Goal: Transaction & Acquisition: Book appointment/travel/reservation

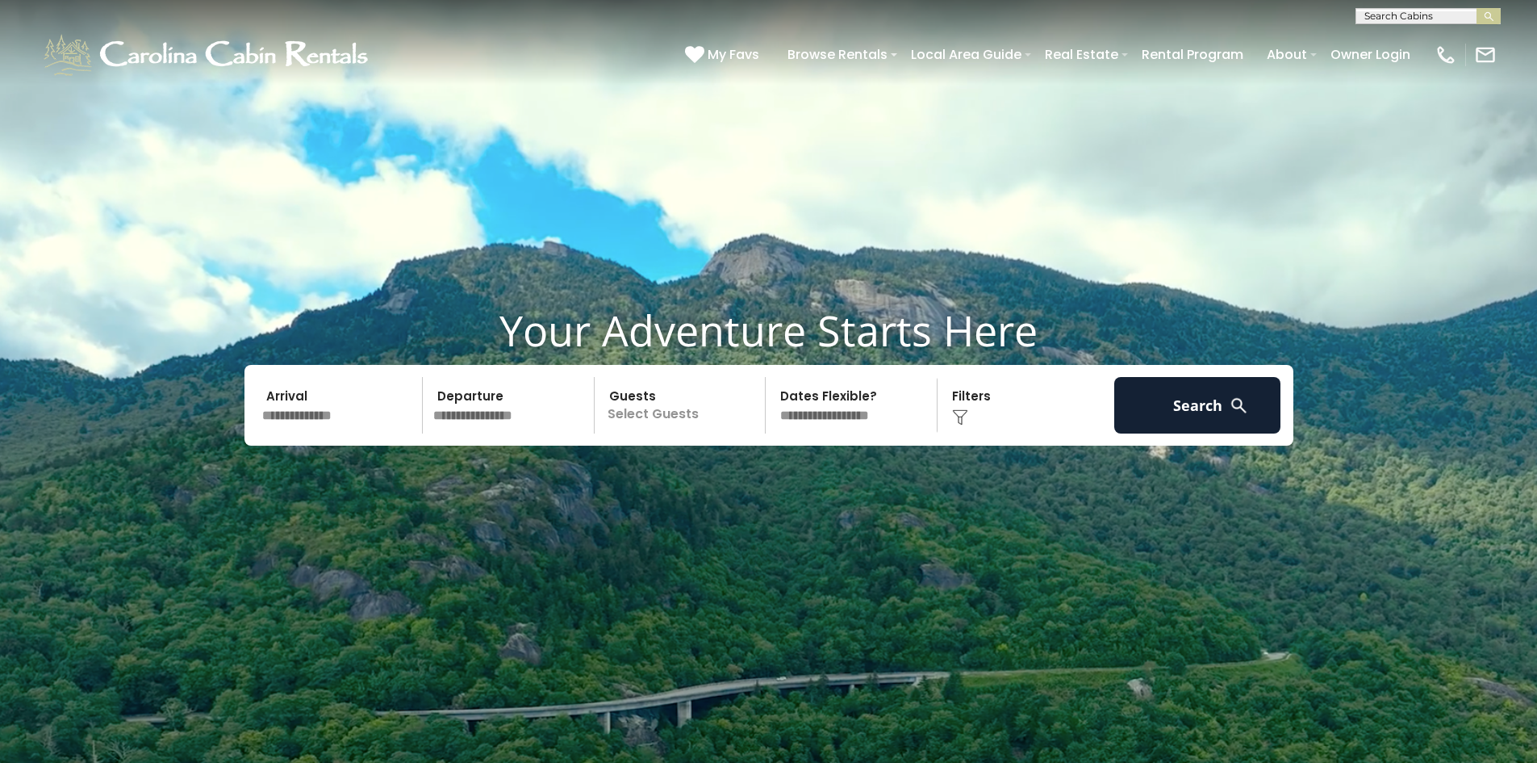
click at [378, 419] on input "text" at bounding box center [340, 405] width 167 height 56
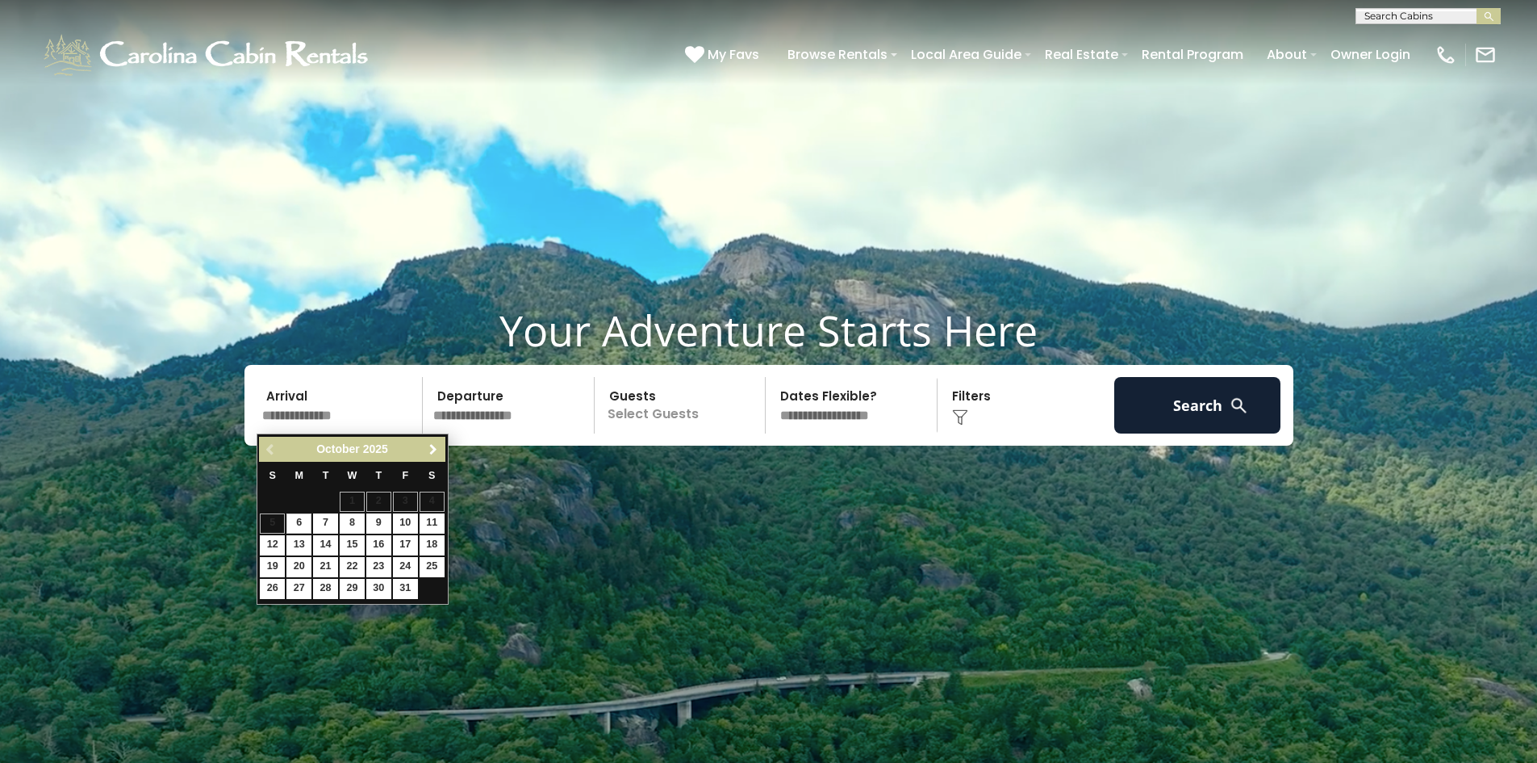
click at [432, 445] on span "Next" at bounding box center [433, 449] width 13 height 13
click at [400, 564] on link "21" at bounding box center [405, 567] width 25 height 20
type input "********"
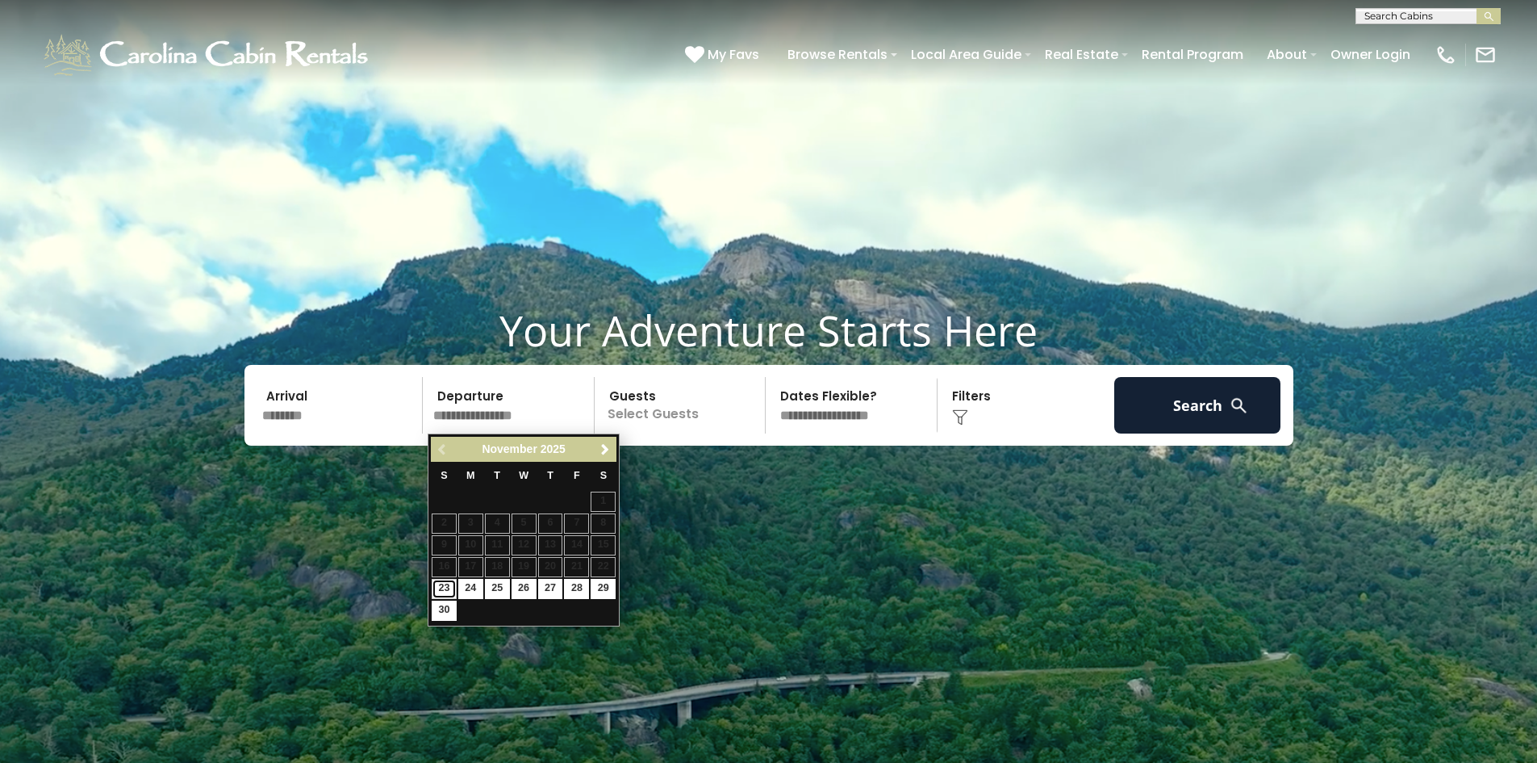
click at [441, 589] on link "23" at bounding box center [444, 589] width 25 height 20
type input "********"
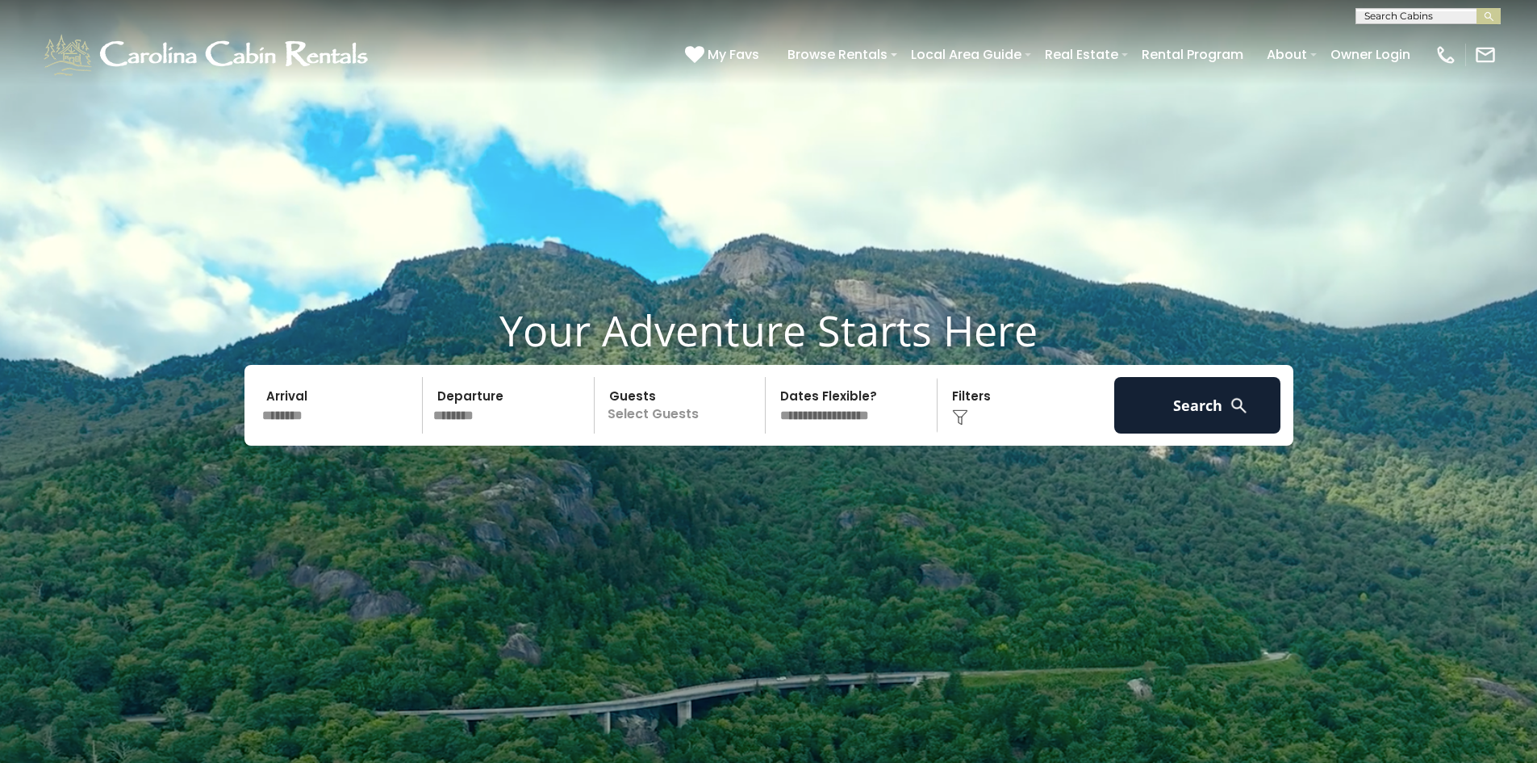
click at [679, 410] on p "Select Guests" at bounding box center [683, 405] width 166 height 56
click at [761, 469] on span "+" at bounding box center [760, 471] width 6 height 16
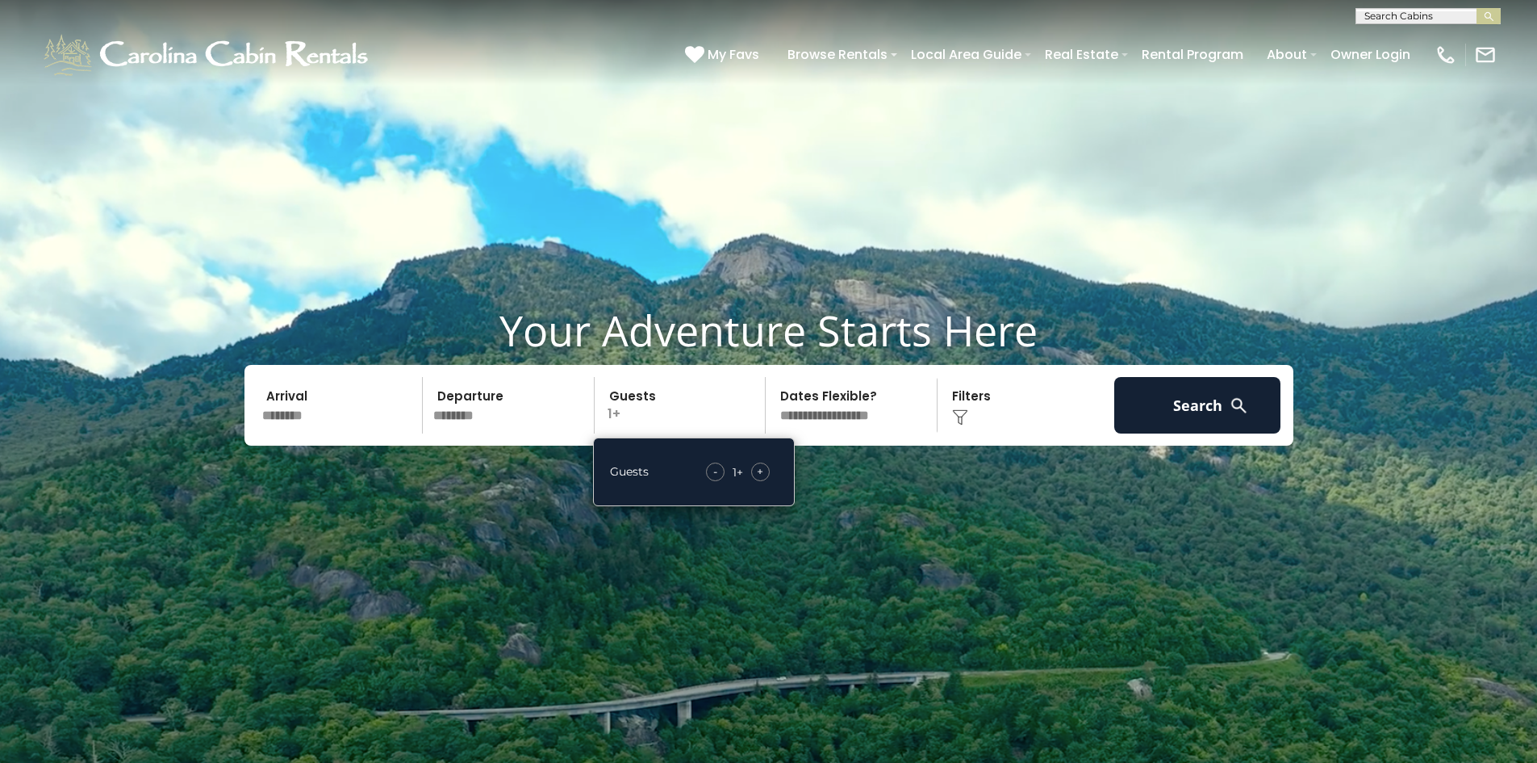
click at [761, 469] on span "+" at bounding box center [760, 471] width 6 height 16
click at [761, 468] on span "+" at bounding box center [760, 471] width 6 height 16
click at [762, 468] on span "+" at bounding box center [760, 471] width 6 height 16
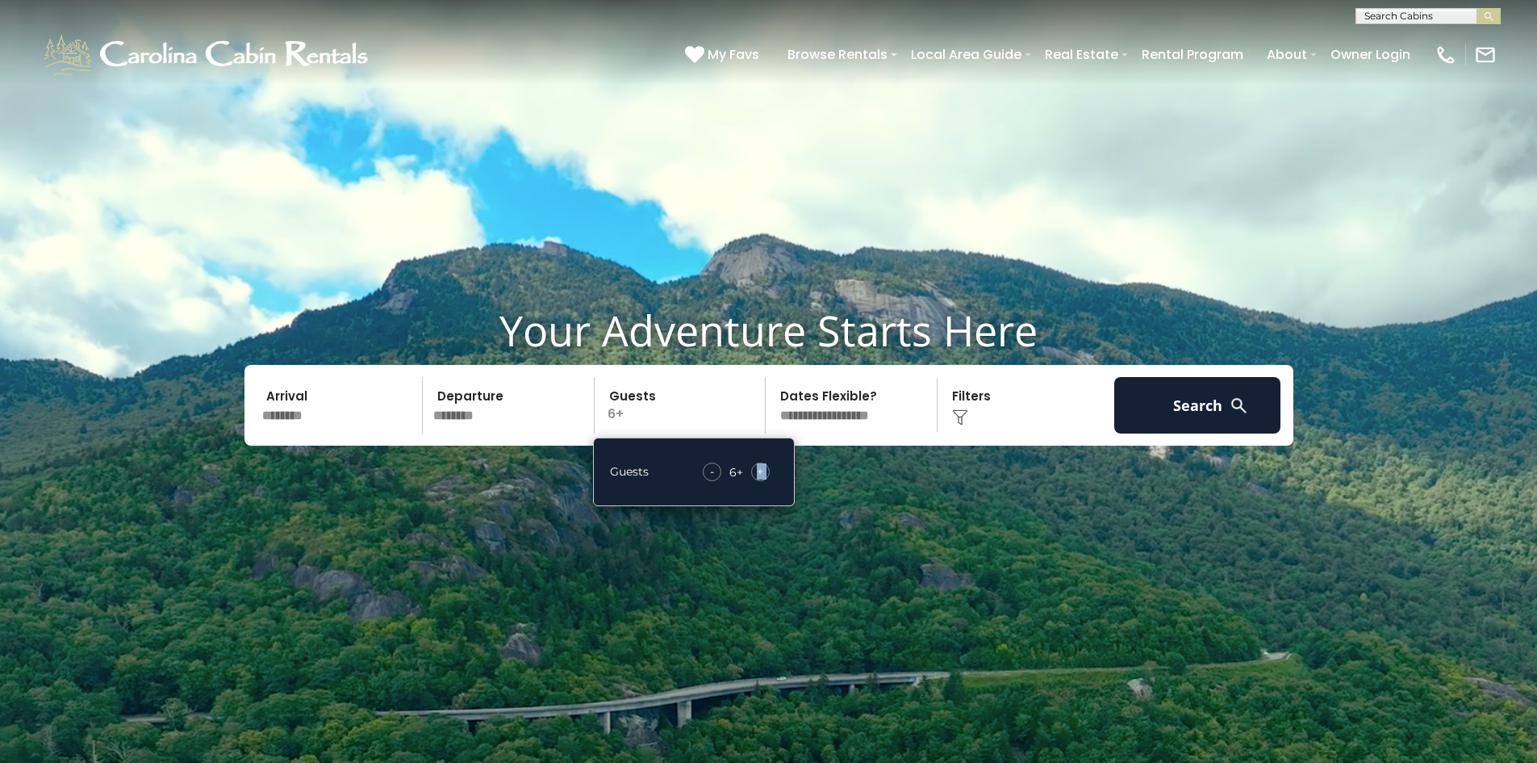
click at [762, 468] on span "+" at bounding box center [760, 471] width 6 height 16
click at [763, 468] on span "+" at bounding box center [760, 471] width 6 height 16
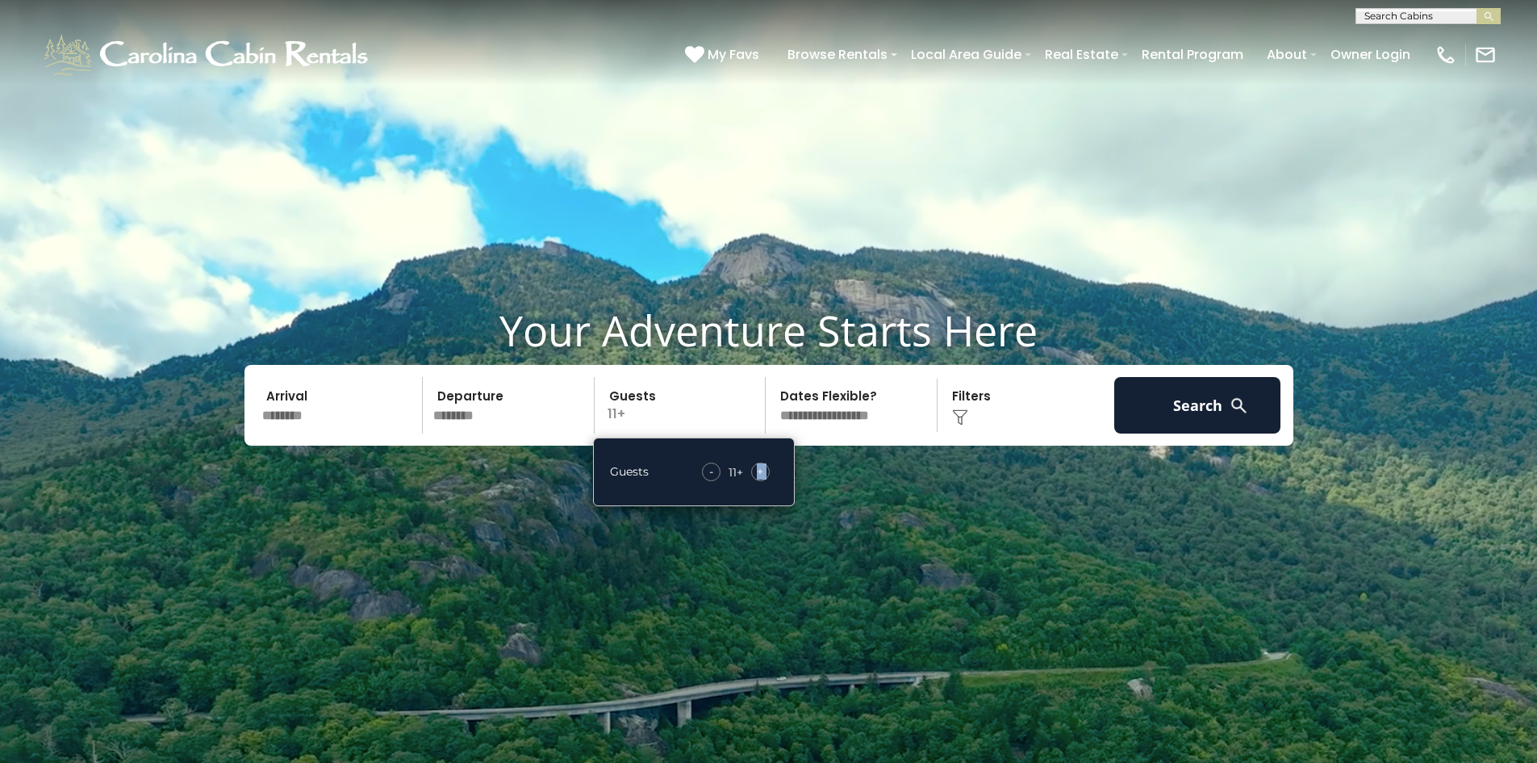
click at [763, 468] on span "+" at bounding box center [760, 471] width 6 height 16
click at [963, 413] on img at bounding box center [960, 417] width 16 height 16
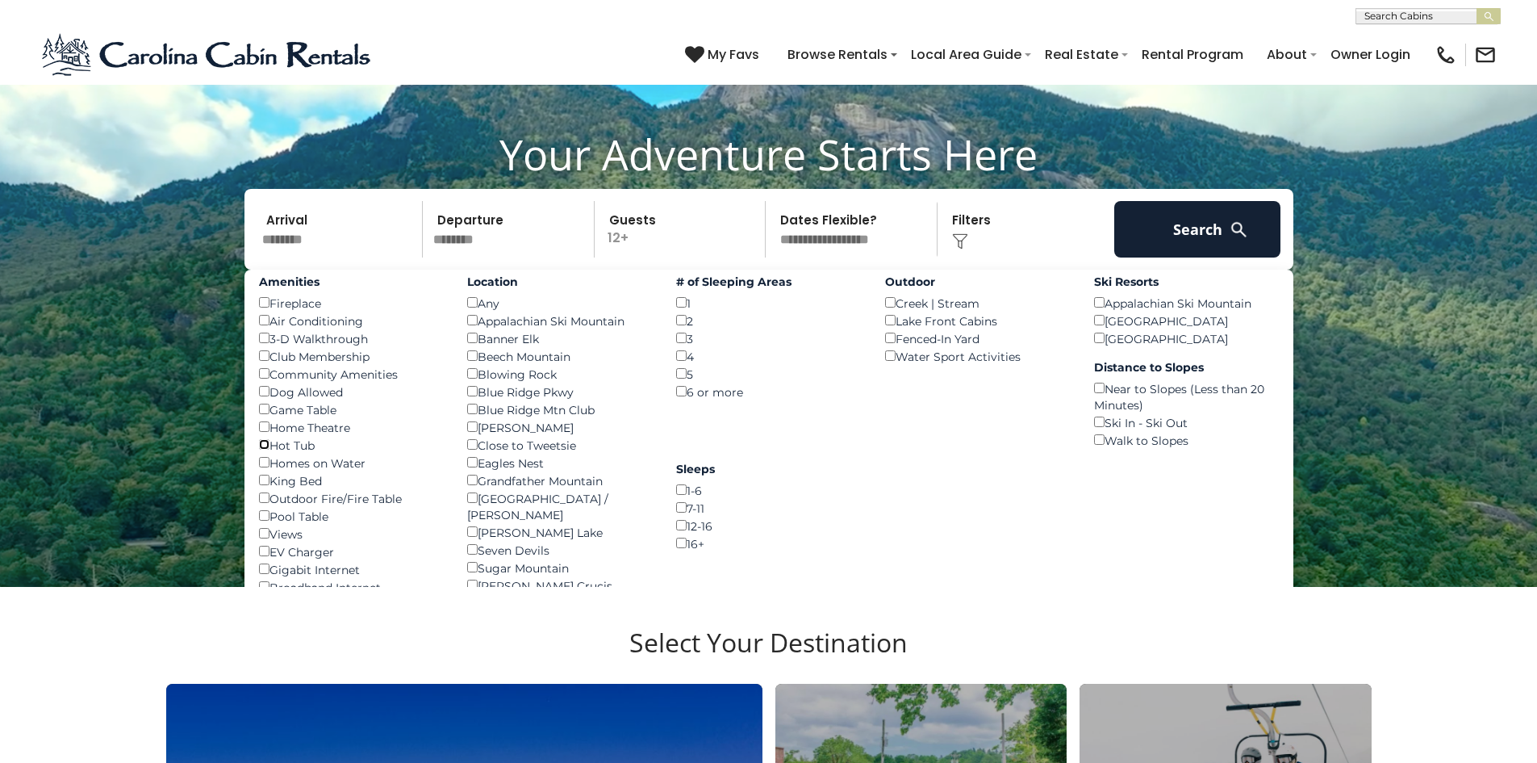
scroll to position [161, 0]
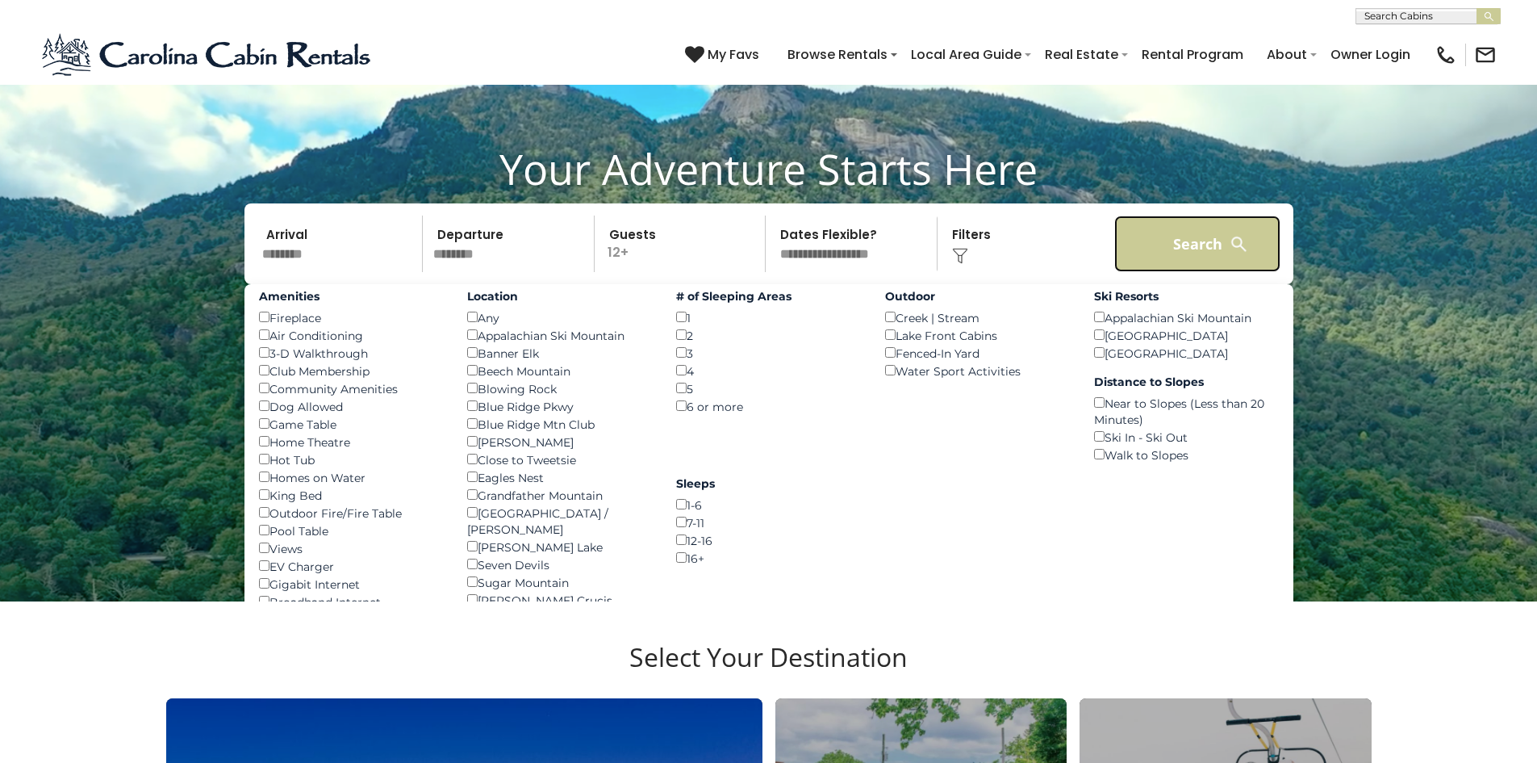
click at [1207, 241] on button "Search" at bounding box center [1197, 243] width 167 height 56
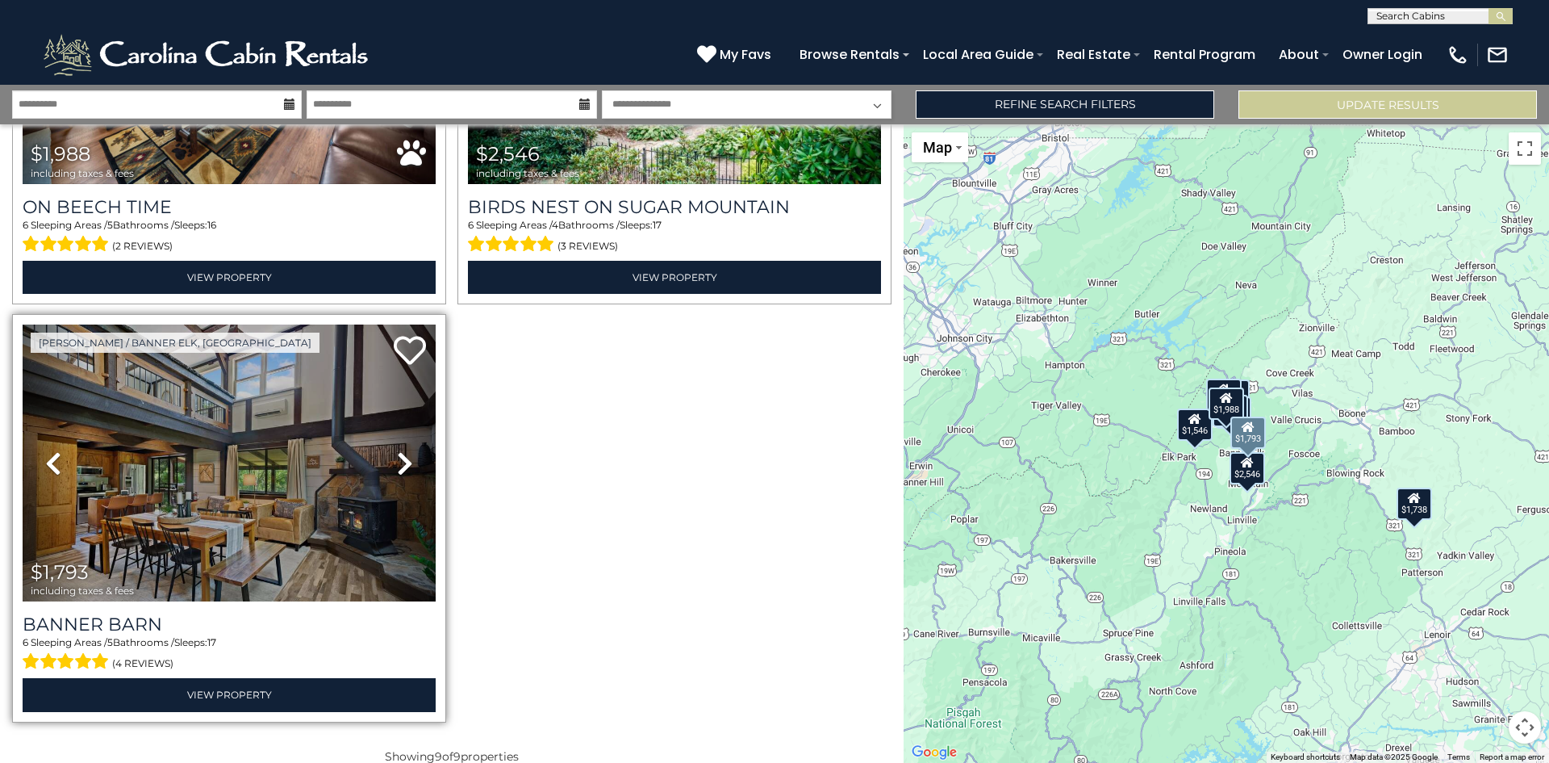
scroll to position [1545, 0]
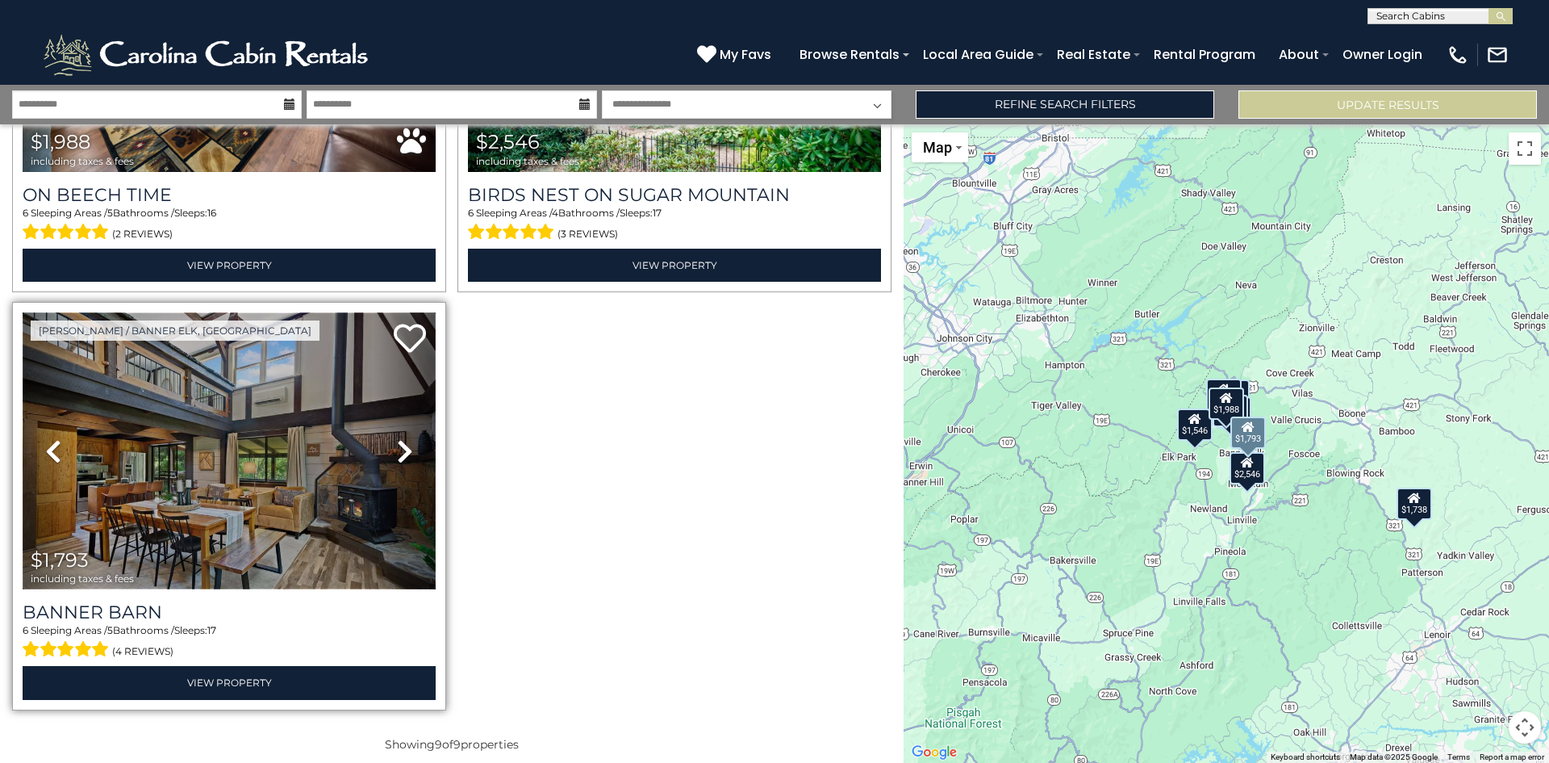
click at [263, 476] on img at bounding box center [229, 450] width 413 height 277
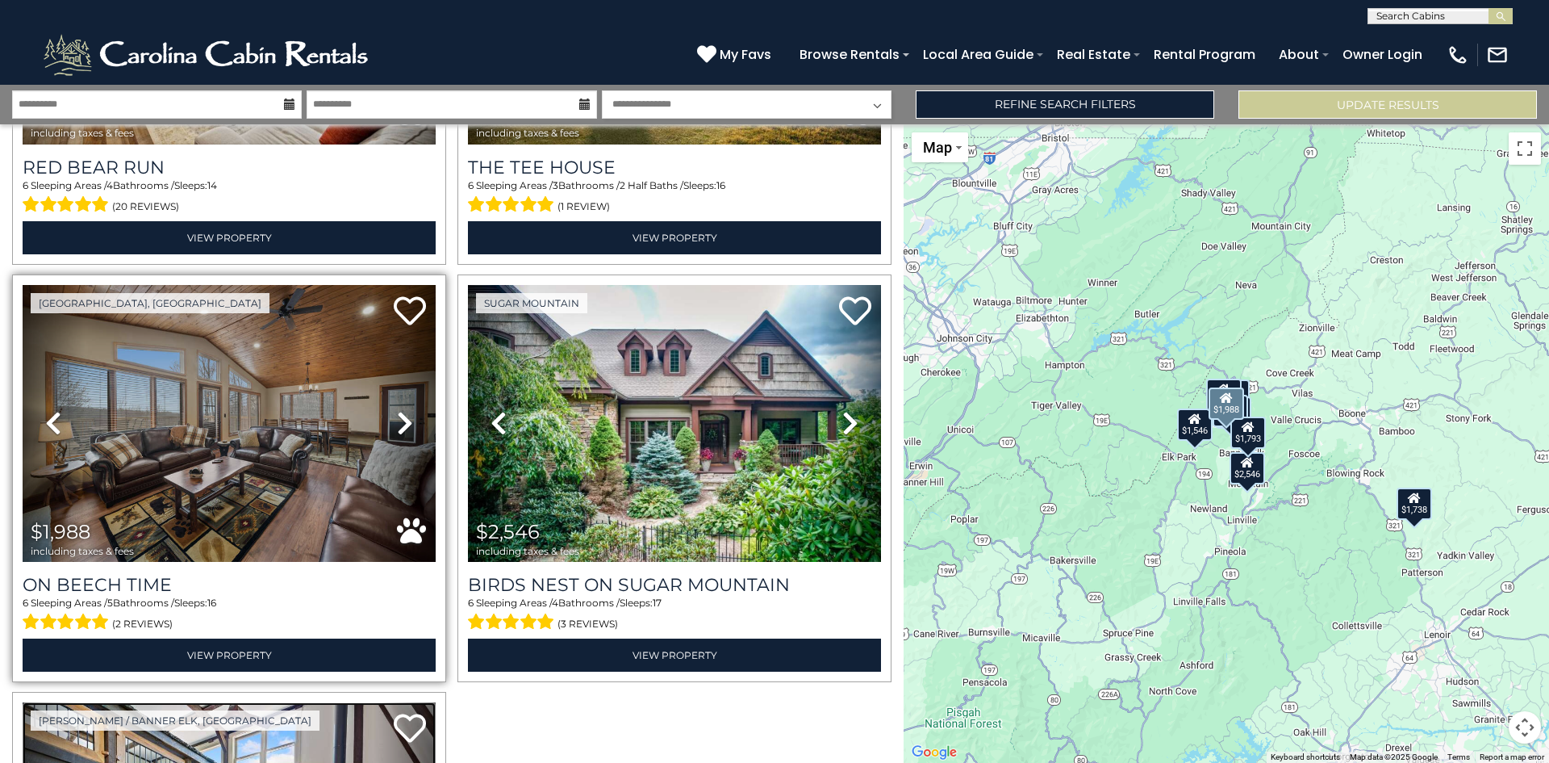
scroll to position [1142, 0]
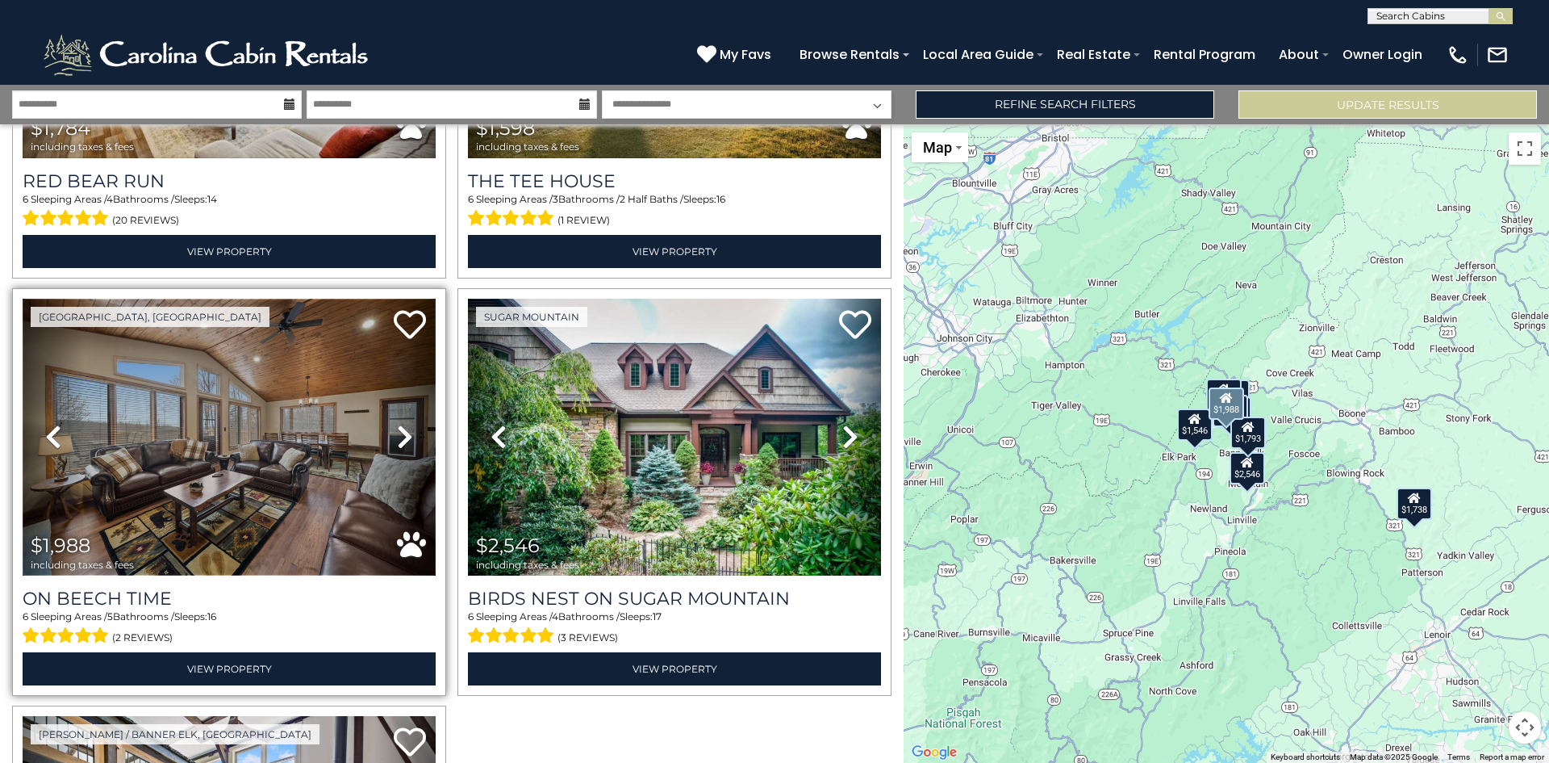
click at [236, 437] on img at bounding box center [229, 437] width 413 height 277
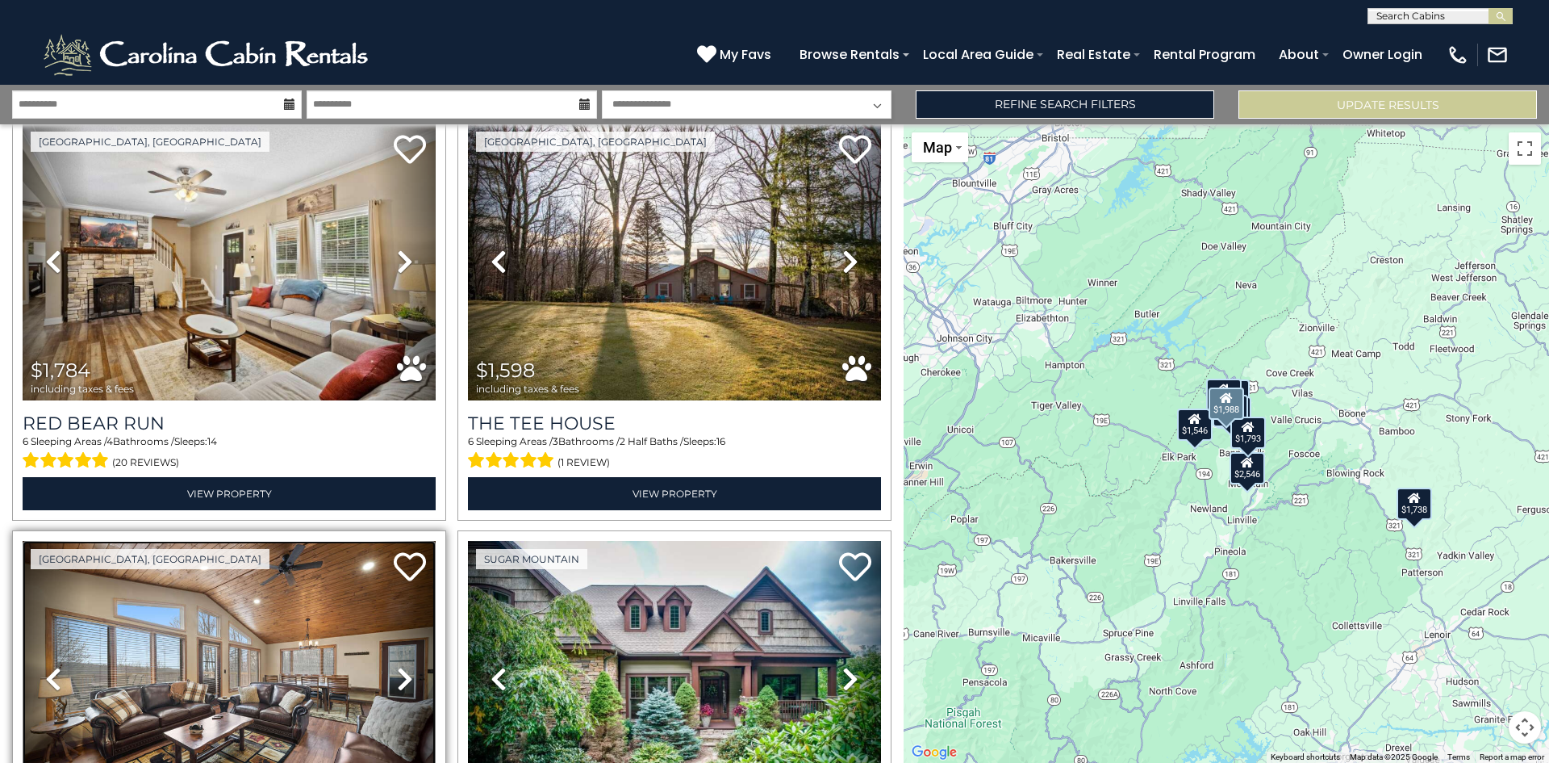
scroll to position [819, 0]
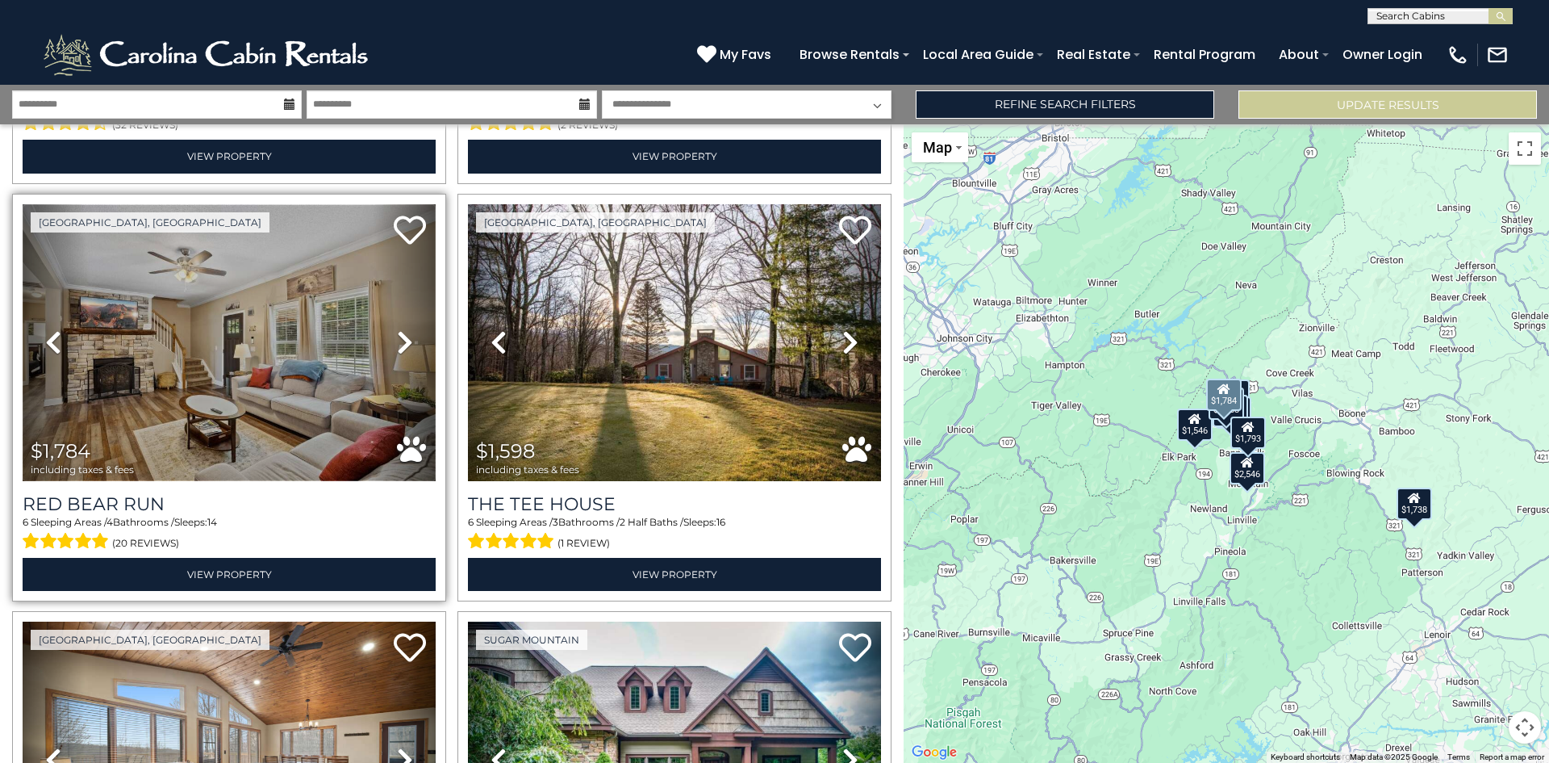
click at [299, 358] on img at bounding box center [229, 342] width 413 height 277
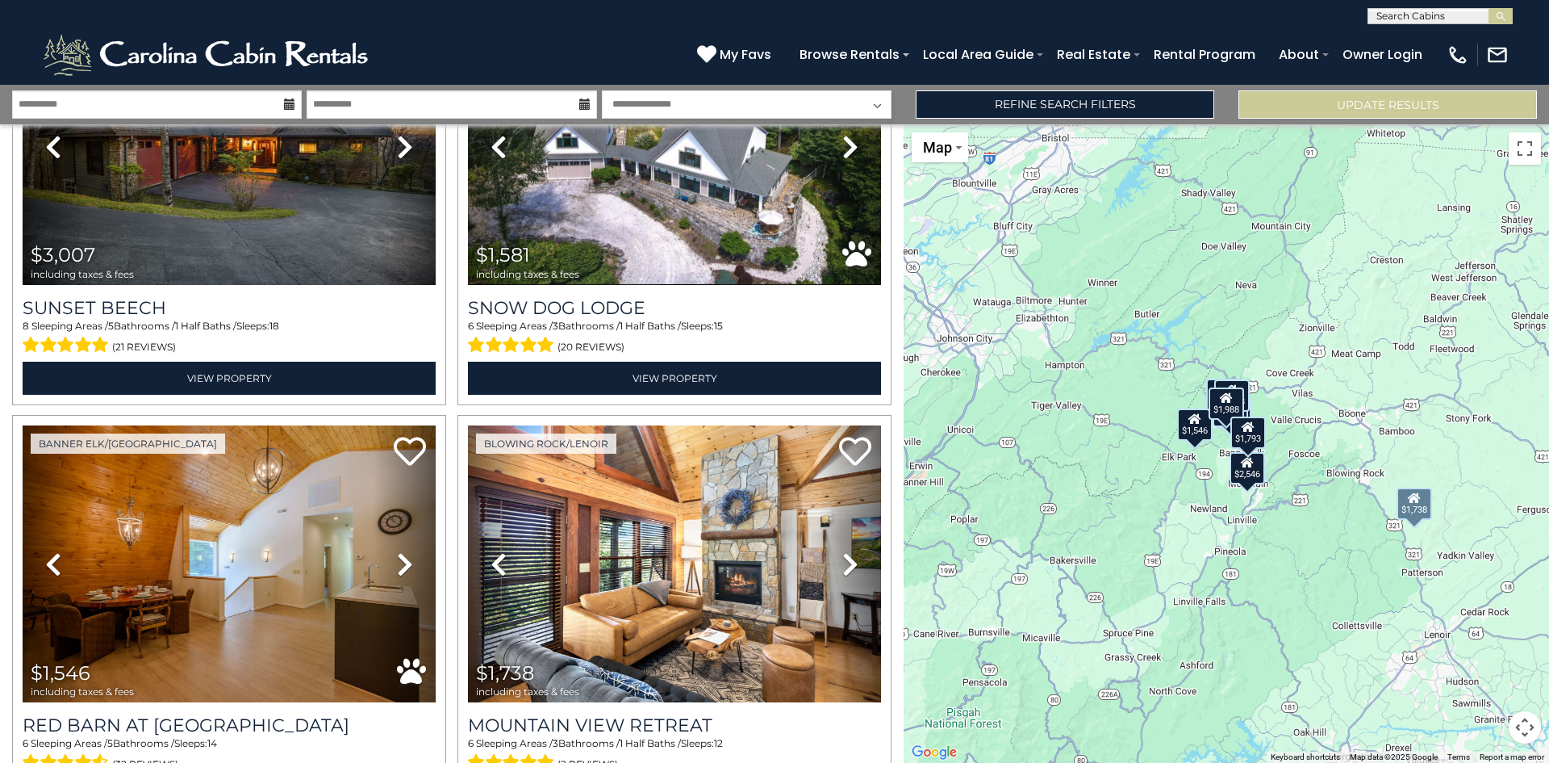
scroll to position [173, 0]
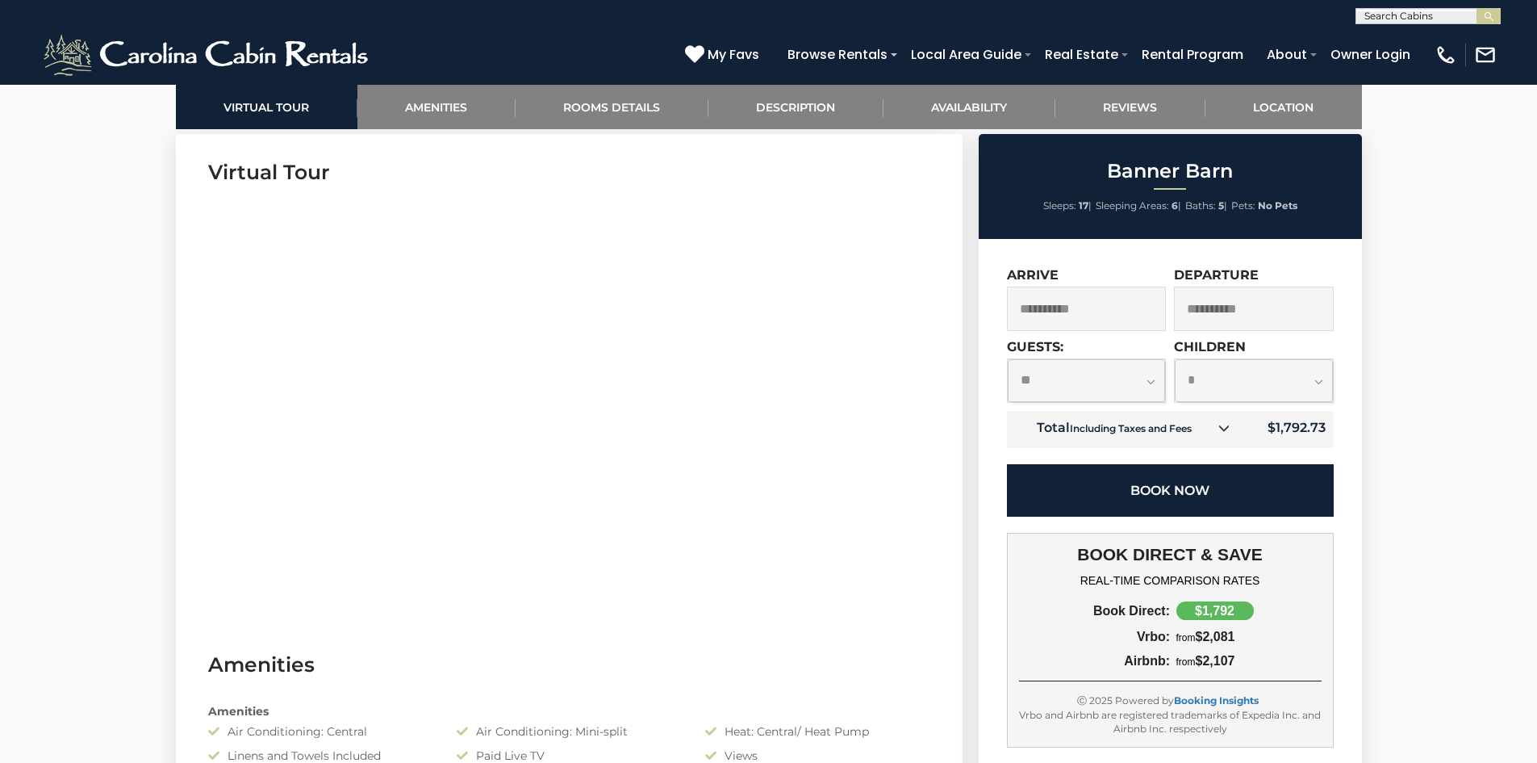
scroll to position [807, 0]
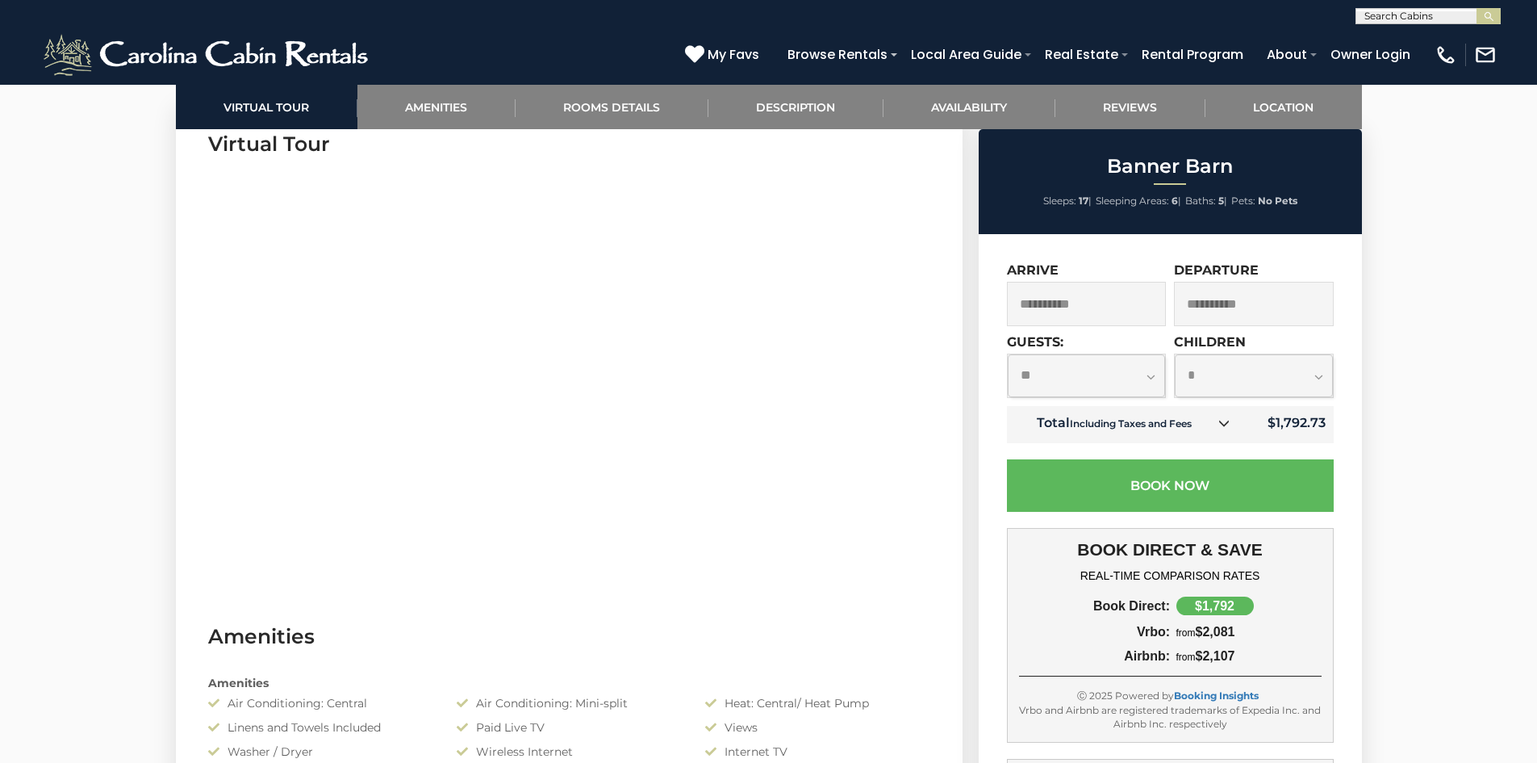
click at [1225, 422] on icon at bounding box center [1223, 422] width 11 height 11
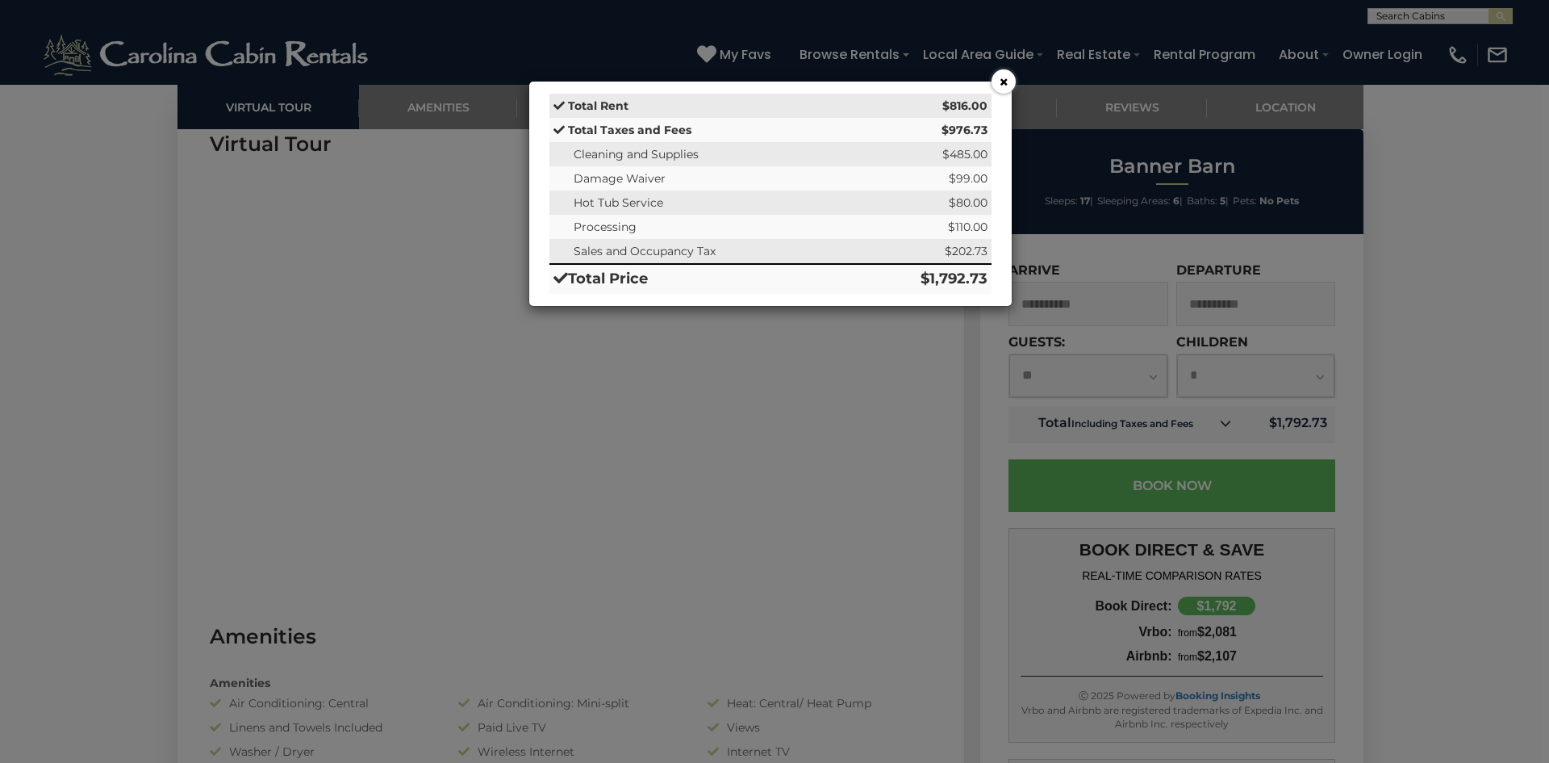
click at [999, 83] on button "×" at bounding box center [1004, 81] width 24 height 24
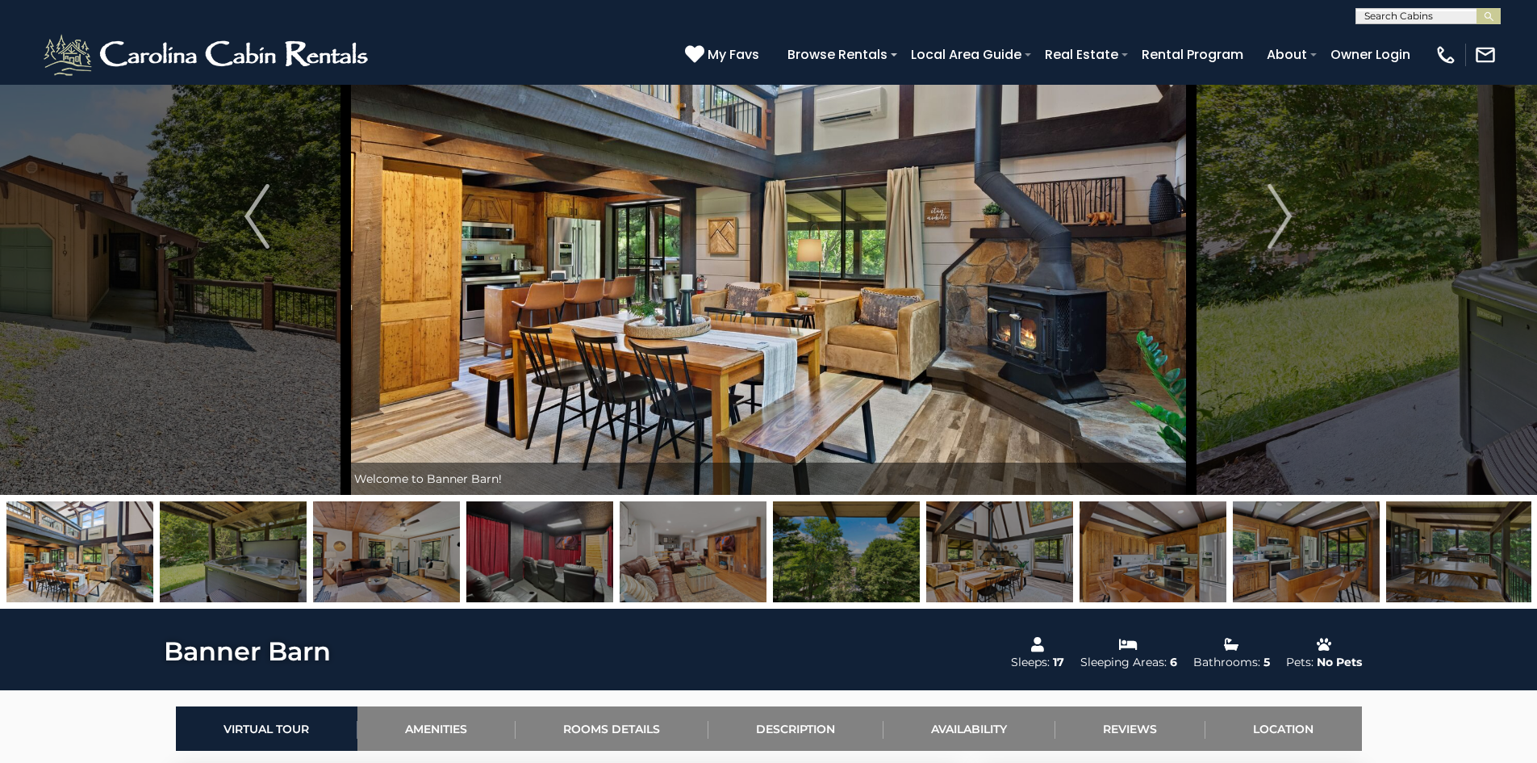
scroll to position [0, 0]
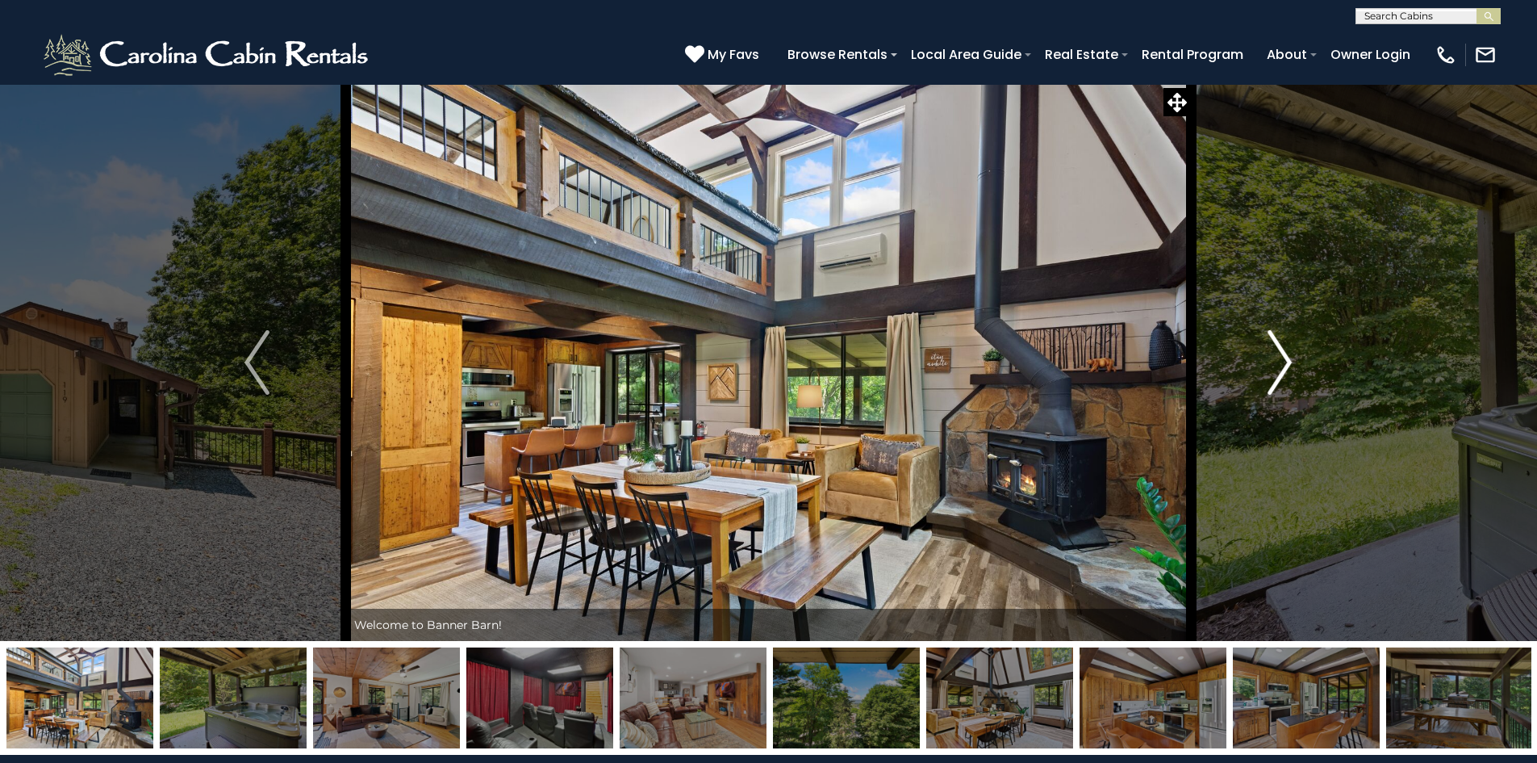
click at [1278, 368] on img "Next" at bounding box center [1280, 362] width 24 height 65
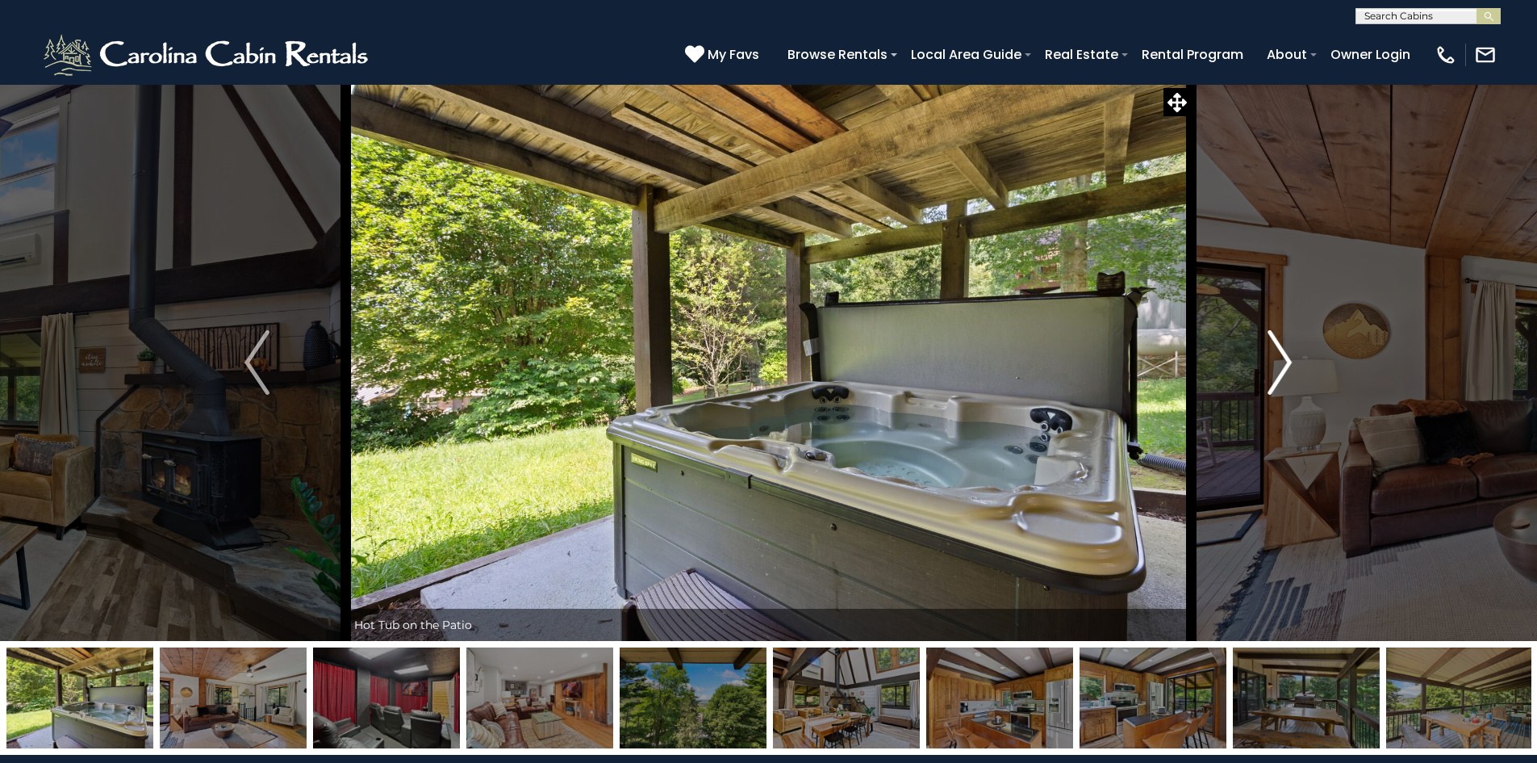
click at [1276, 367] on img "Next" at bounding box center [1280, 362] width 24 height 65
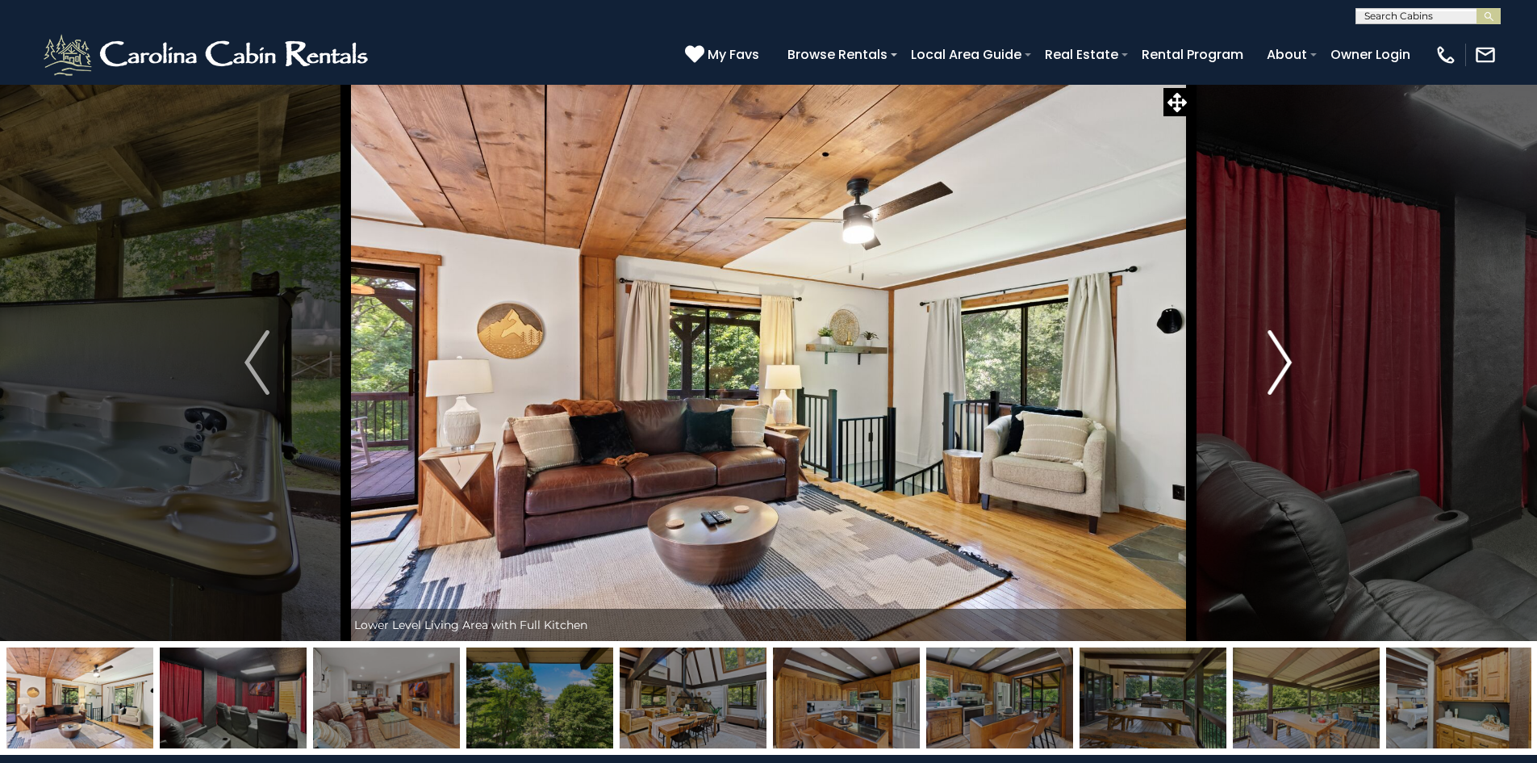
click at [1333, 353] on button "Next" at bounding box center [1280, 362] width 178 height 557
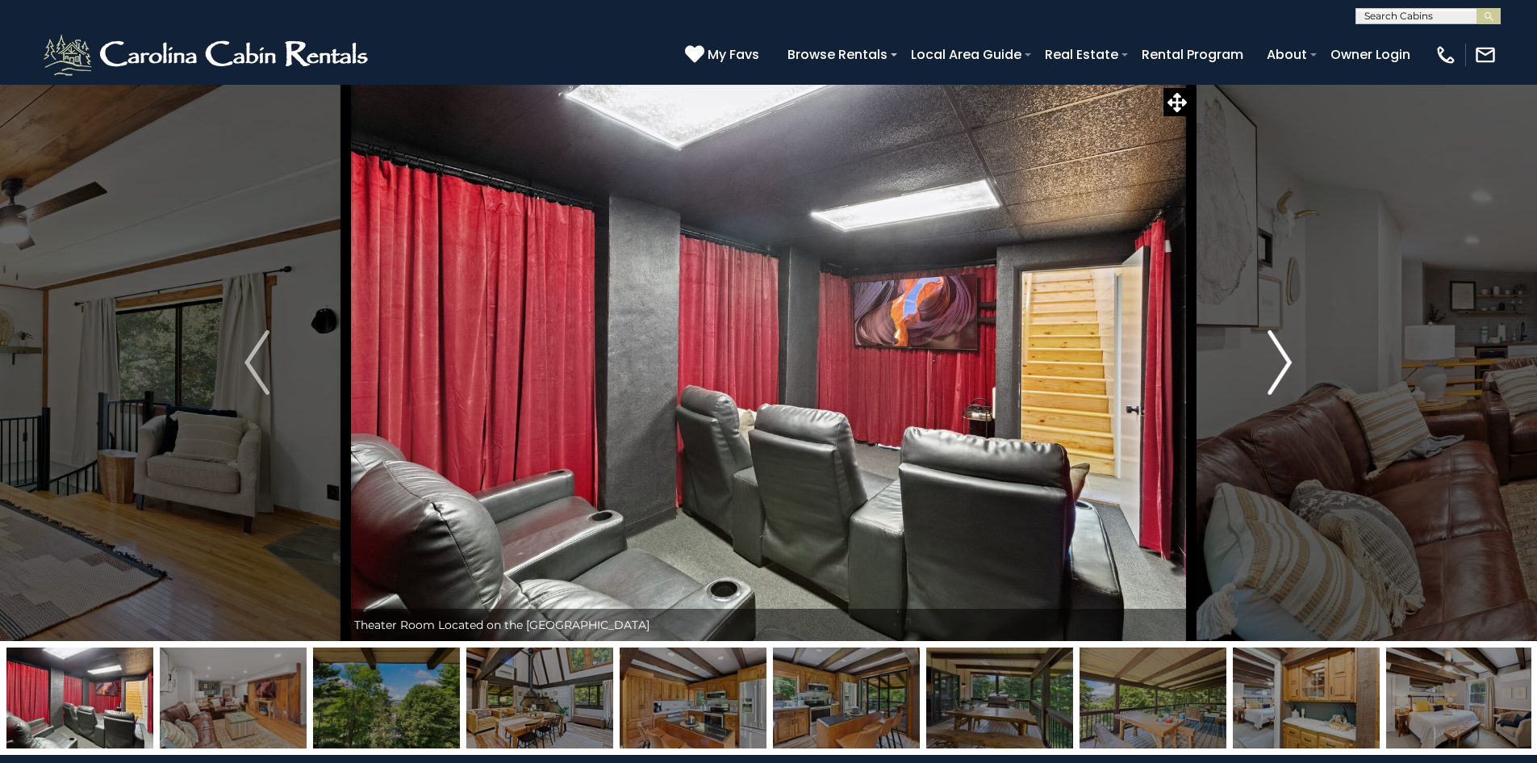
click at [1333, 353] on button "Next" at bounding box center [1280, 362] width 178 height 557
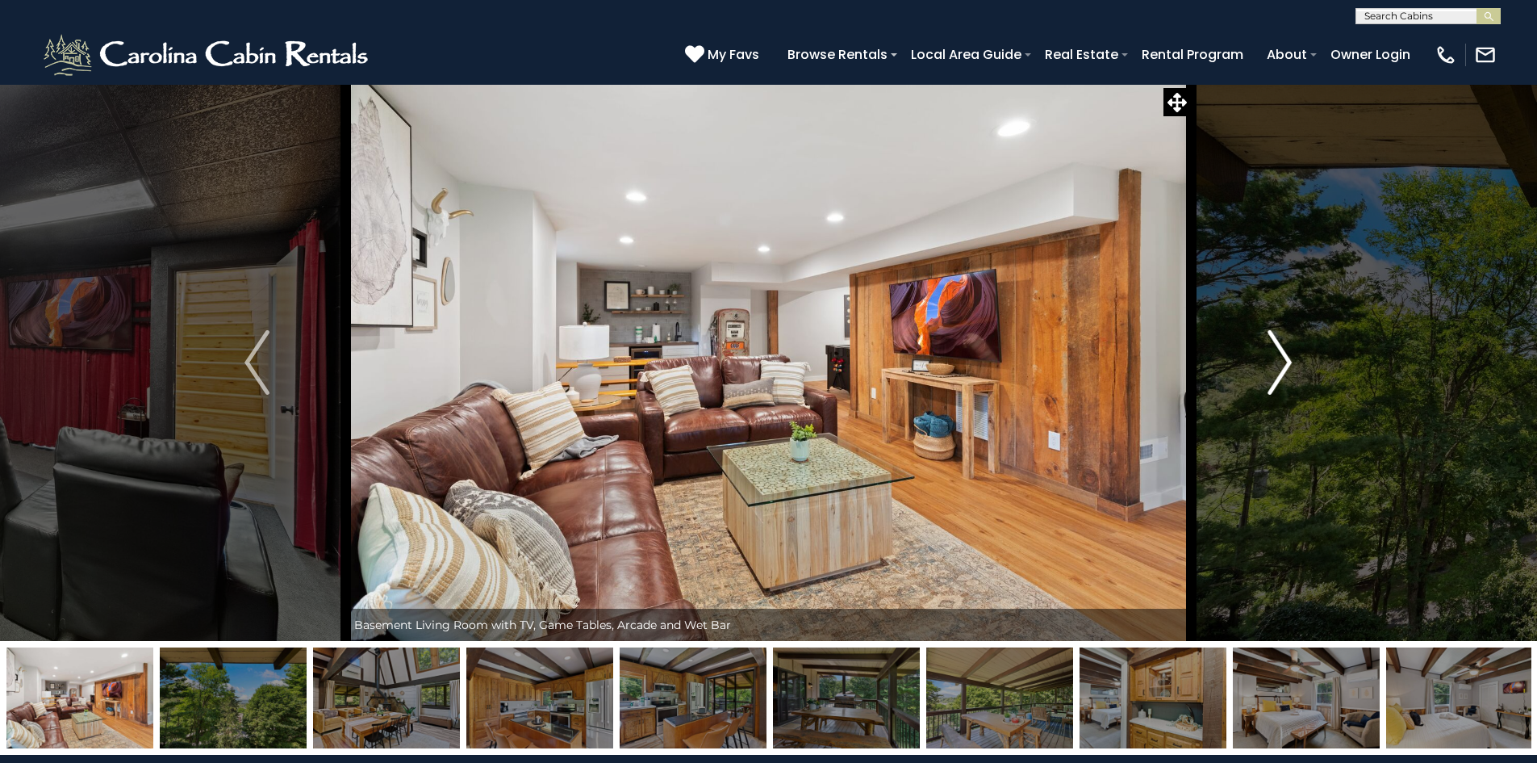
click at [1333, 353] on button "Next" at bounding box center [1280, 362] width 178 height 557
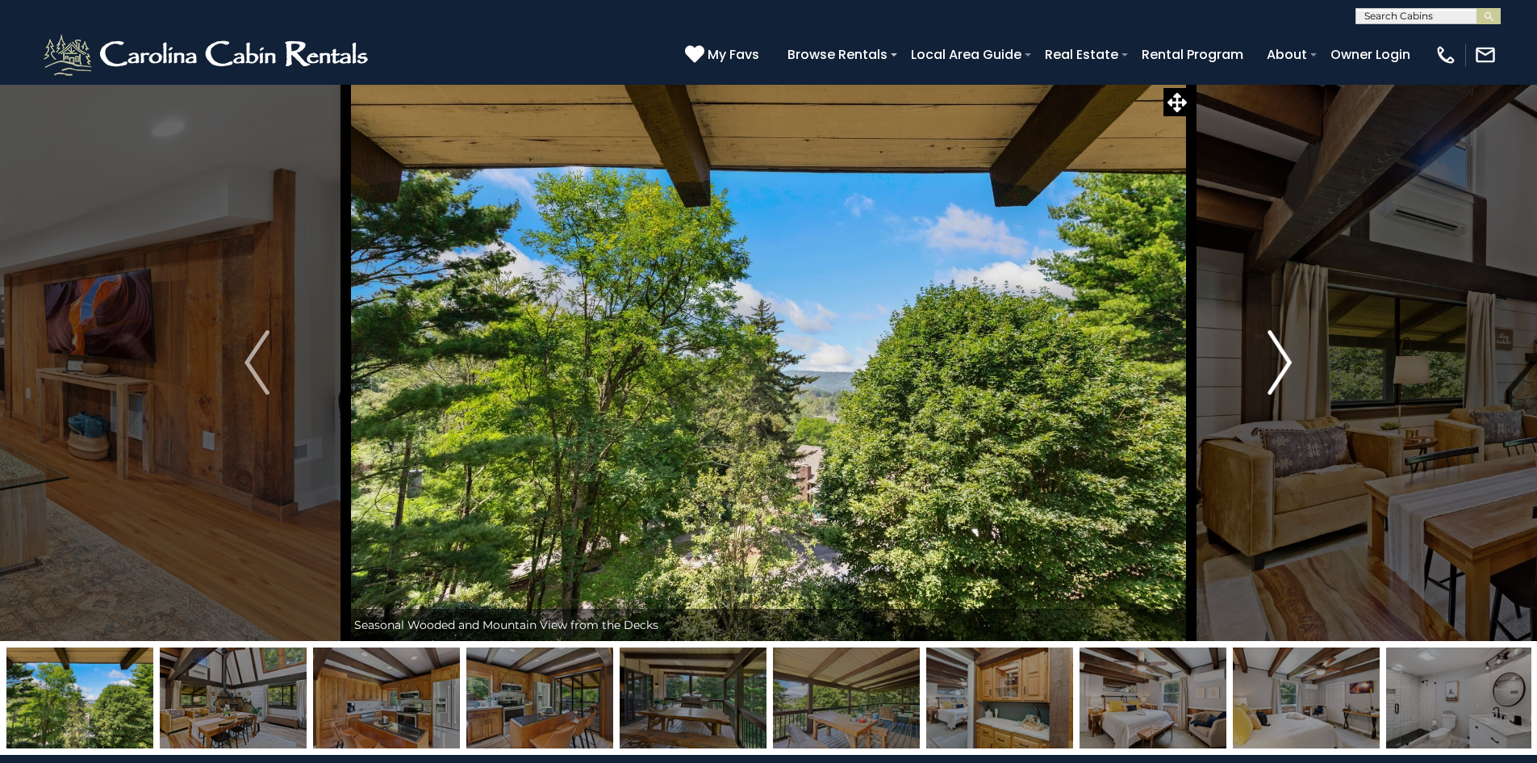
click at [1299, 362] on button "Next" at bounding box center [1280, 362] width 178 height 557
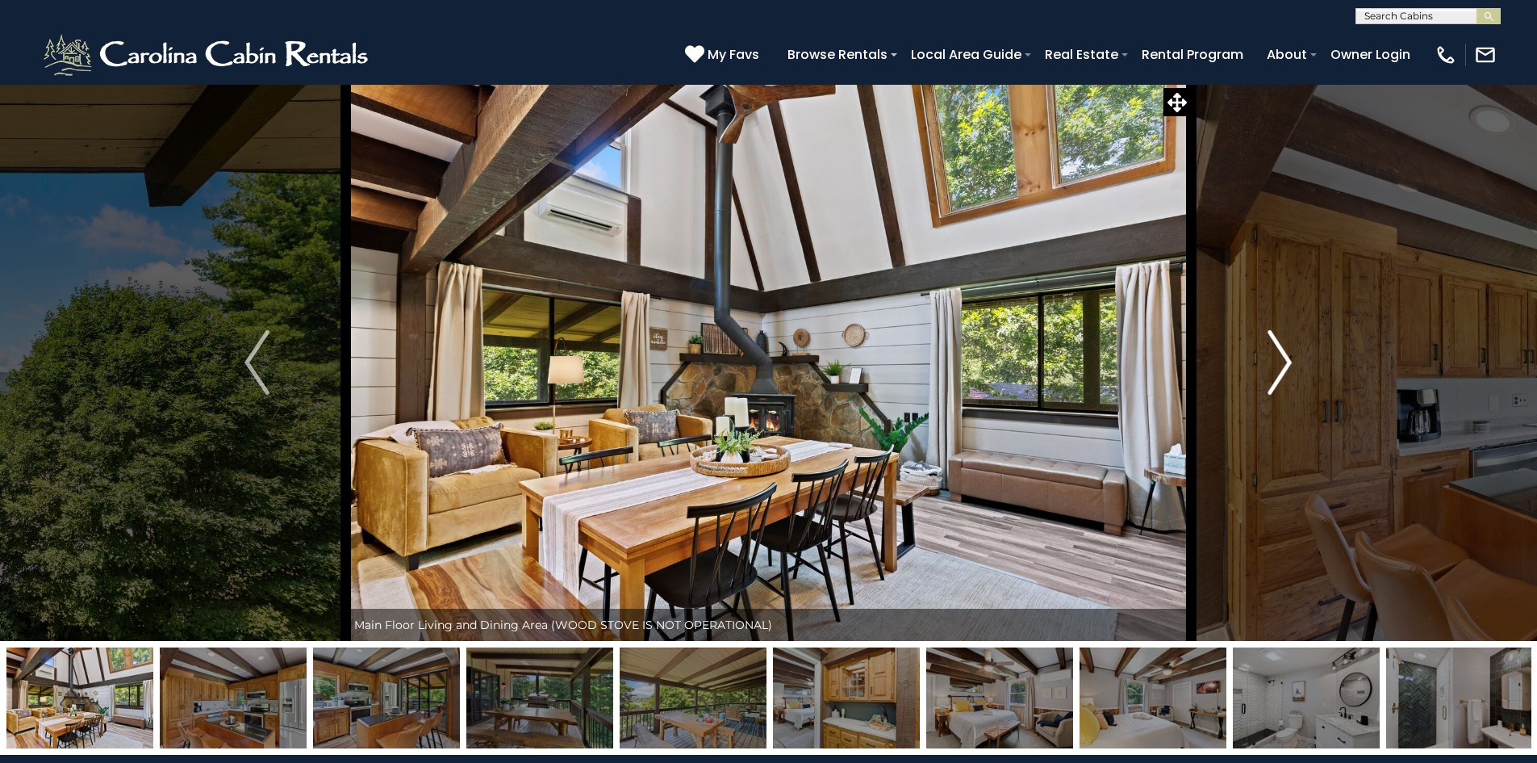
click at [1295, 357] on button "Next" at bounding box center [1280, 362] width 178 height 557
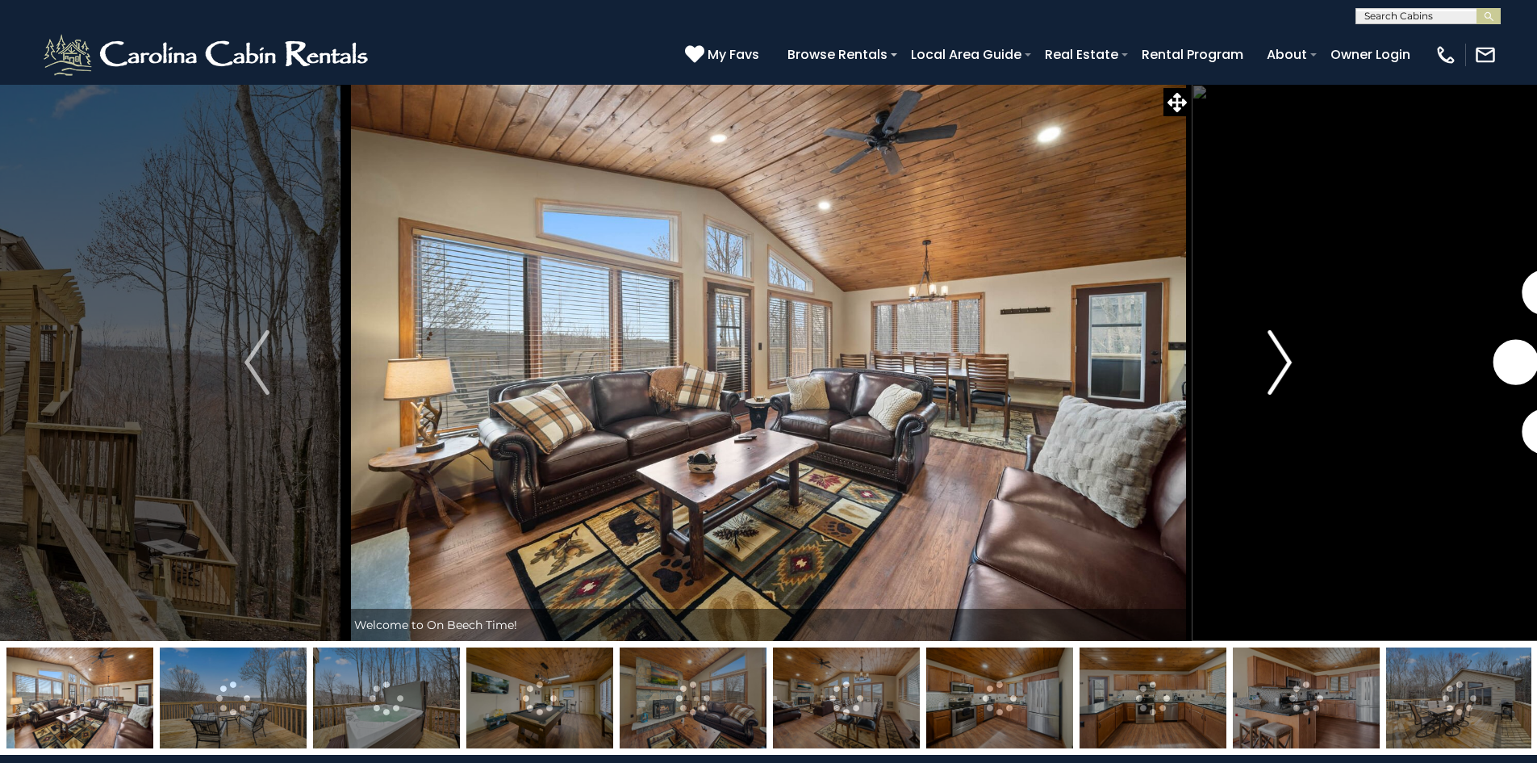
click at [1285, 364] on img "Next" at bounding box center [1280, 362] width 24 height 65
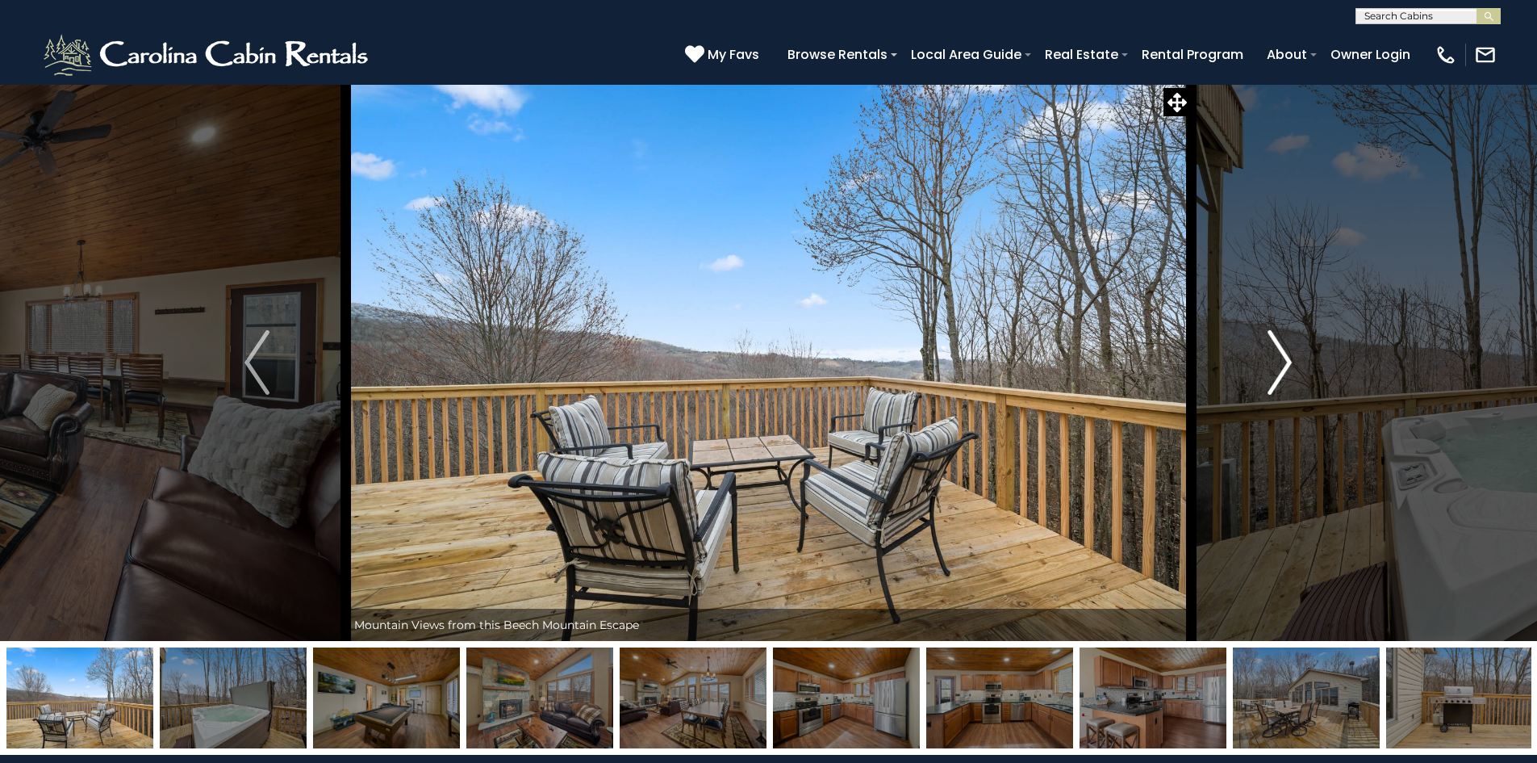
click at [1283, 365] on img "Next" at bounding box center [1280, 362] width 24 height 65
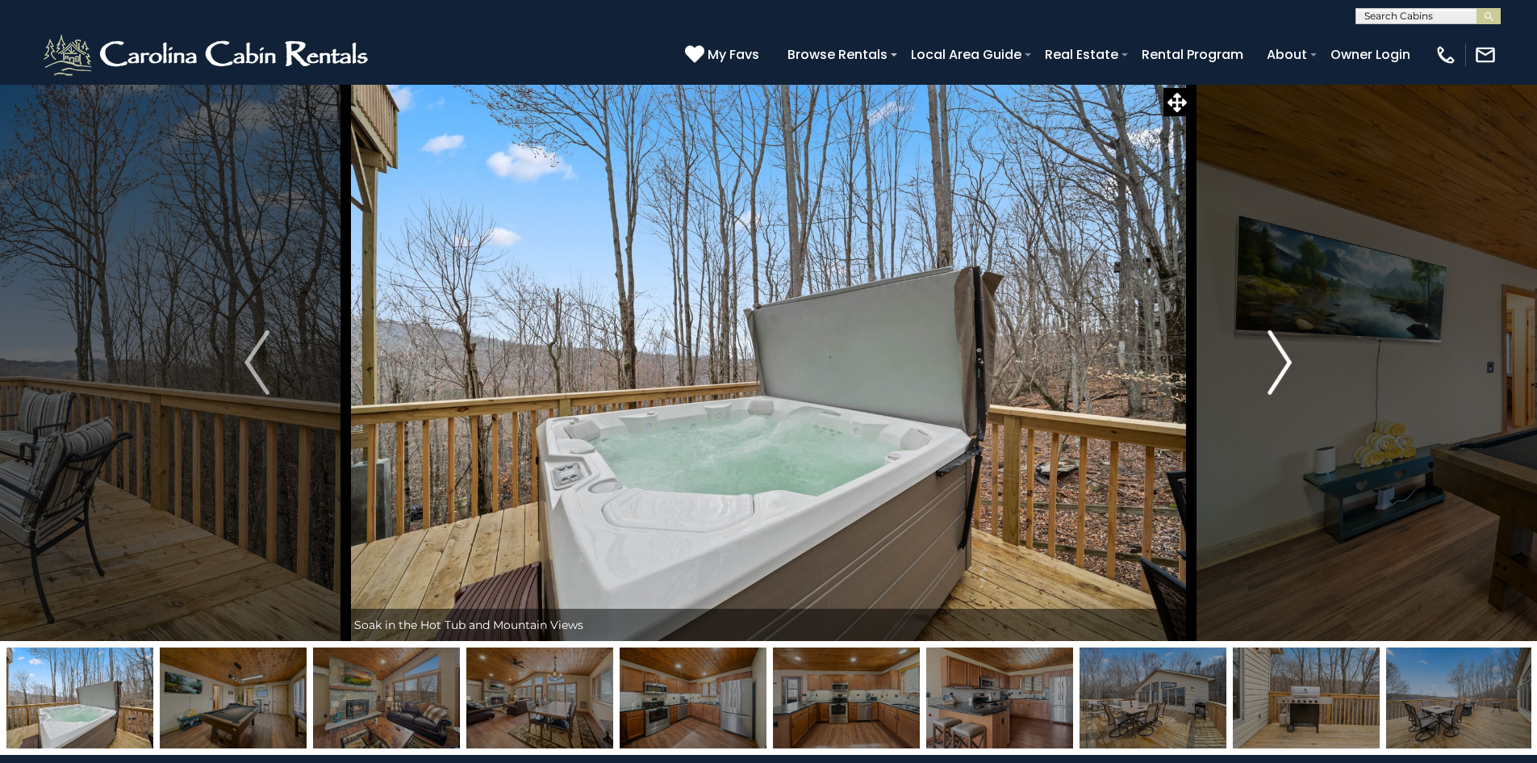
click at [1283, 365] on img "Next" at bounding box center [1280, 362] width 24 height 65
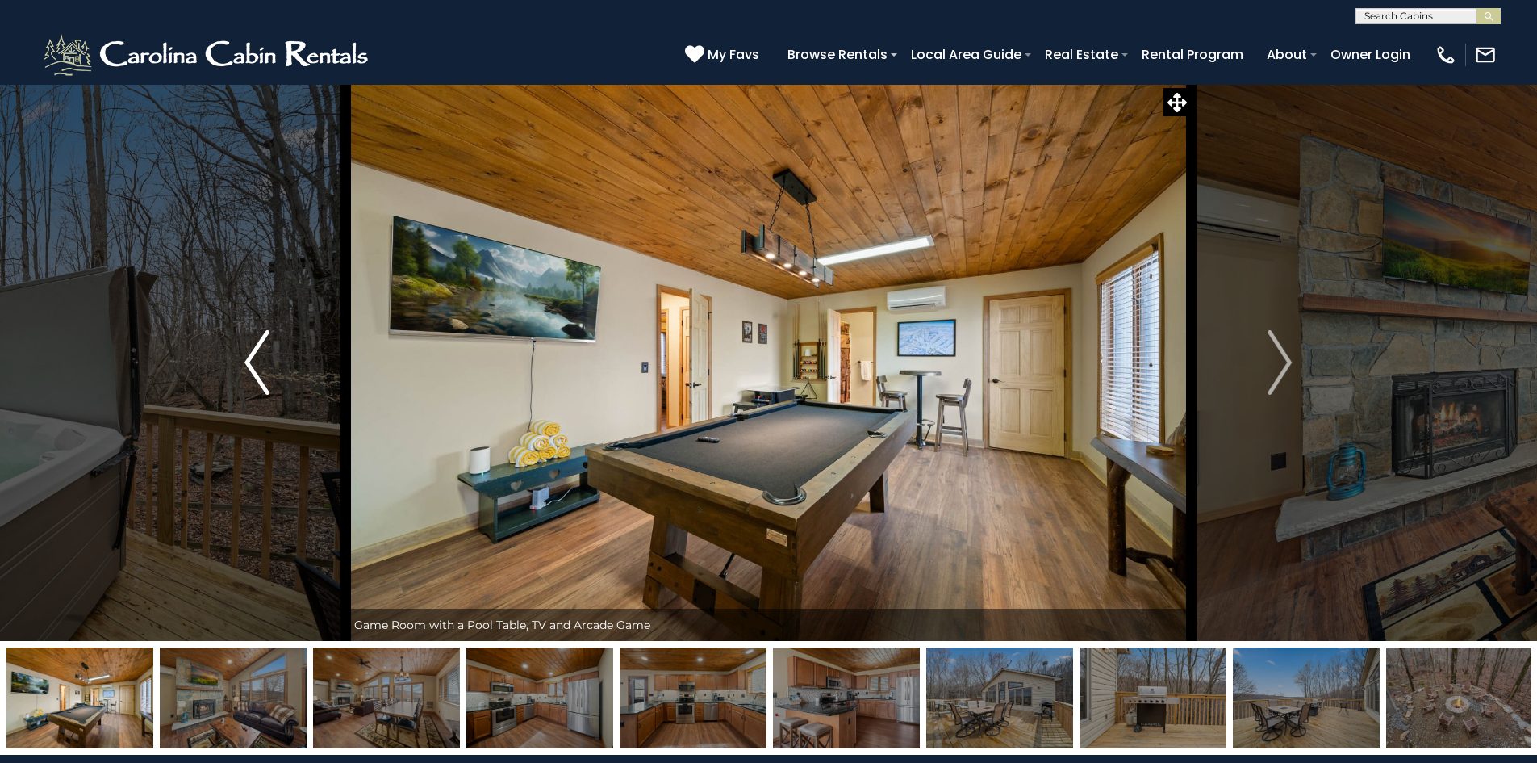
click at [244, 350] on button "Previous" at bounding box center [257, 362] width 178 height 557
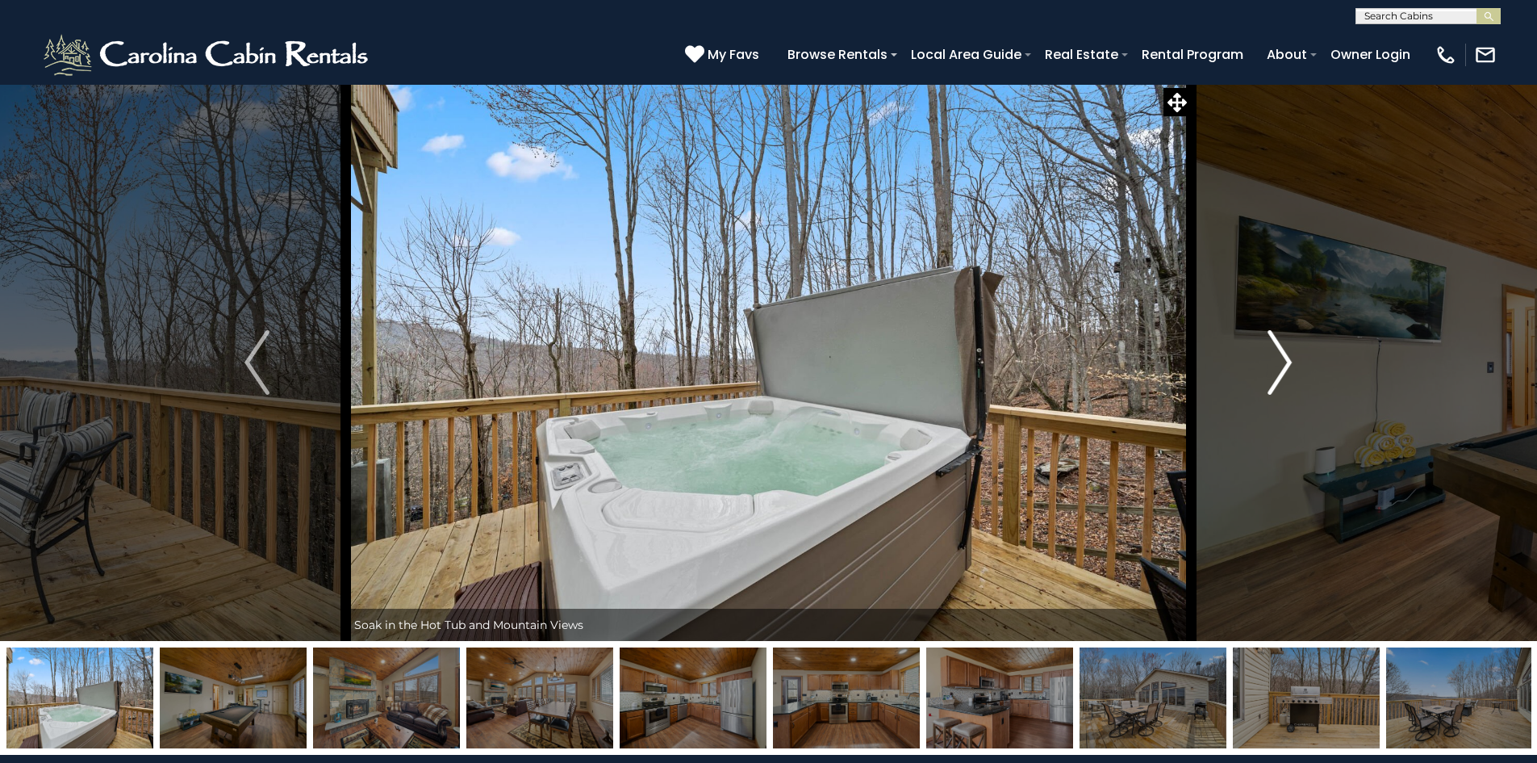
click at [1285, 355] on img "Next" at bounding box center [1280, 362] width 24 height 65
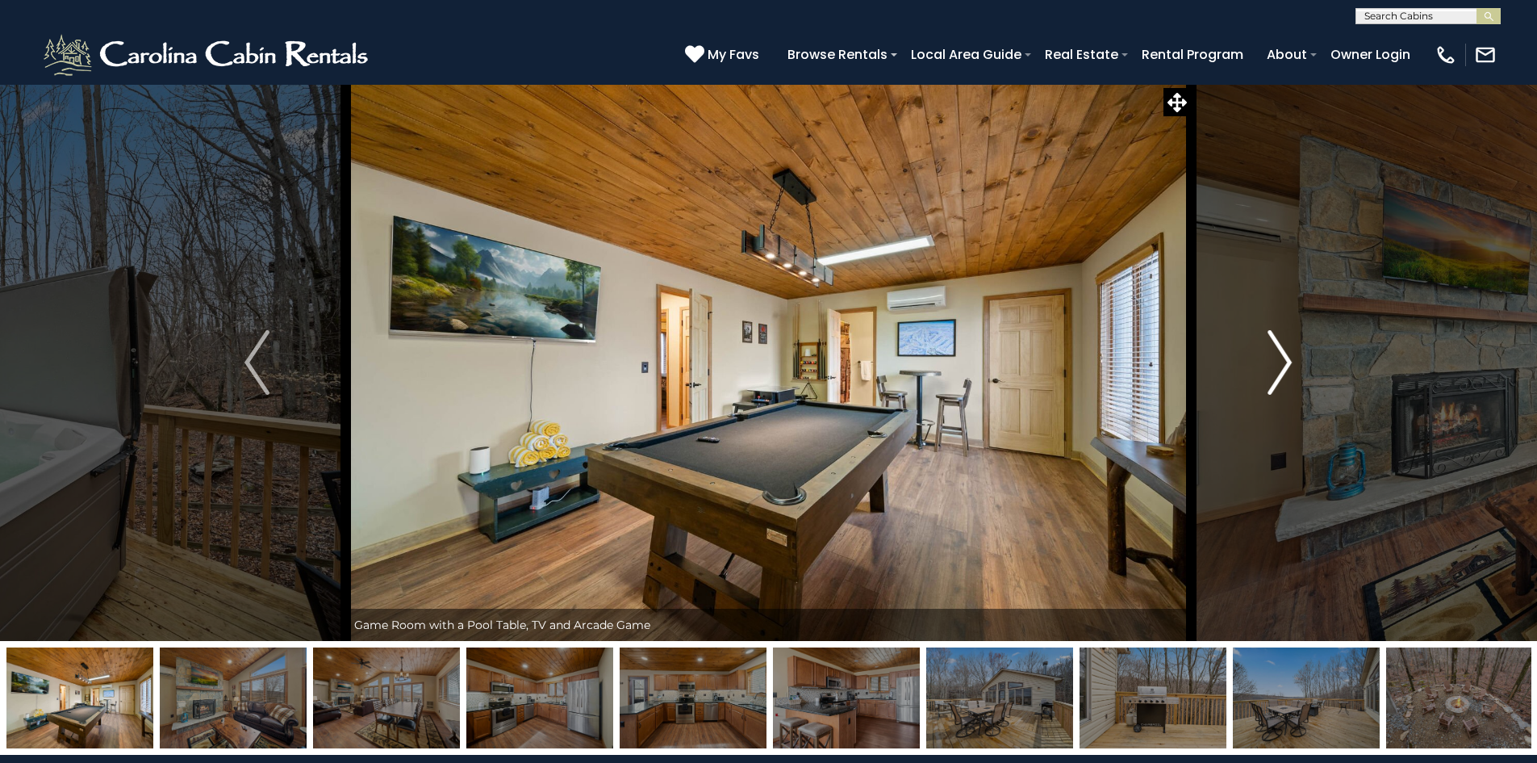
click at [1285, 355] on img "Next" at bounding box center [1280, 362] width 24 height 65
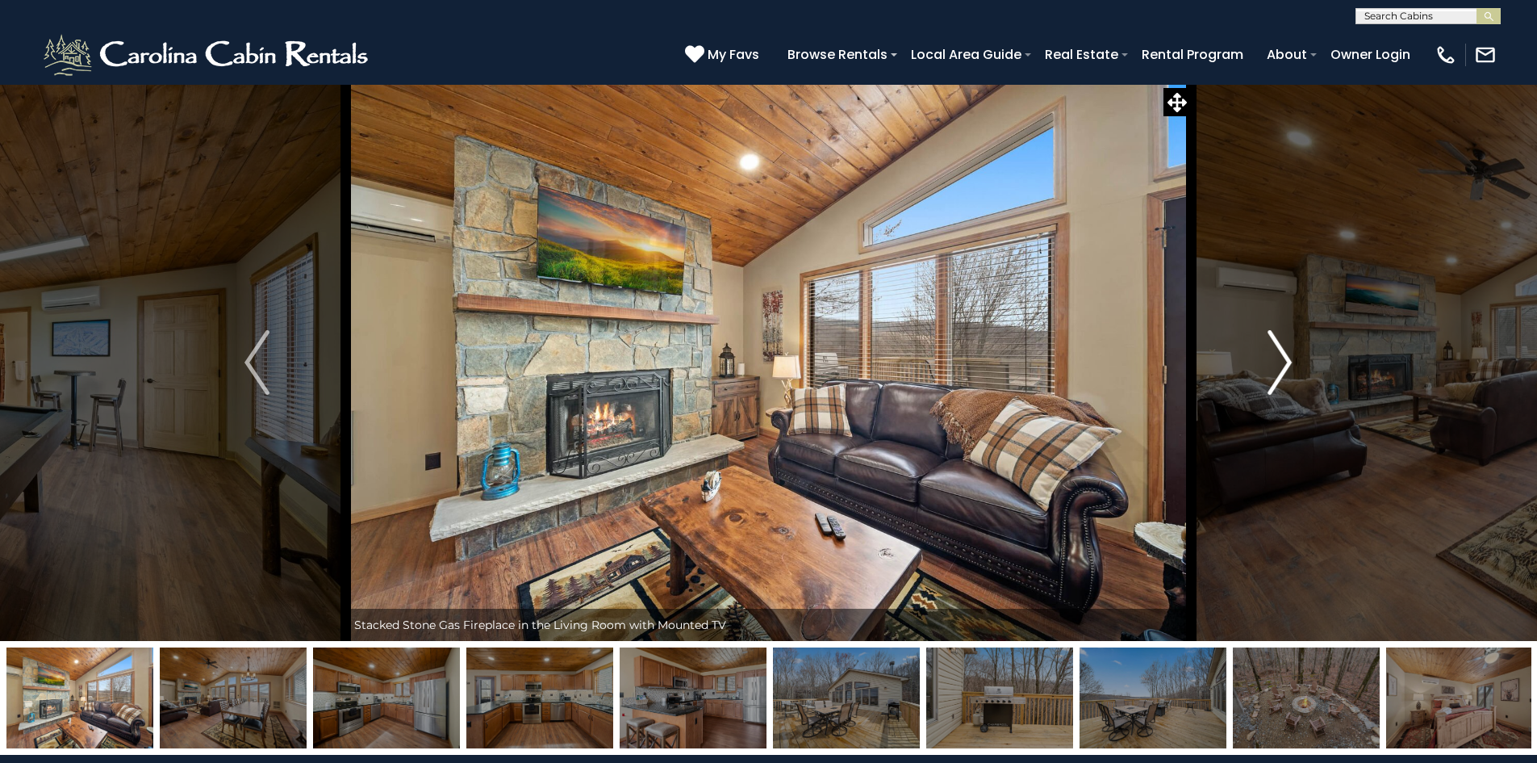
click at [1285, 355] on img "Next" at bounding box center [1280, 362] width 24 height 65
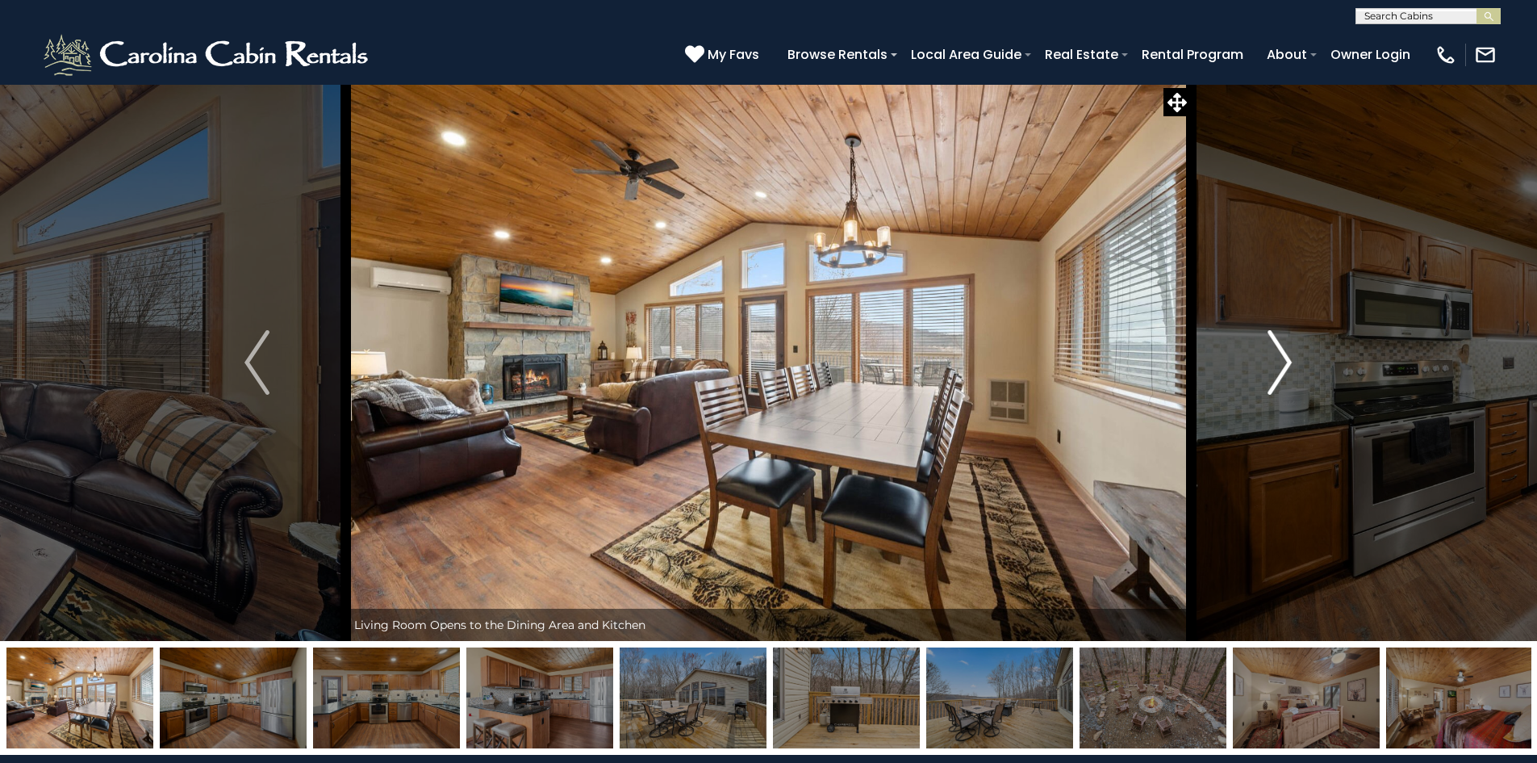
click at [1285, 355] on img "Next" at bounding box center [1280, 362] width 24 height 65
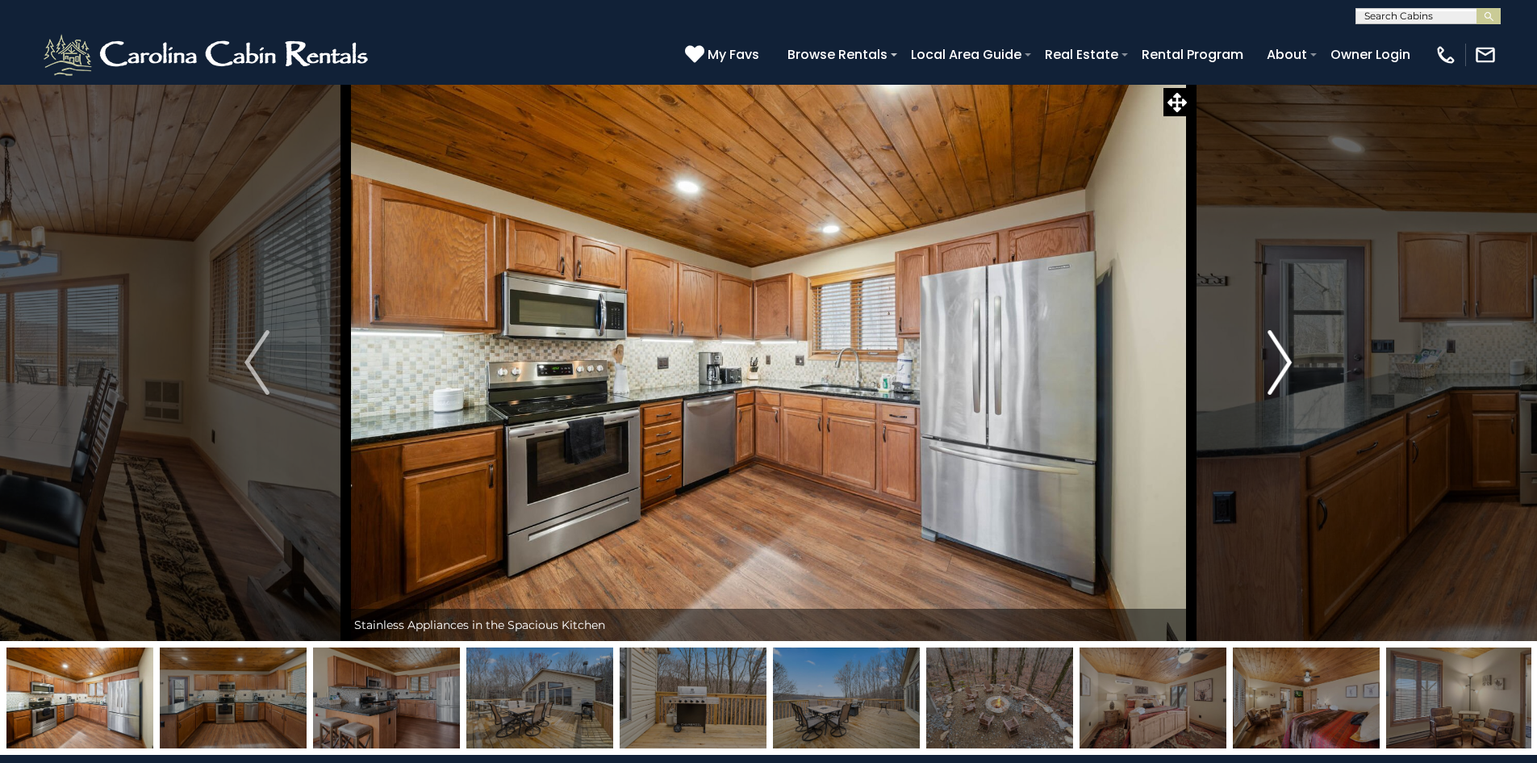
click at [1285, 355] on img "Next" at bounding box center [1280, 362] width 24 height 65
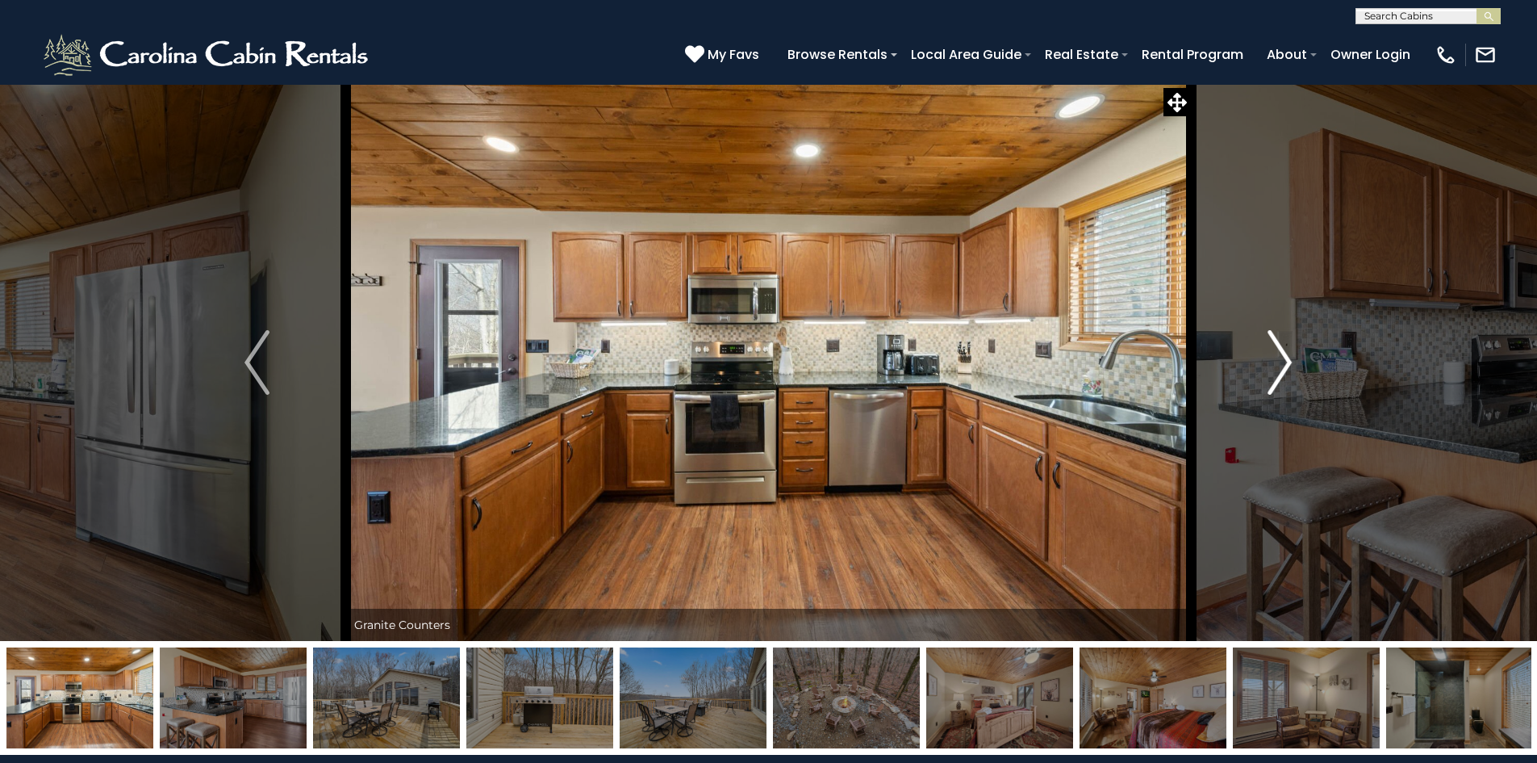
click at [1285, 355] on img "Next" at bounding box center [1280, 362] width 24 height 65
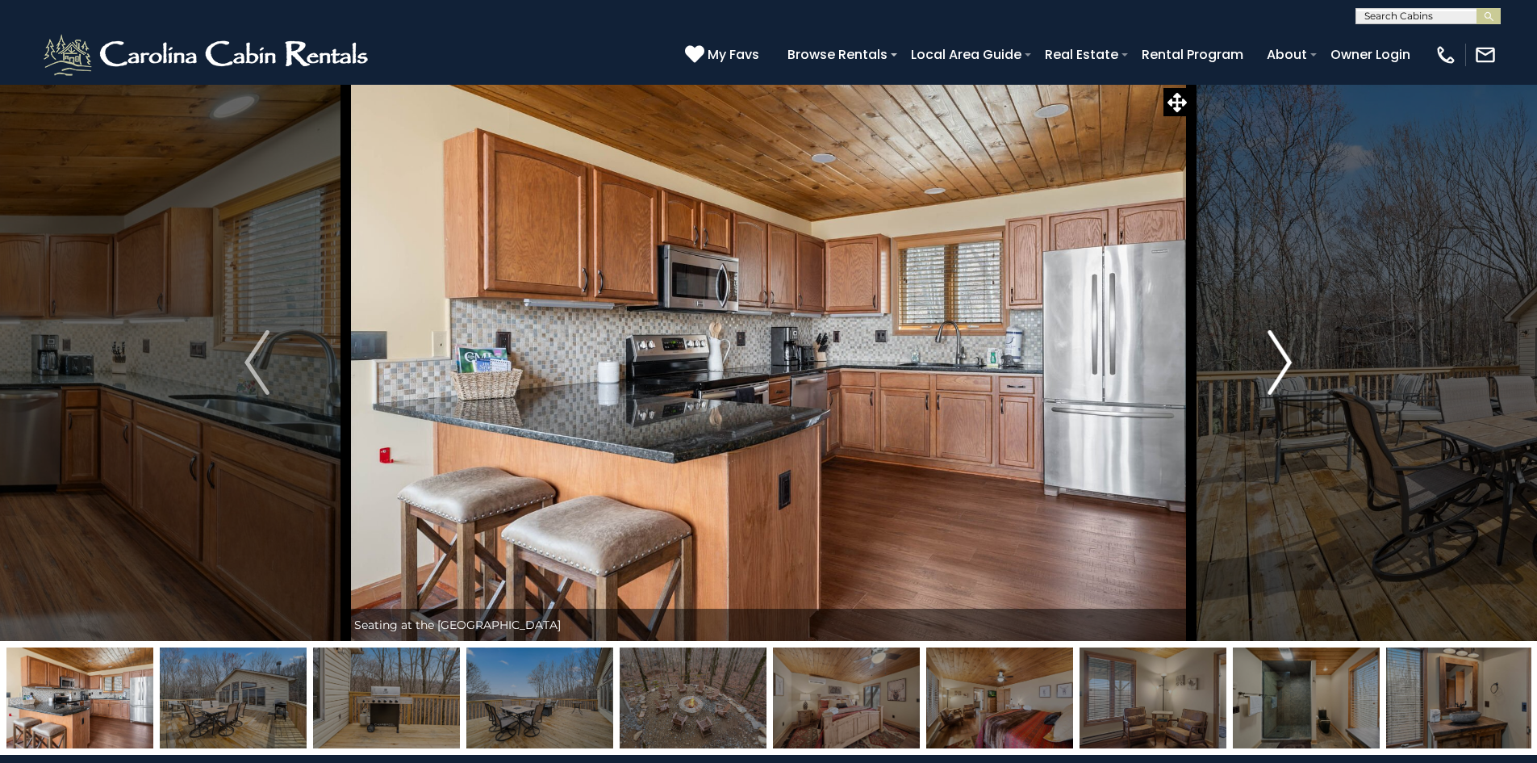
click at [1285, 355] on img "Next" at bounding box center [1280, 362] width 24 height 65
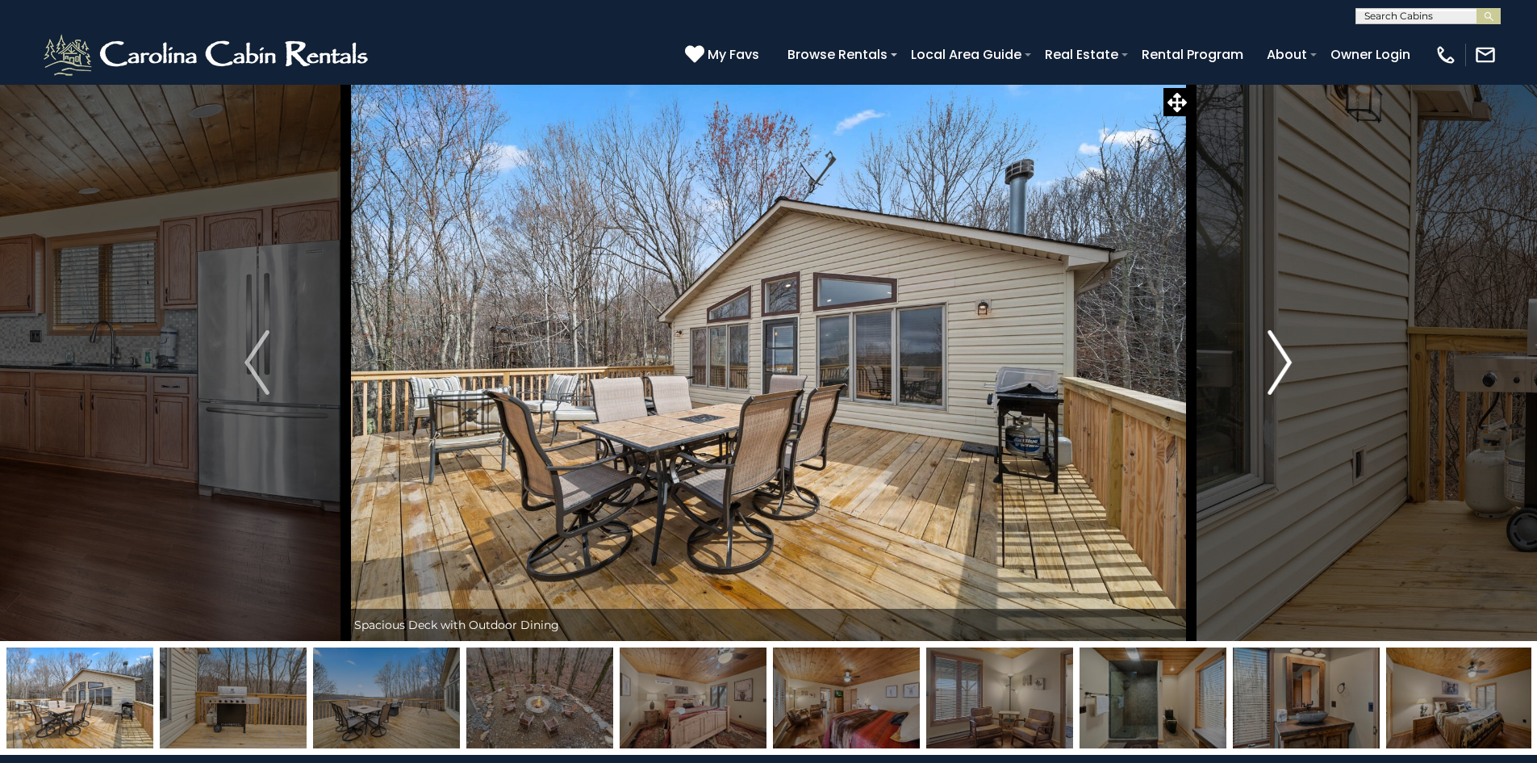
click at [1285, 355] on img "Next" at bounding box center [1280, 362] width 24 height 65
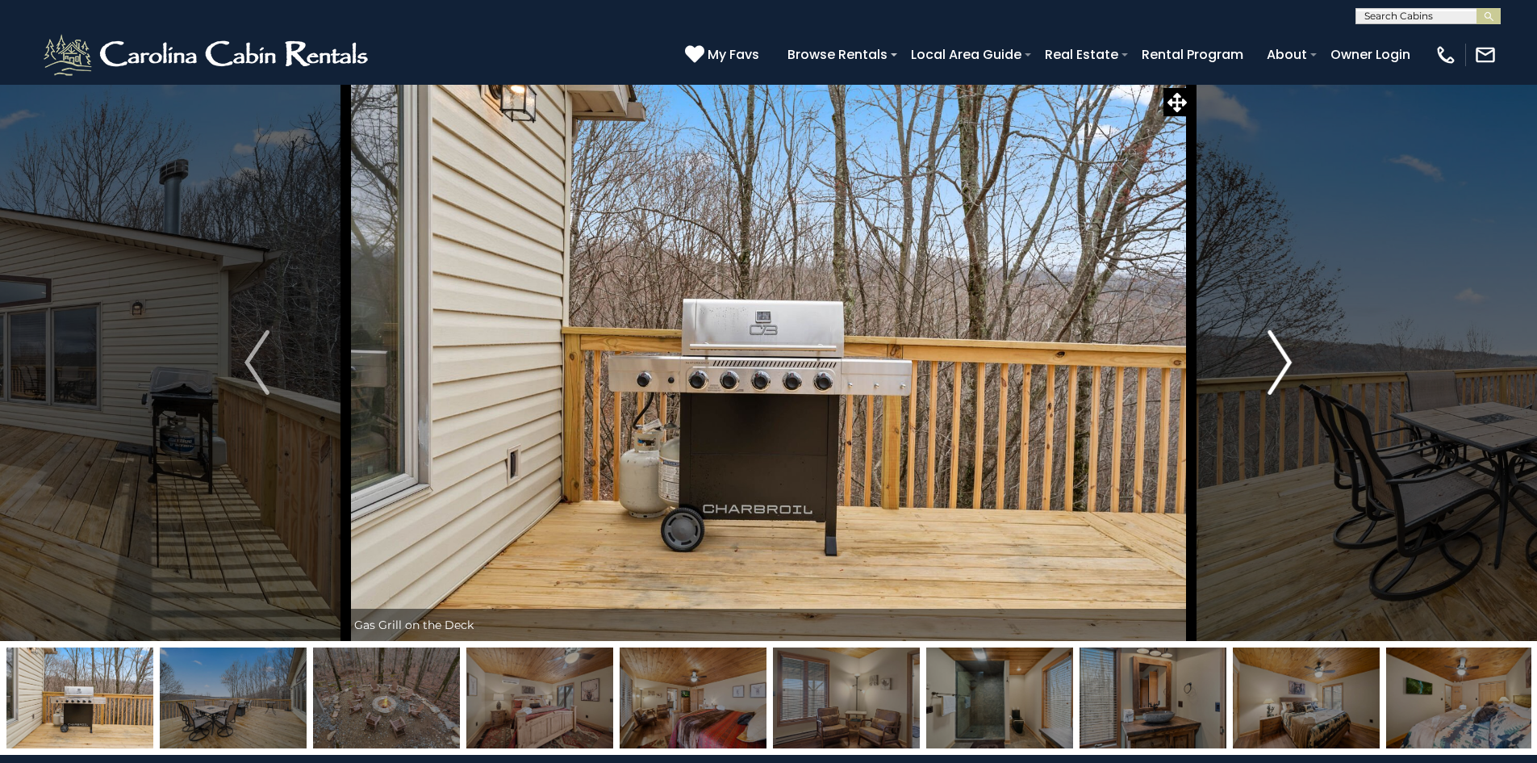
click at [1285, 355] on img "Next" at bounding box center [1280, 362] width 24 height 65
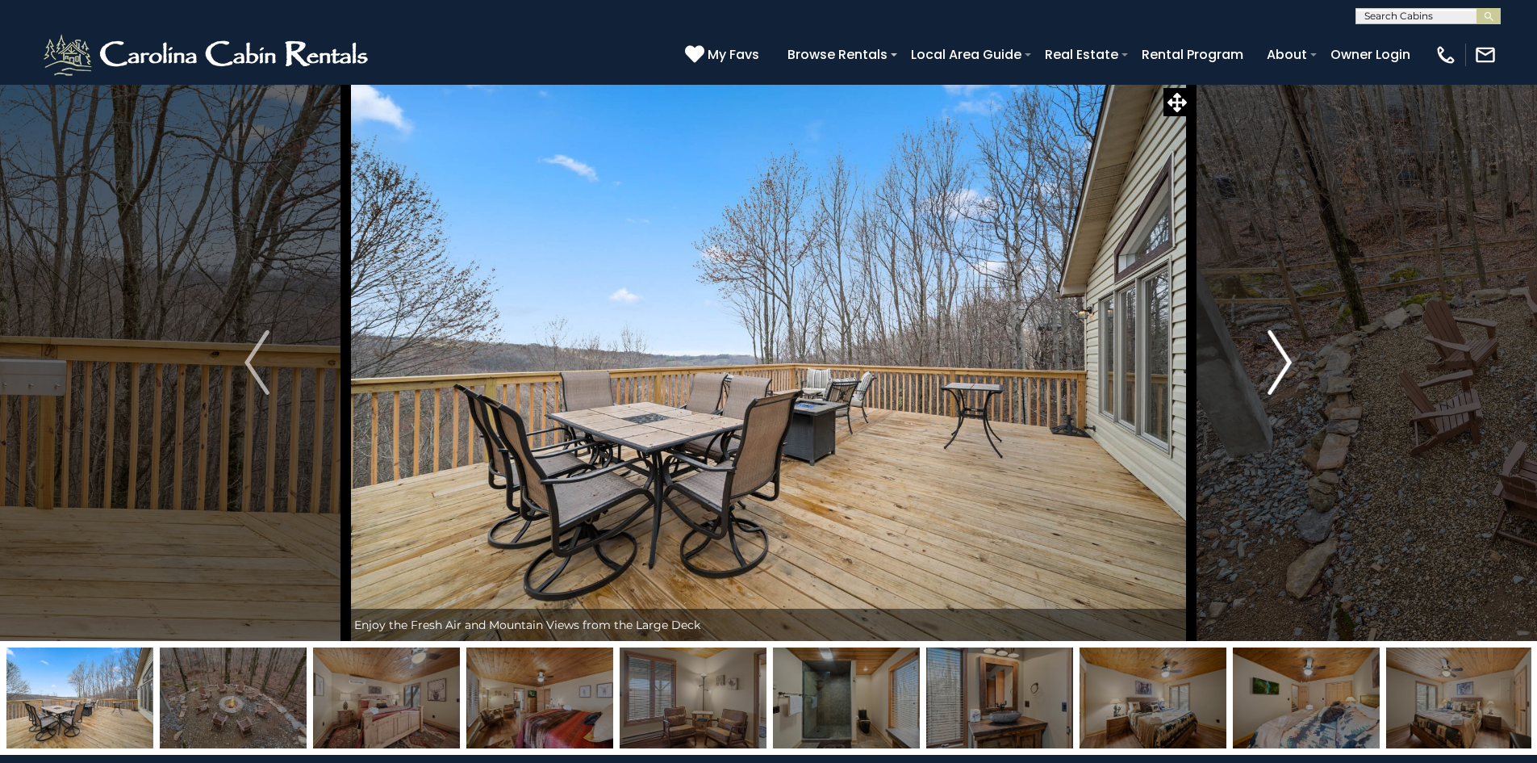
click at [1285, 355] on img "Next" at bounding box center [1280, 362] width 24 height 65
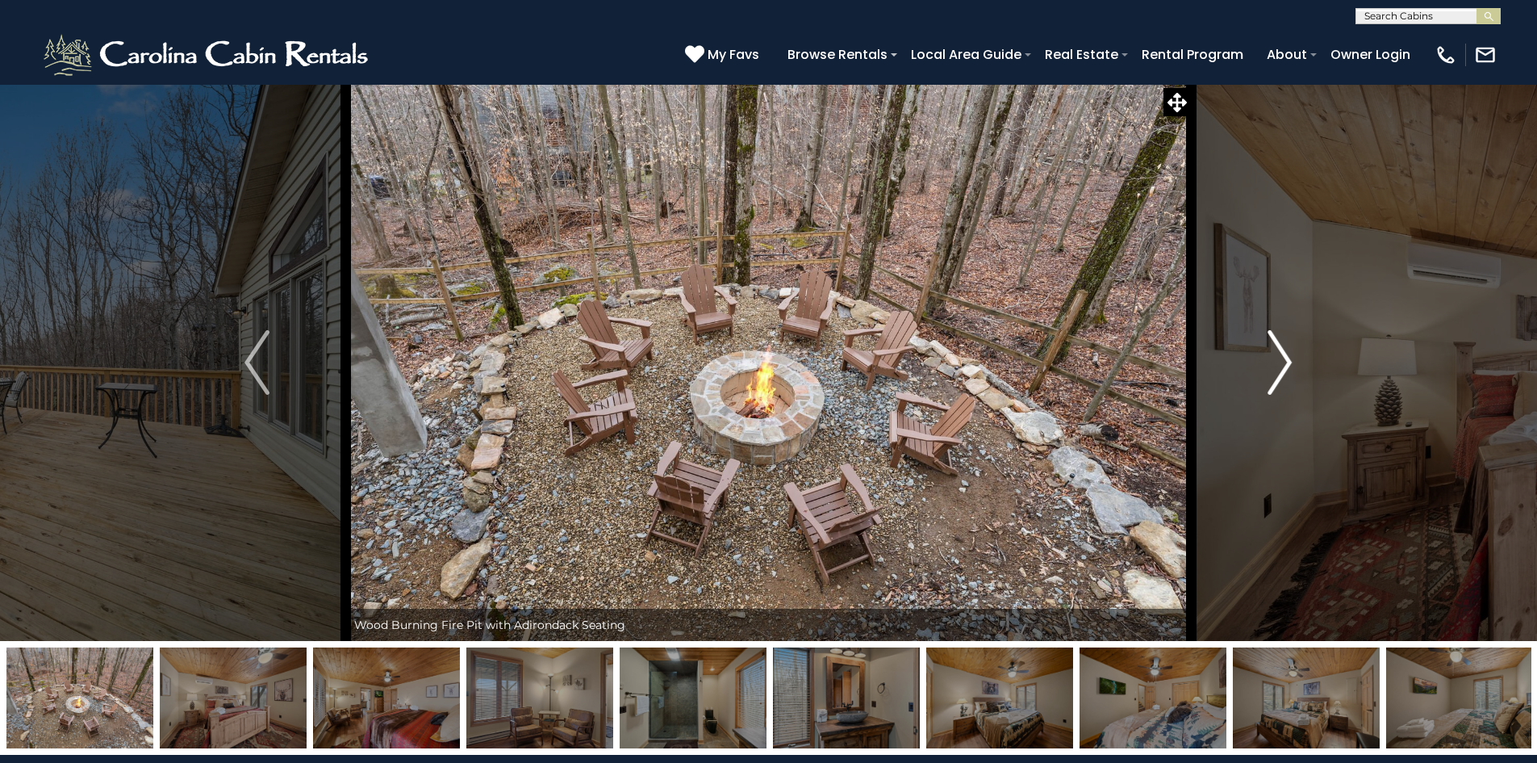
click at [1285, 355] on img "Next" at bounding box center [1280, 362] width 24 height 65
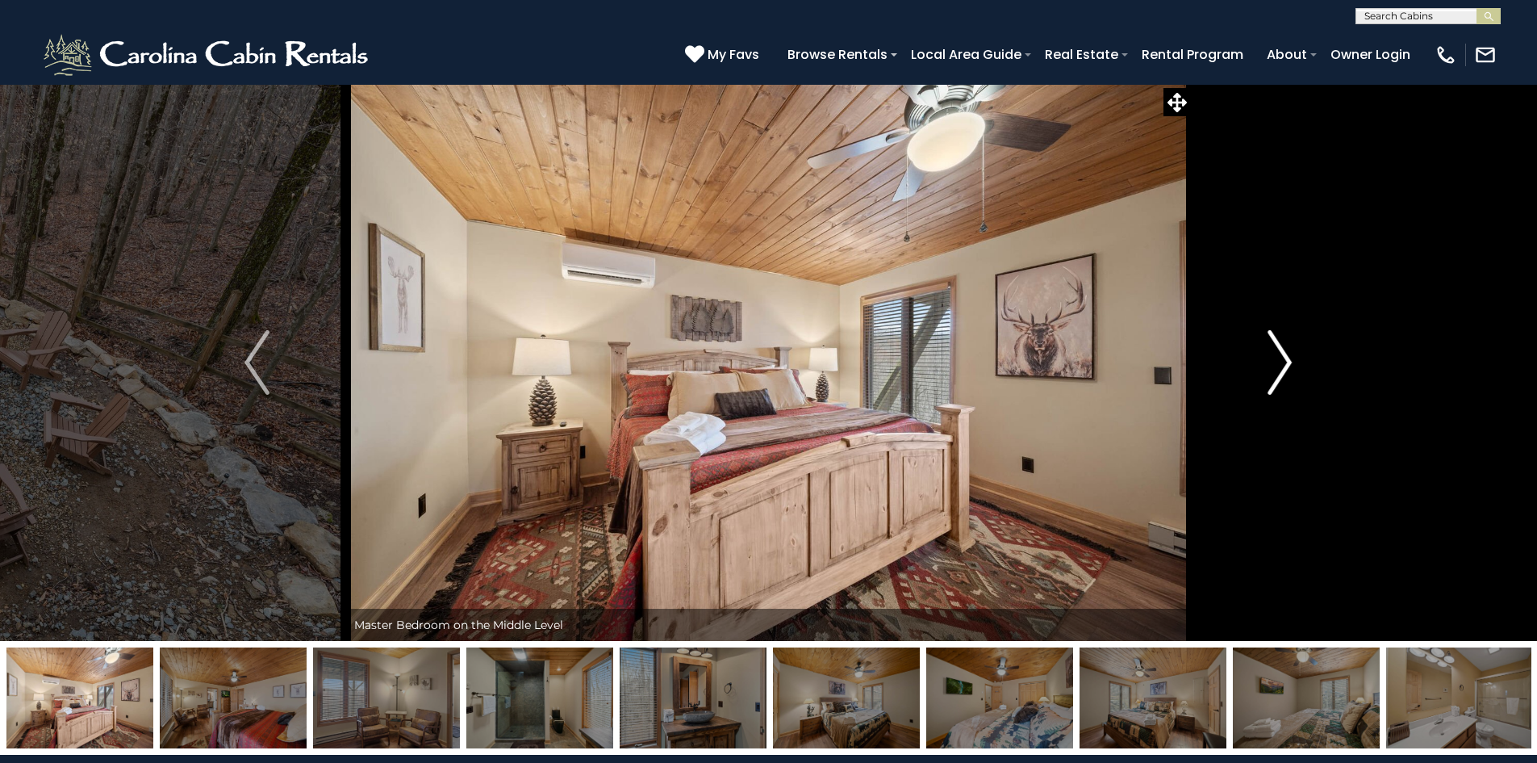
click at [1285, 355] on img "Next" at bounding box center [1280, 362] width 24 height 65
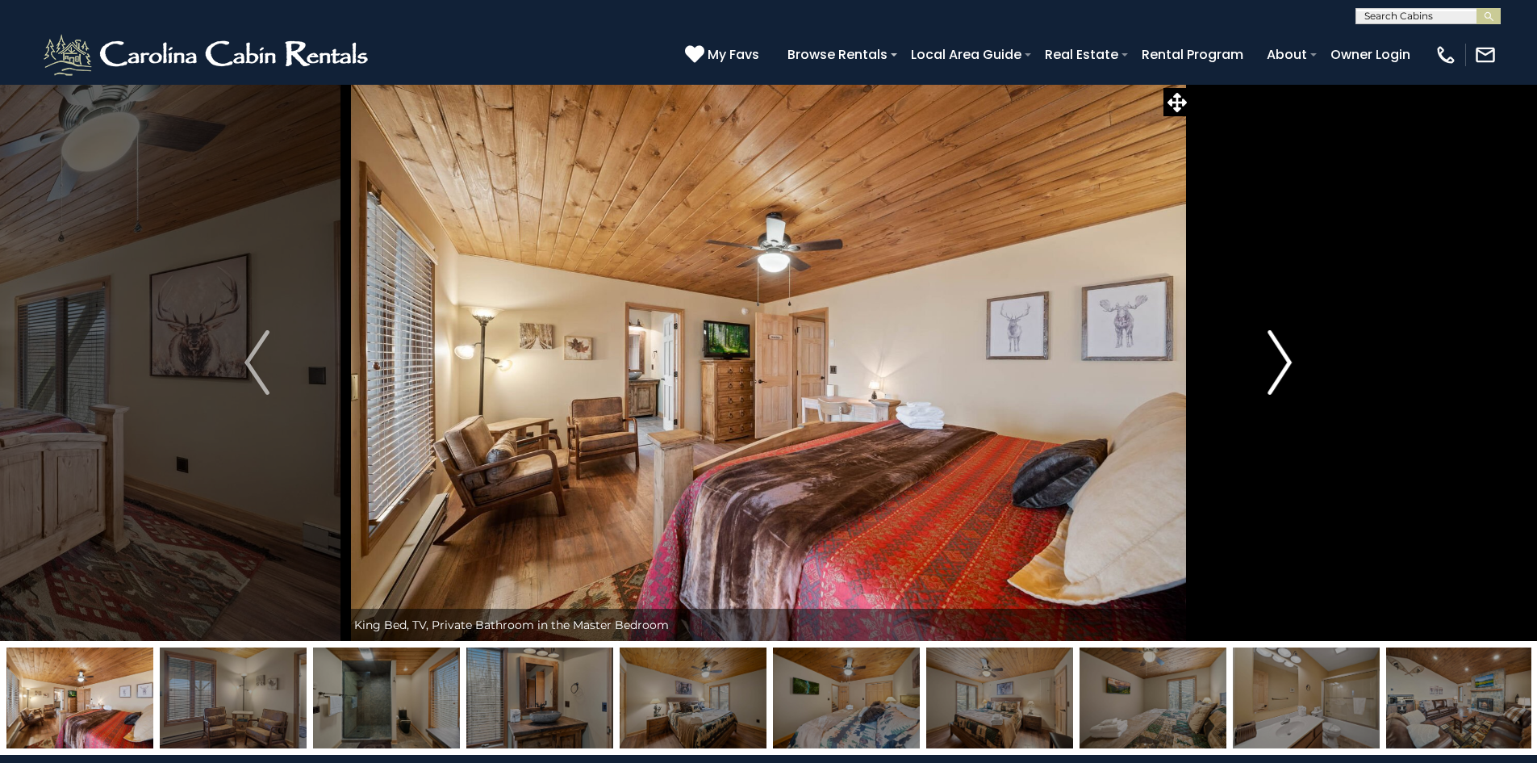
click at [1285, 355] on img "Next" at bounding box center [1280, 362] width 24 height 65
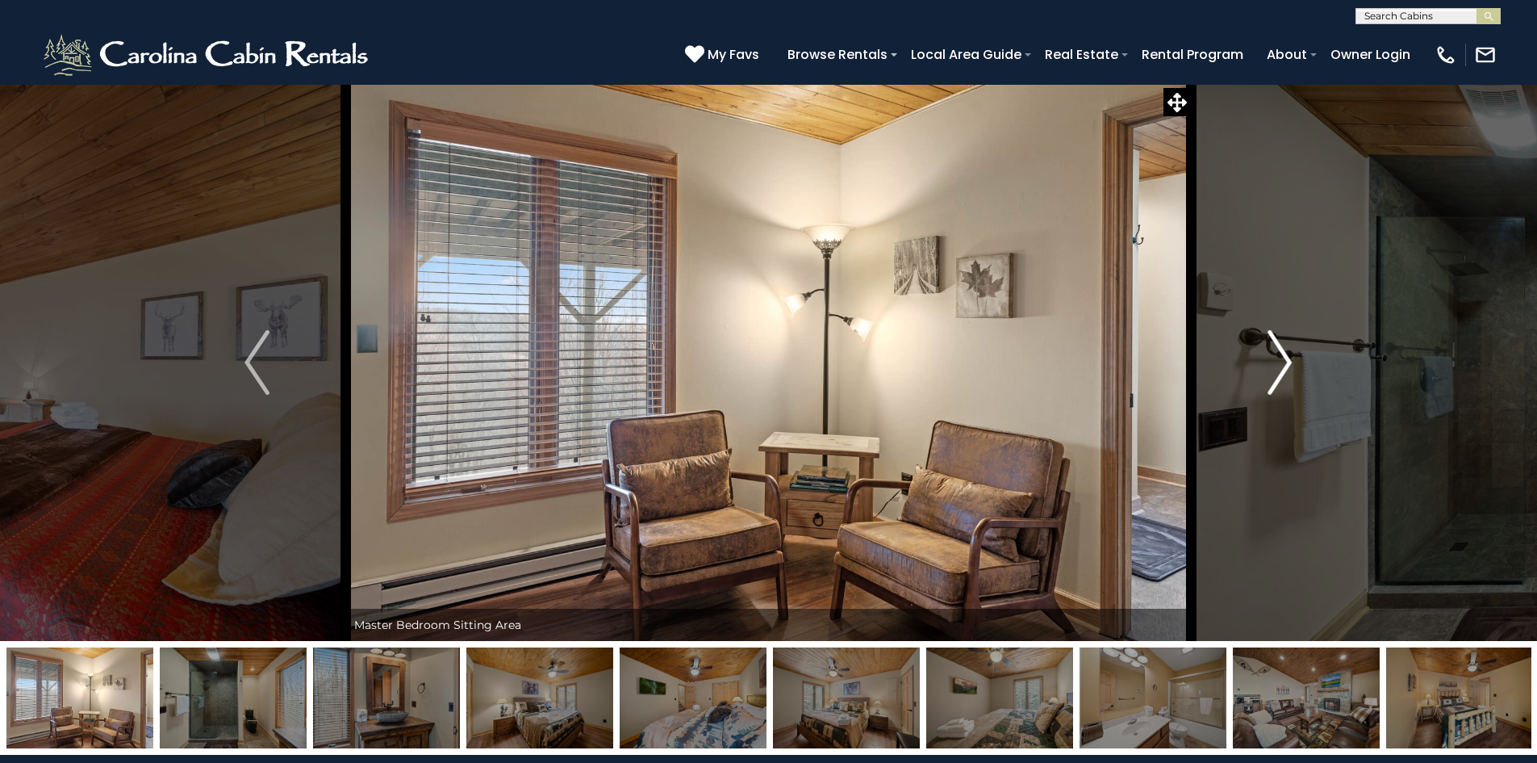
click at [1285, 355] on img "Next" at bounding box center [1280, 362] width 24 height 65
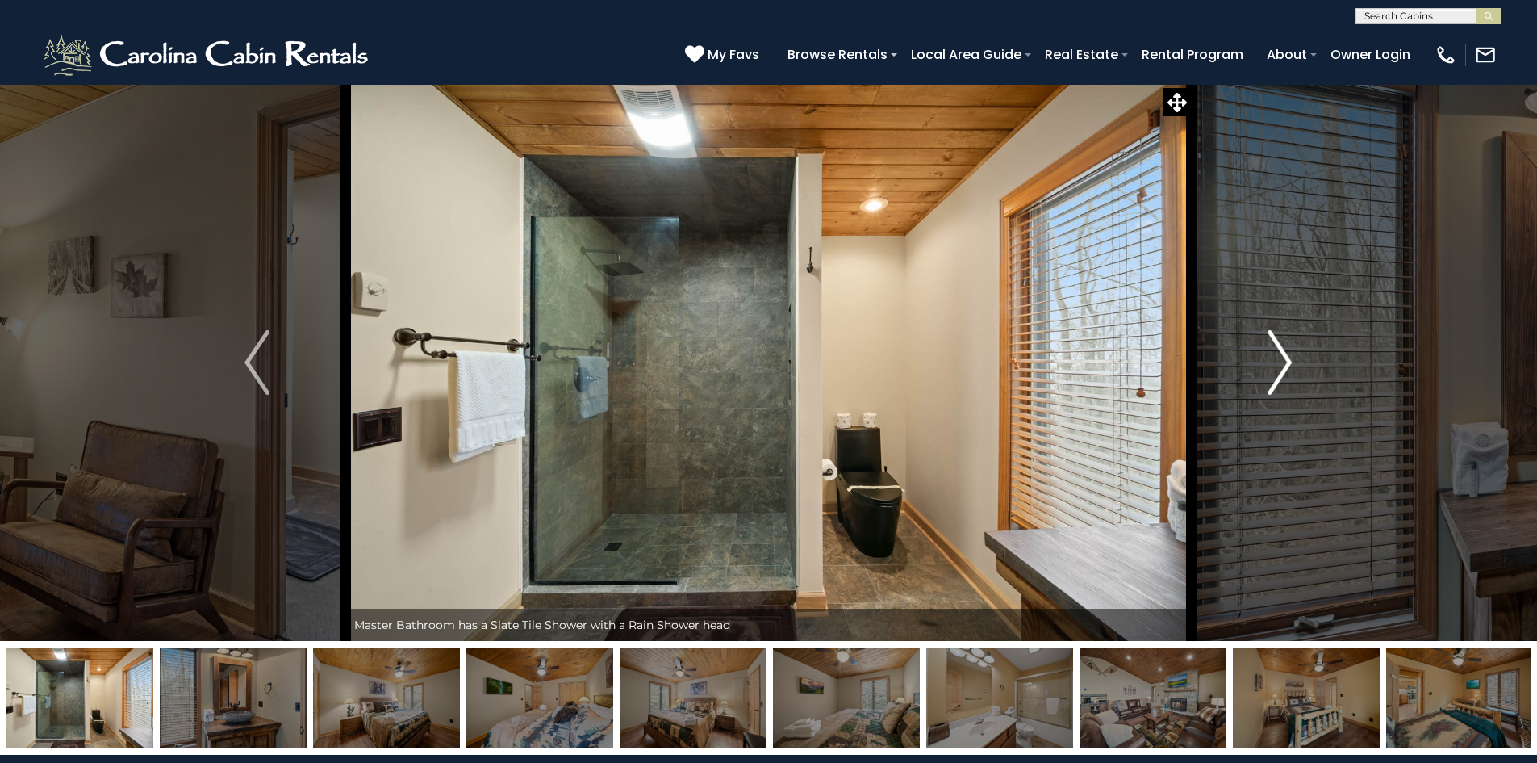
click at [1285, 355] on img "Next" at bounding box center [1280, 362] width 24 height 65
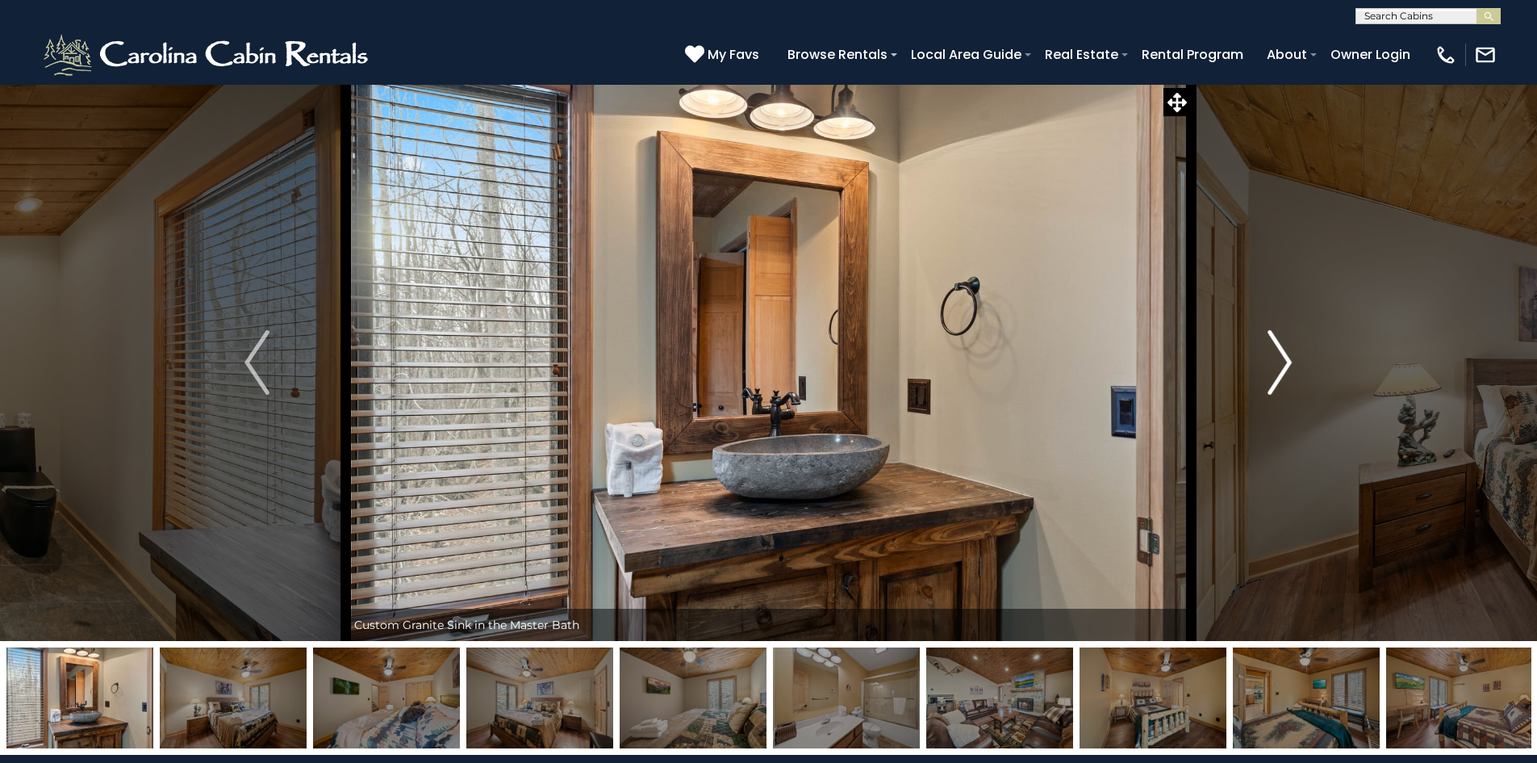
click at [1285, 355] on img "Next" at bounding box center [1280, 362] width 24 height 65
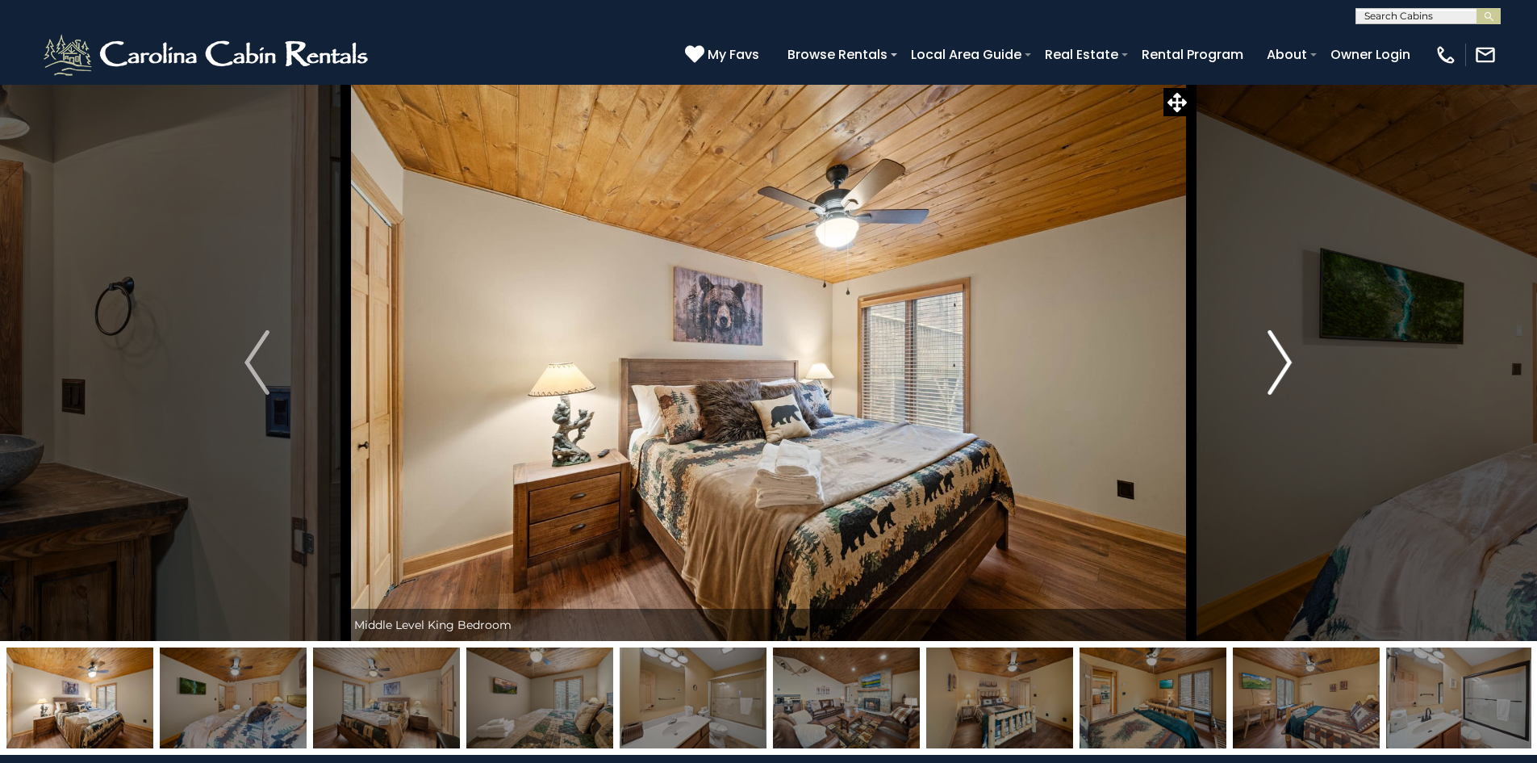
click at [1285, 355] on img "Next" at bounding box center [1280, 362] width 24 height 65
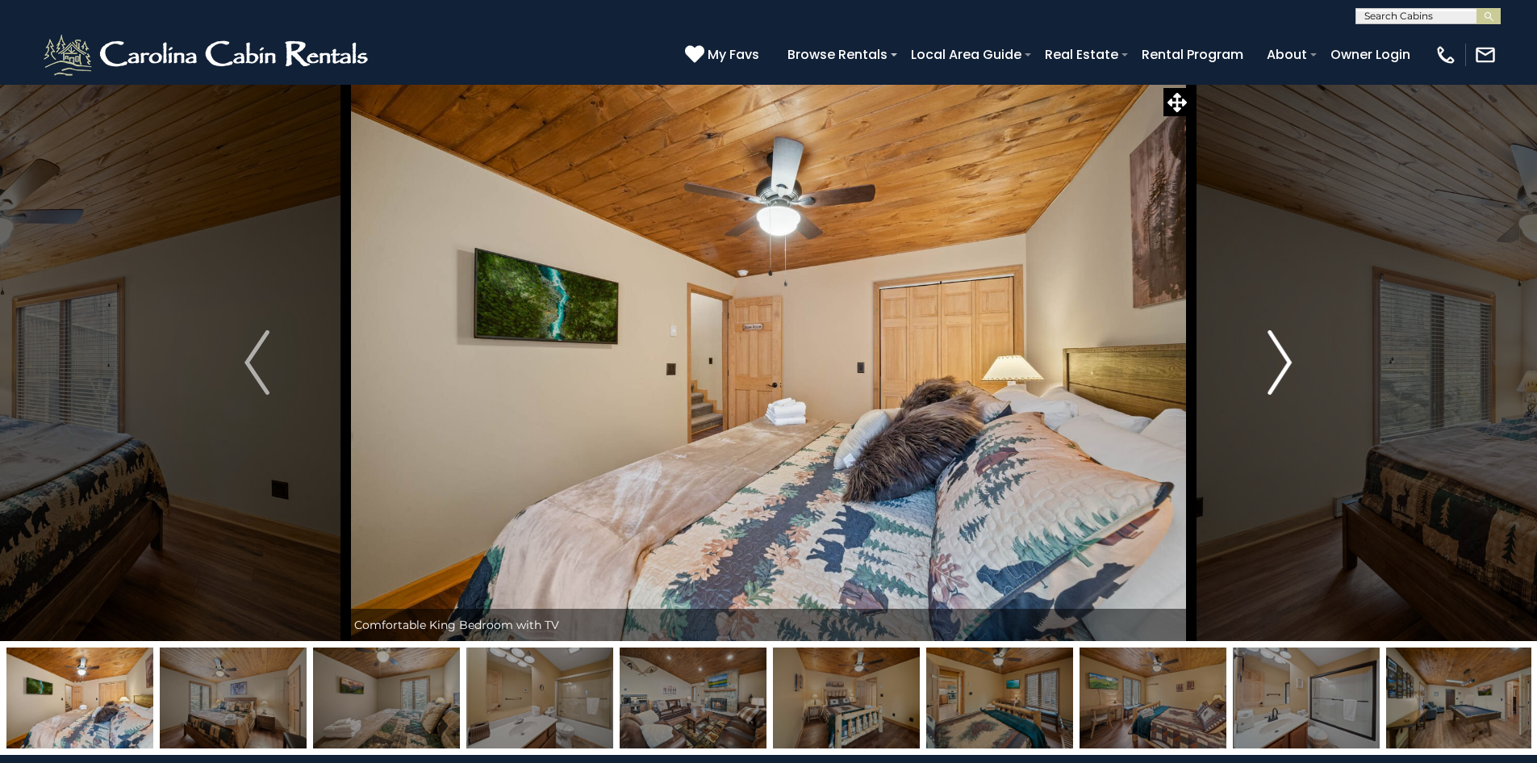
click at [1285, 355] on img "Next" at bounding box center [1280, 362] width 24 height 65
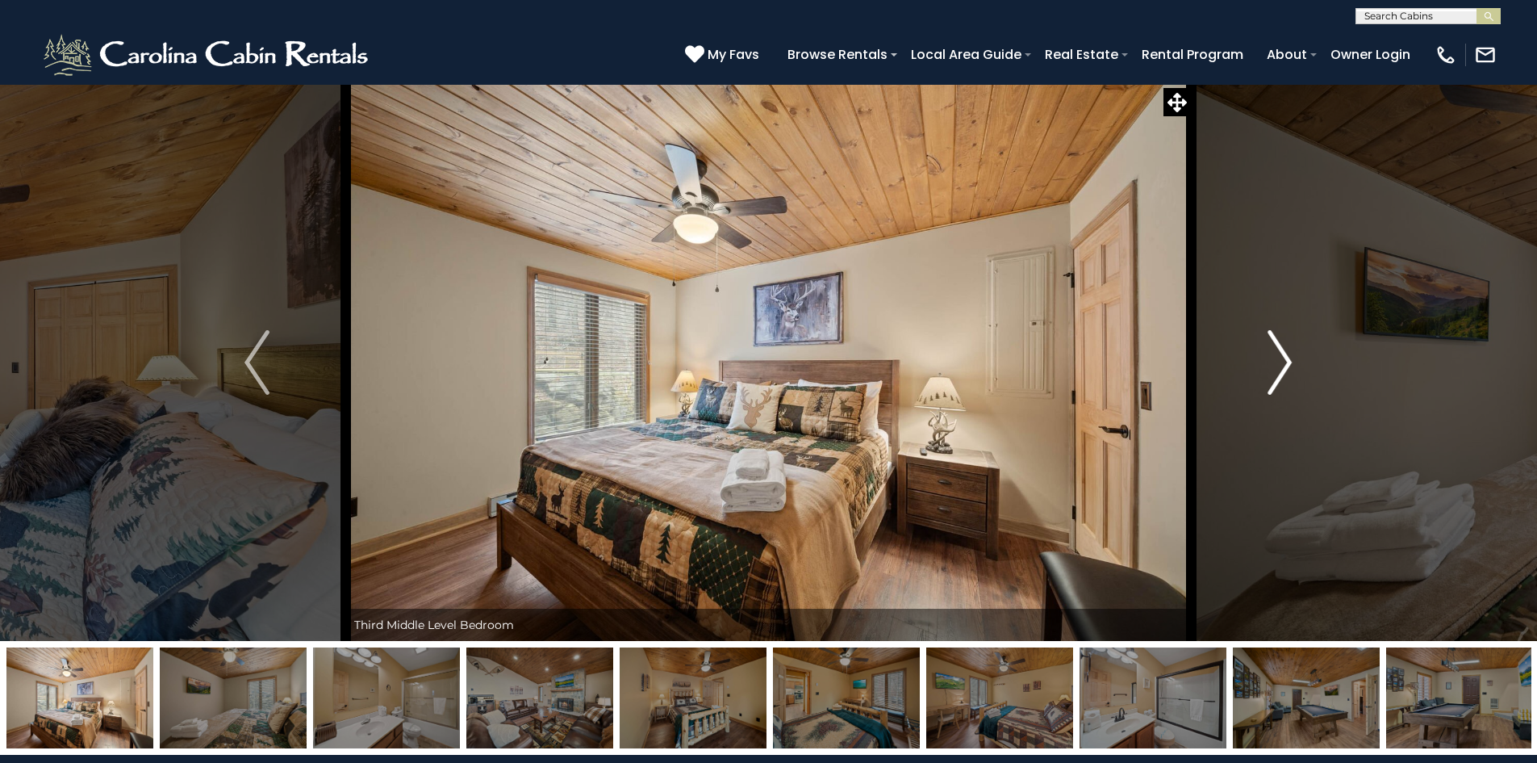
click at [1280, 355] on img "Next" at bounding box center [1280, 362] width 24 height 65
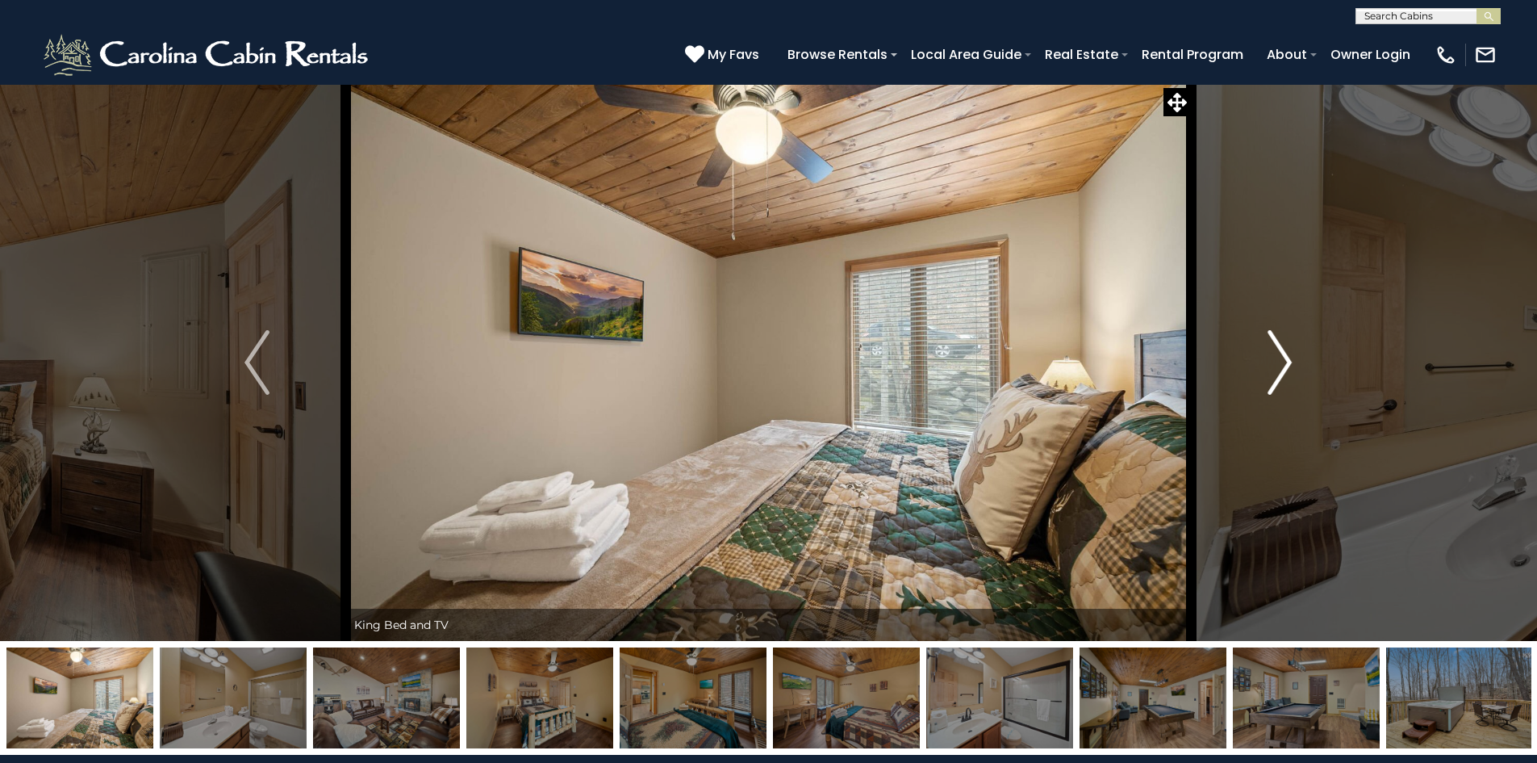
click at [1279, 355] on img "Next" at bounding box center [1280, 362] width 24 height 65
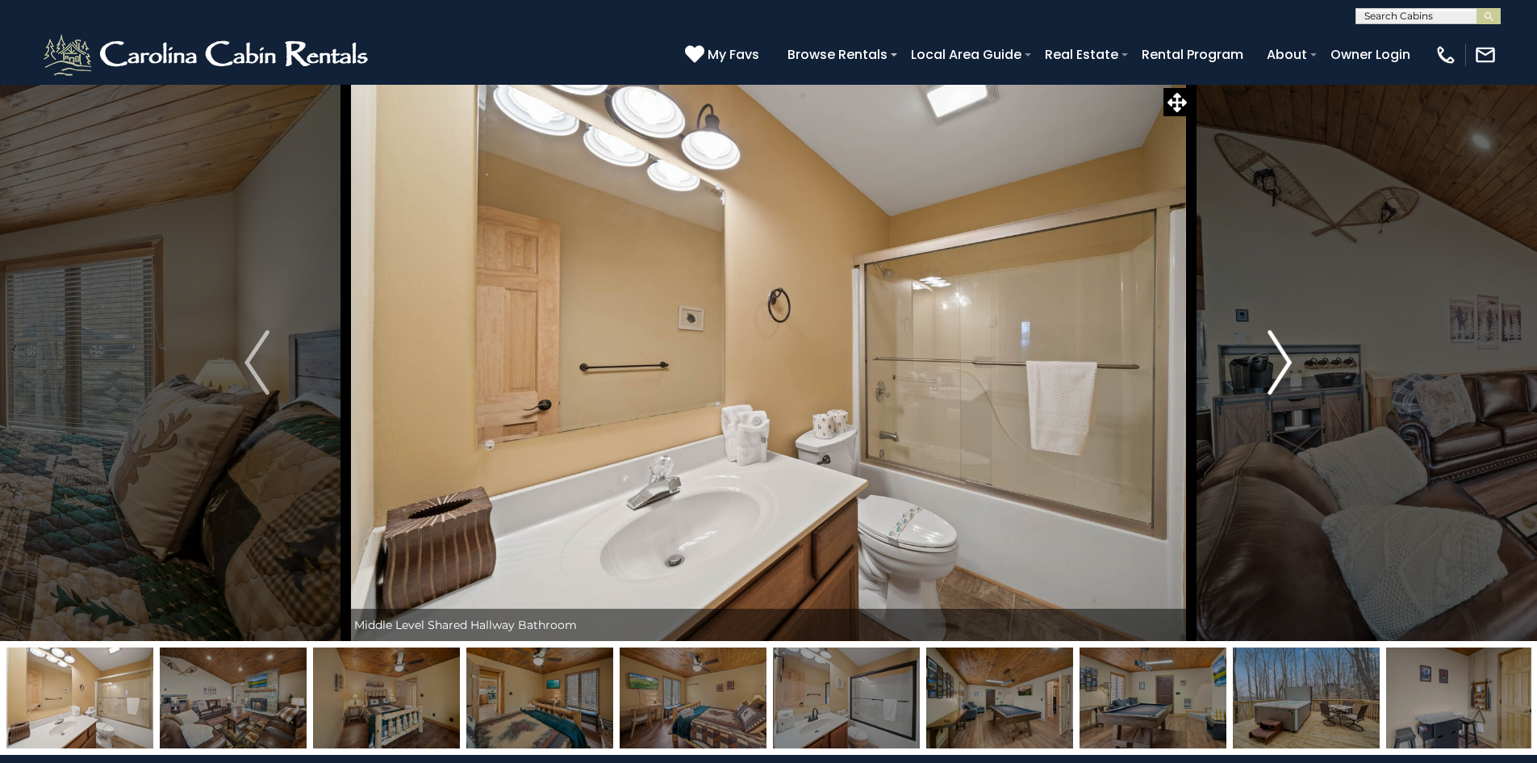
click at [1279, 355] on img "Next" at bounding box center [1280, 362] width 24 height 65
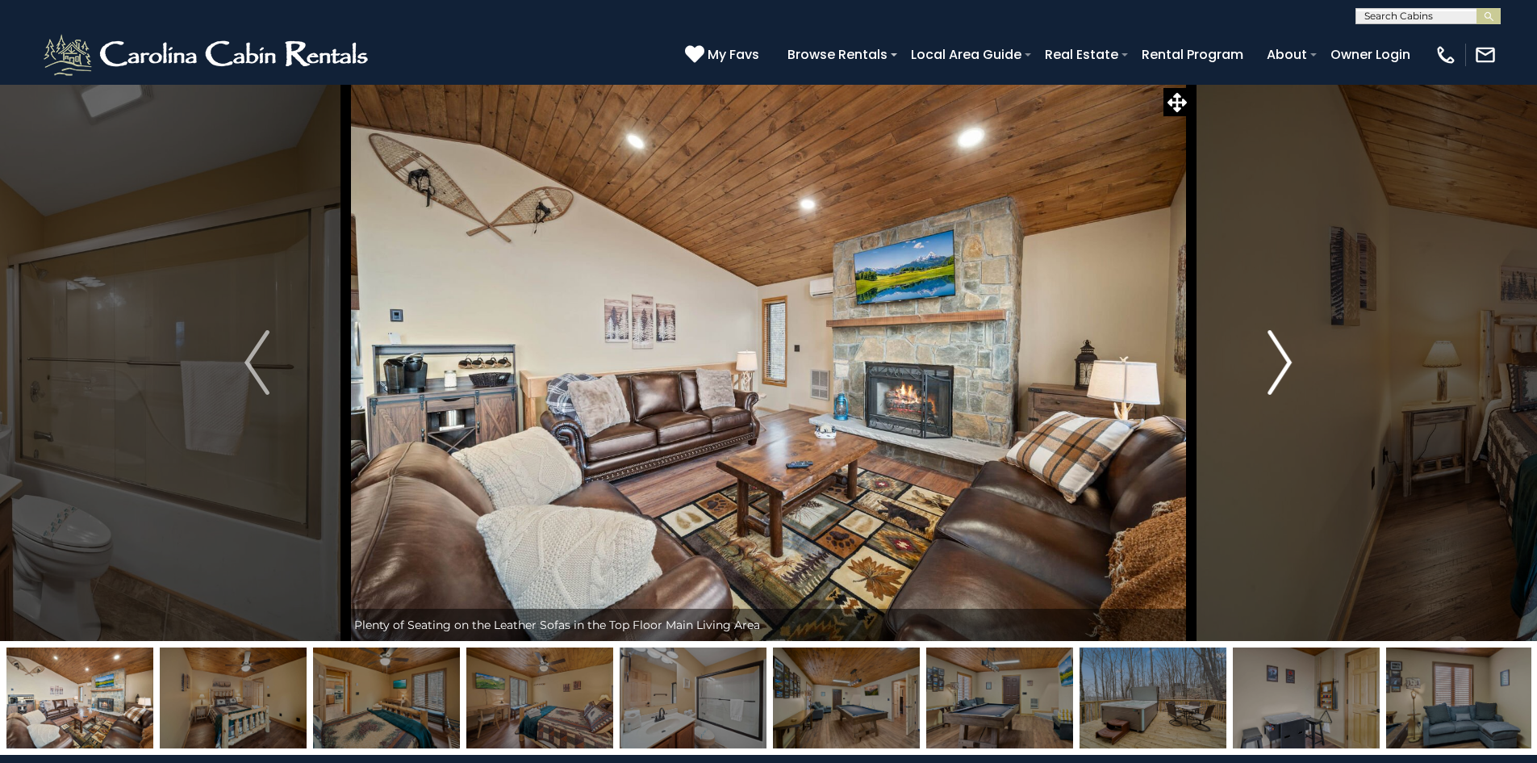
click at [1279, 355] on img "Next" at bounding box center [1280, 362] width 24 height 65
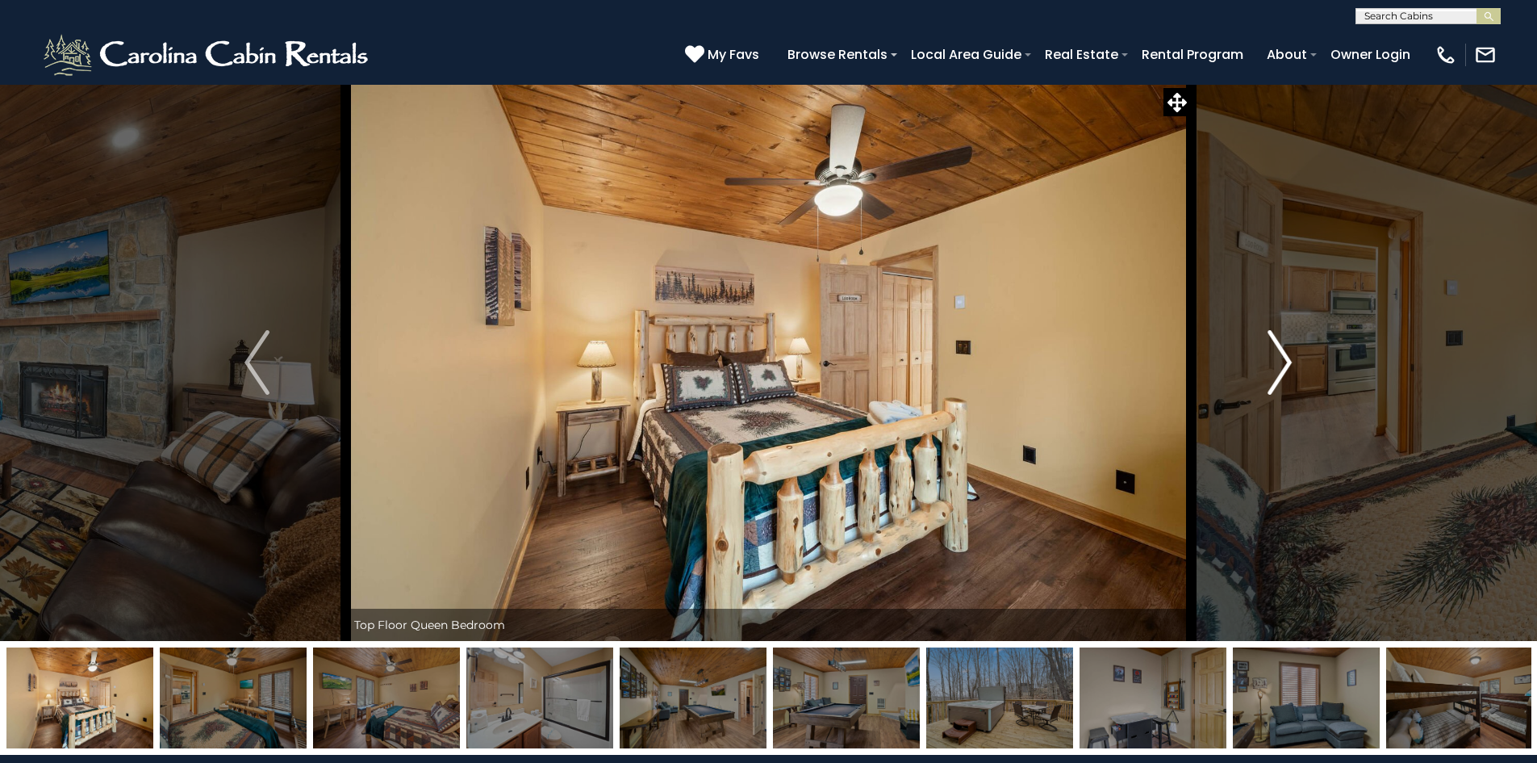
click at [1279, 355] on img "Next" at bounding box center [1280, 362] width 24 height 65
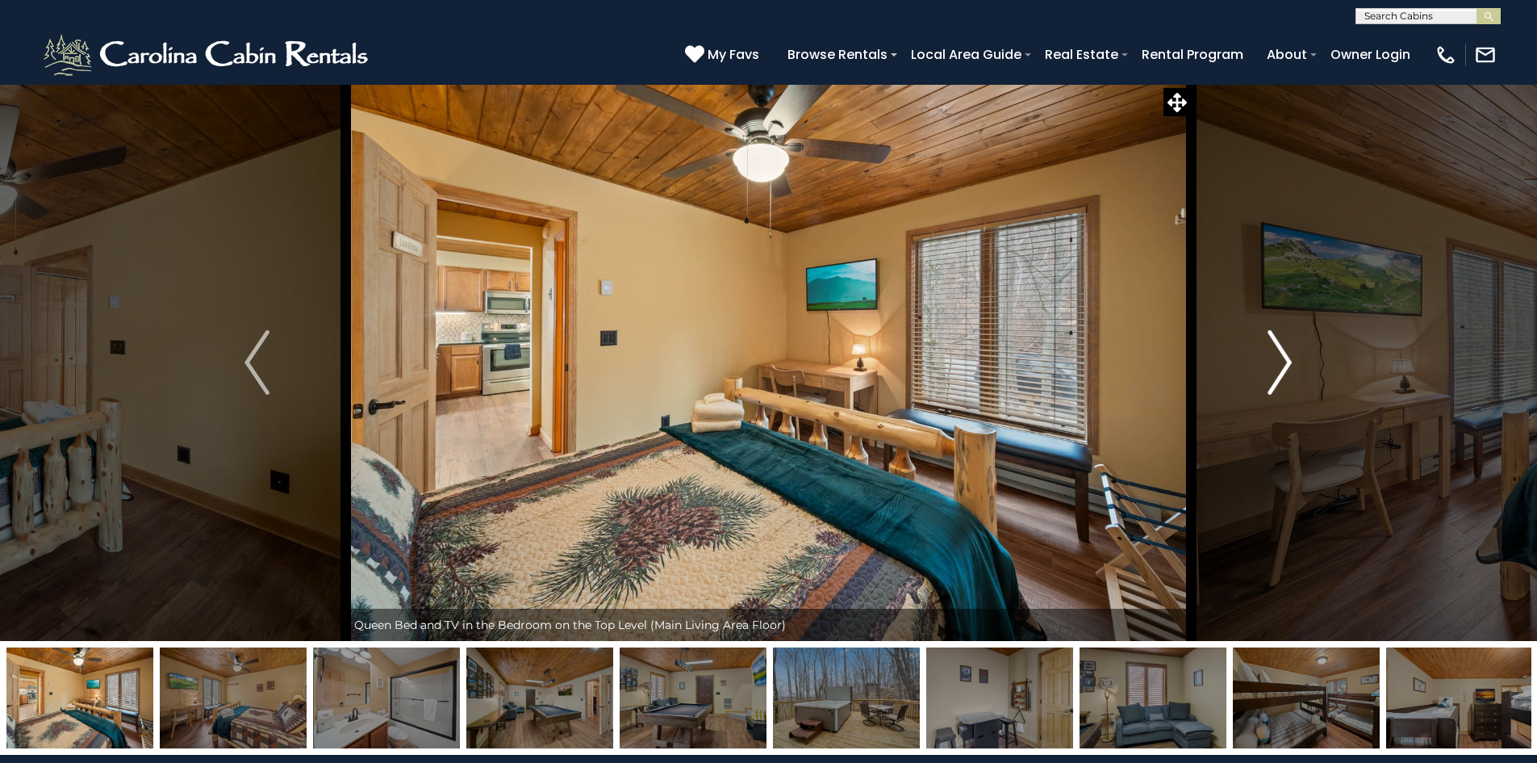
click at [1279, 355] on img "Next" at bounding box center [1280, 362] width 24 height 65
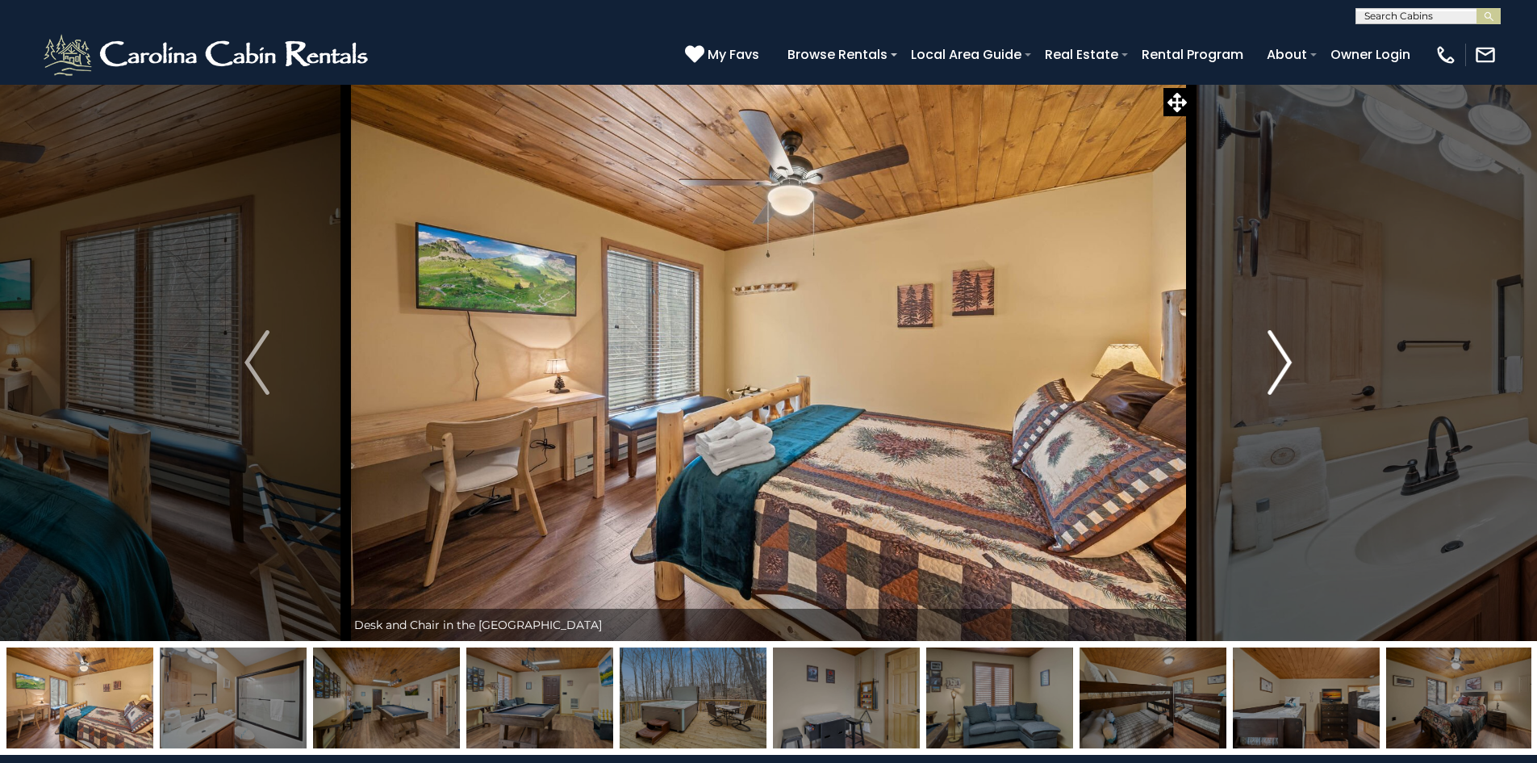
click at [1279, 355] on img "Next" at bounding box center [1280, 362] width 24 height 65
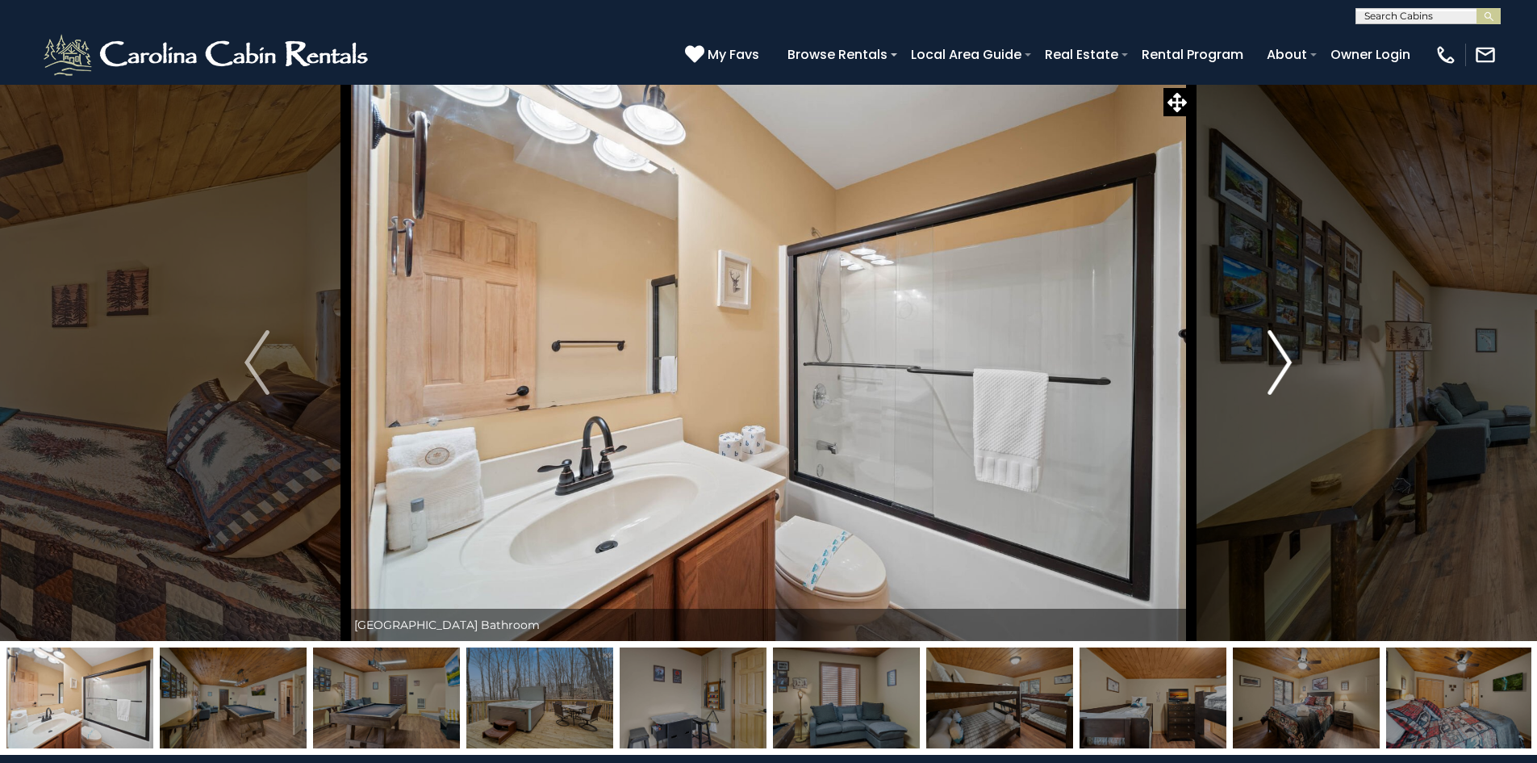
click at [1279, 355] on img "Next" at bounding box center [1280, 362] width 24 height 65
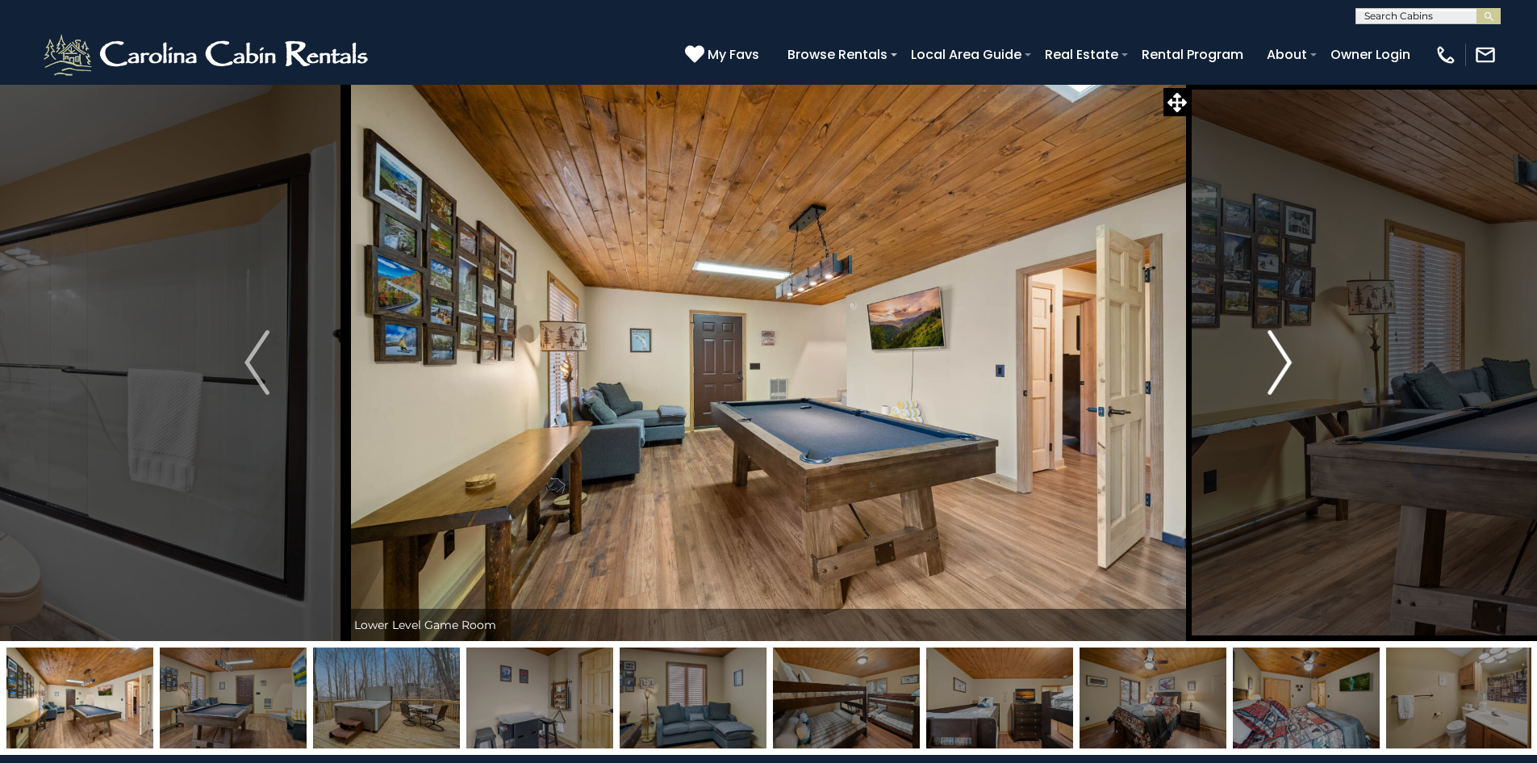
click at [1279, 355] on img "Next" at bounding box center [1280, 362] width 24 height 65
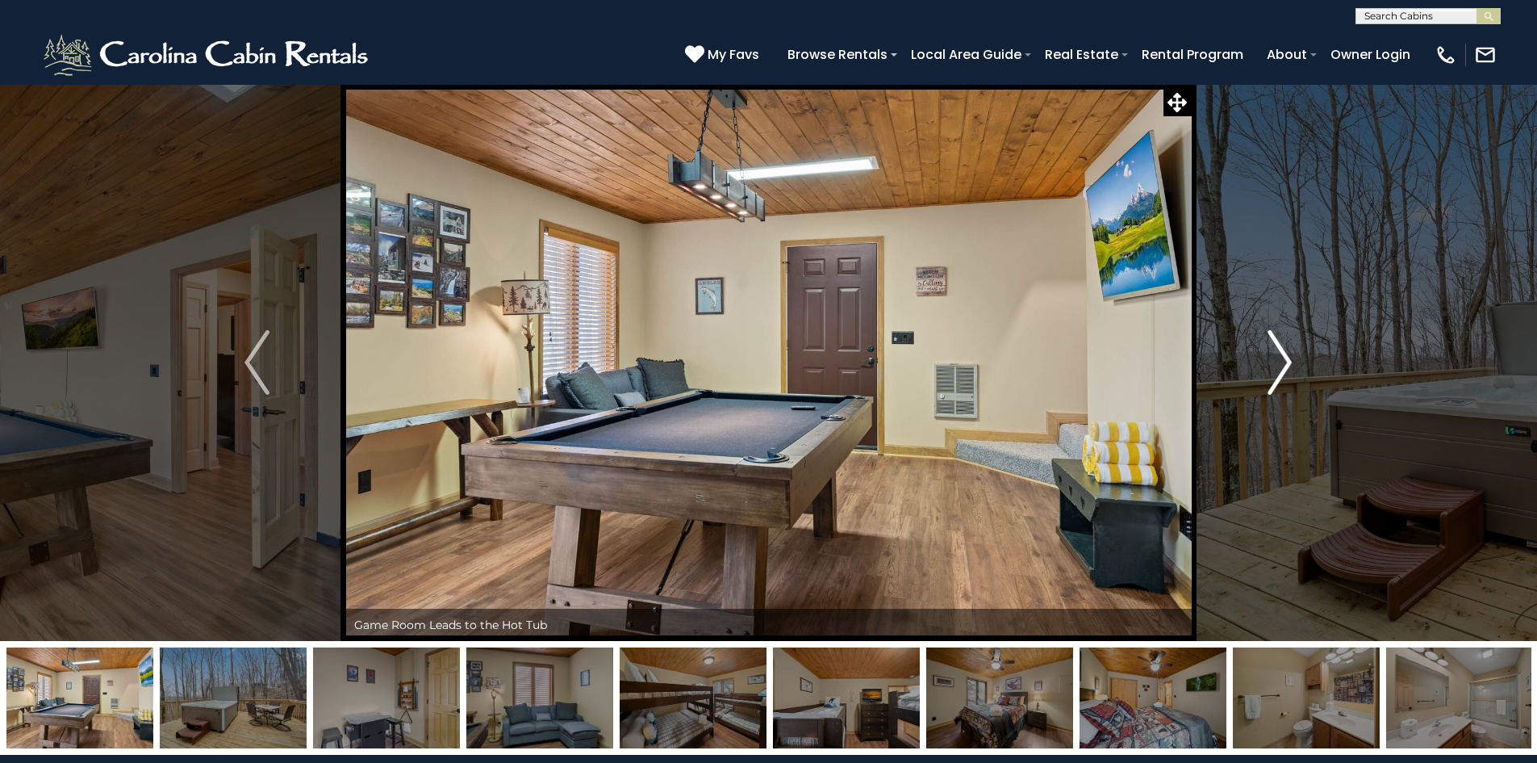
click at [1279, 355] on img "Next" at bounding box center [1280, 362] width 24 height 65
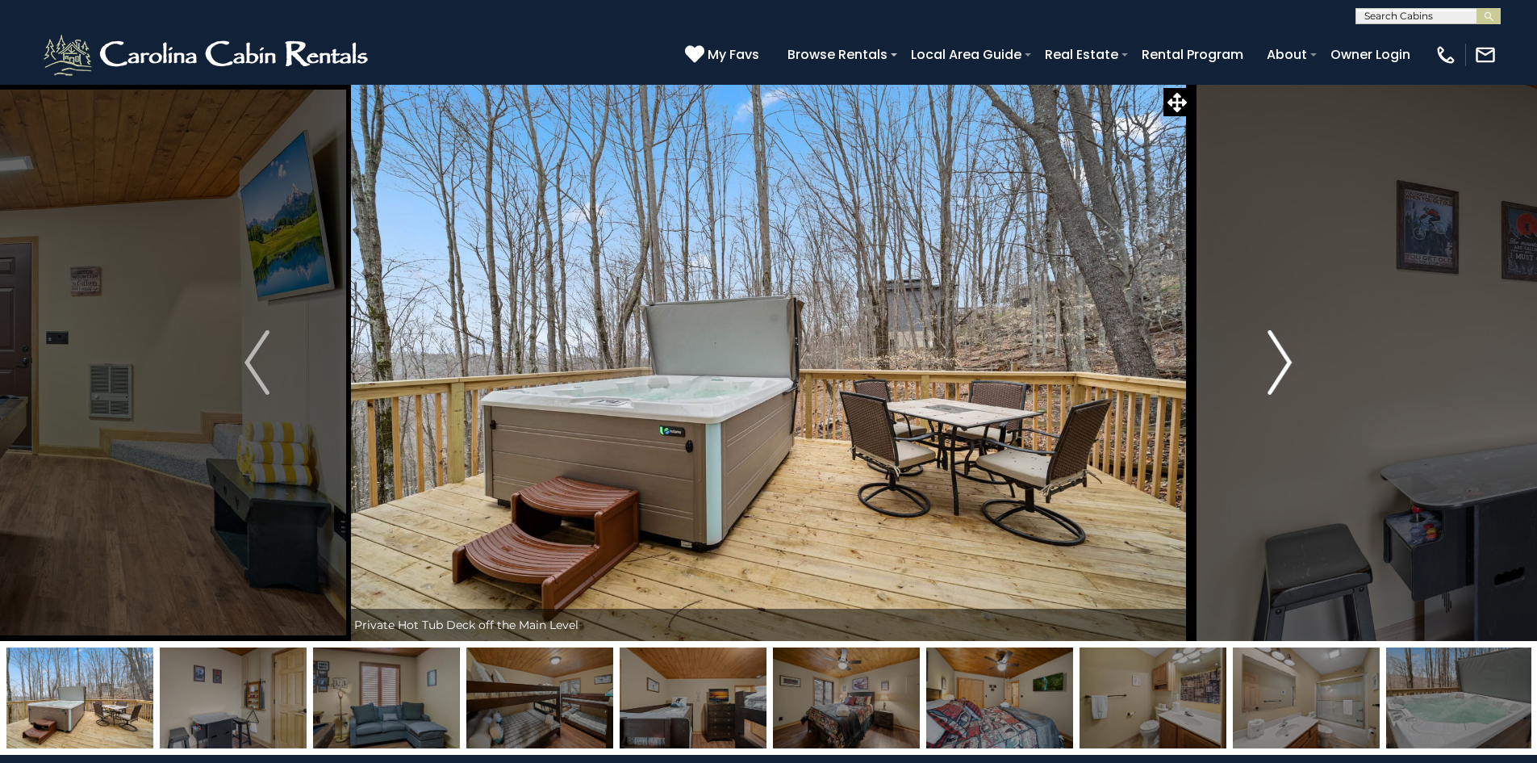
click at [1279, 355] on img "Next" at bounding box center [1280, 362] width 24 height 65
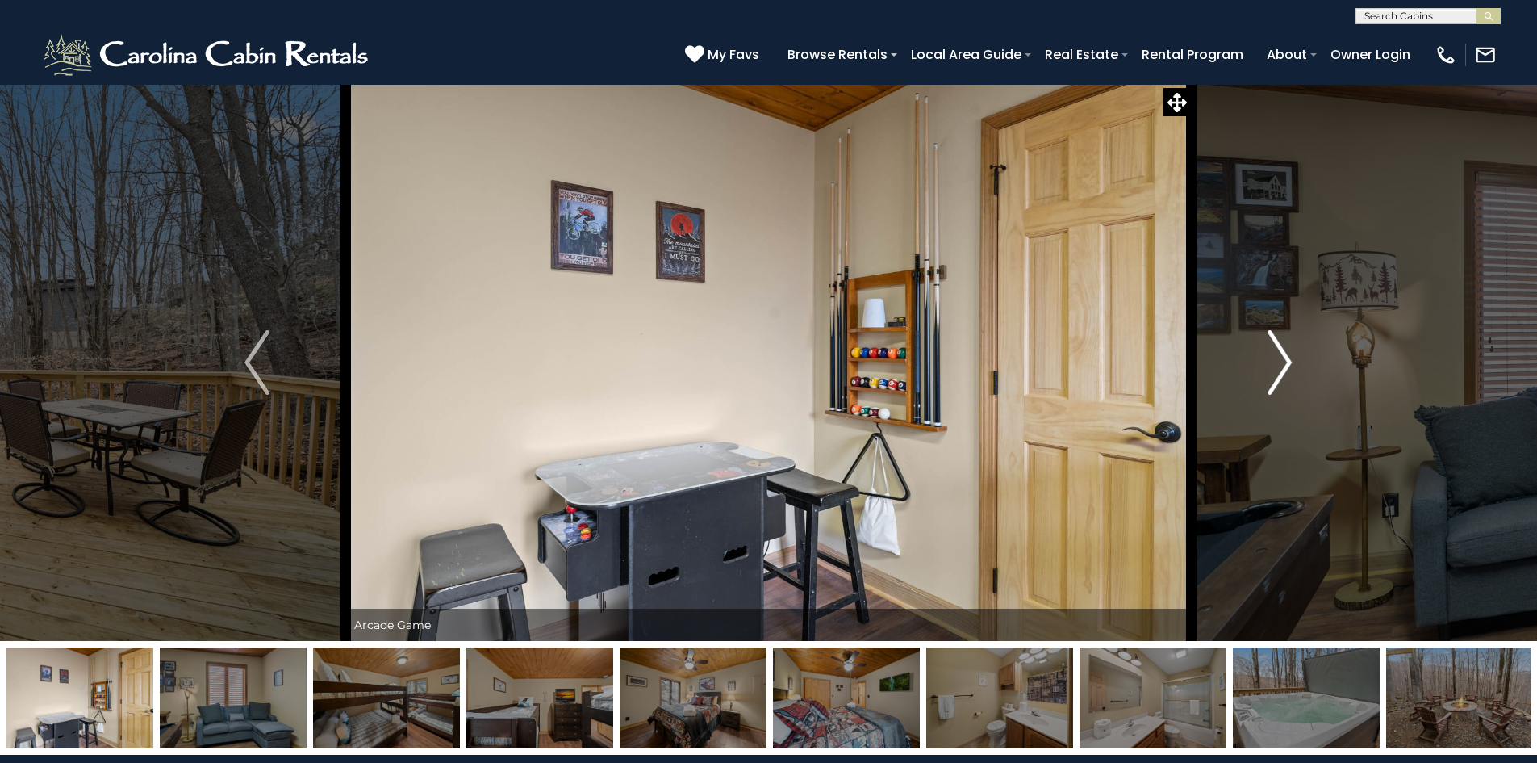
click at [1279, 355] on img "Next" at bounding box center [1280, 362] width 24 height 65
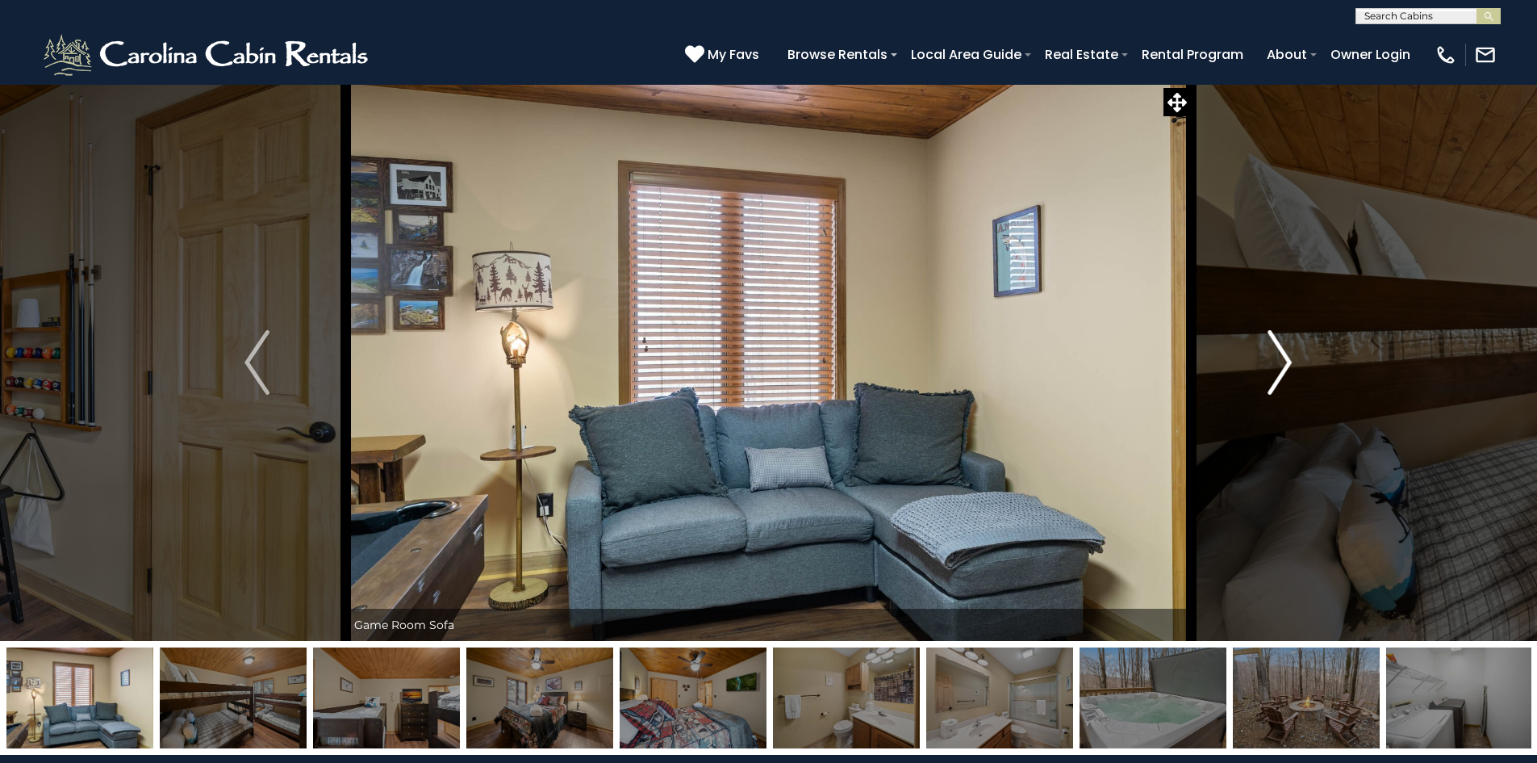
click at [1279, 355] on img "Next" at bounding box center [1280, 362] width 24 height 65
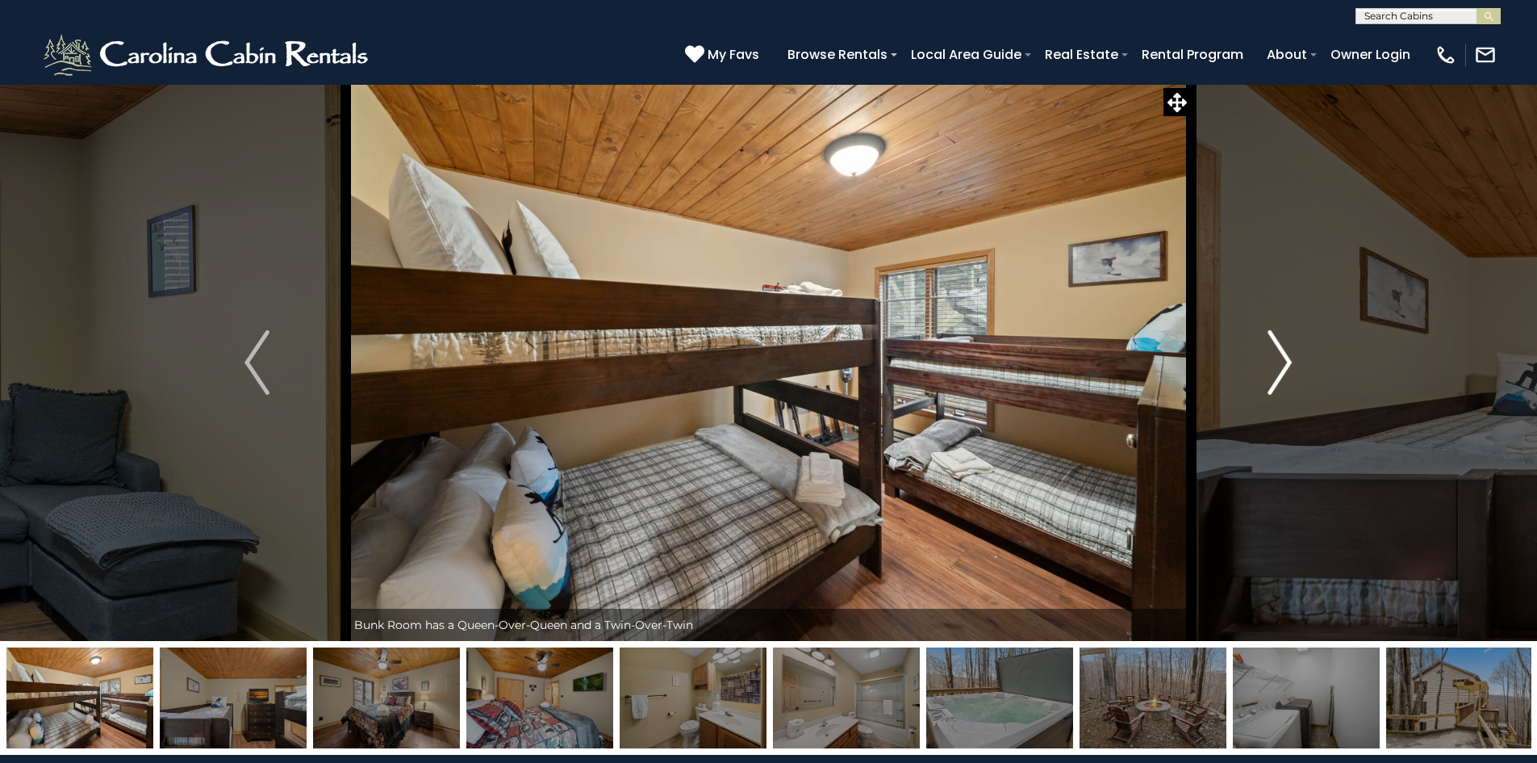
click at [1279, 355] on img "Next" at bounding box center [1280, 362] width 24 height 65
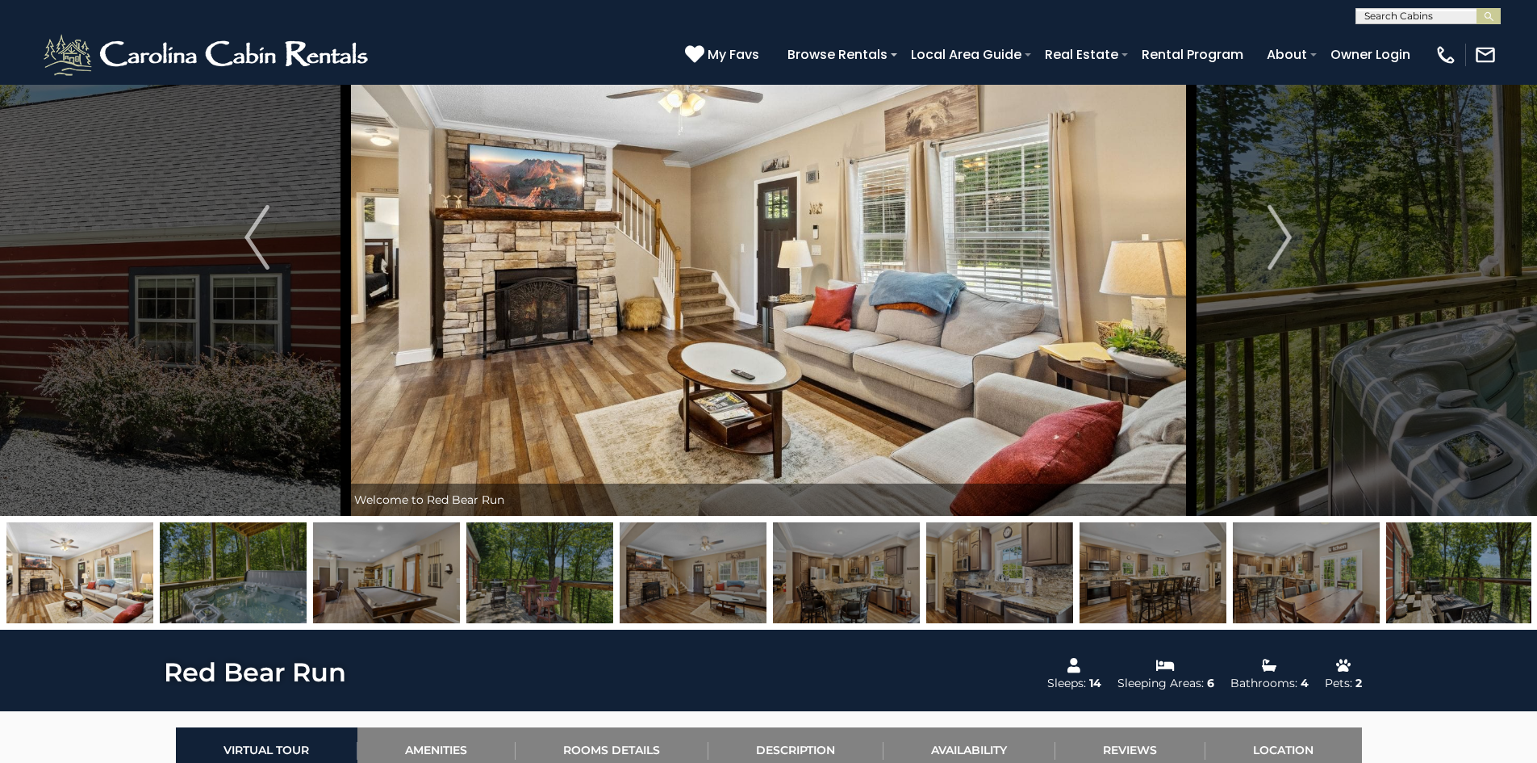
scroll to position [81, 0]
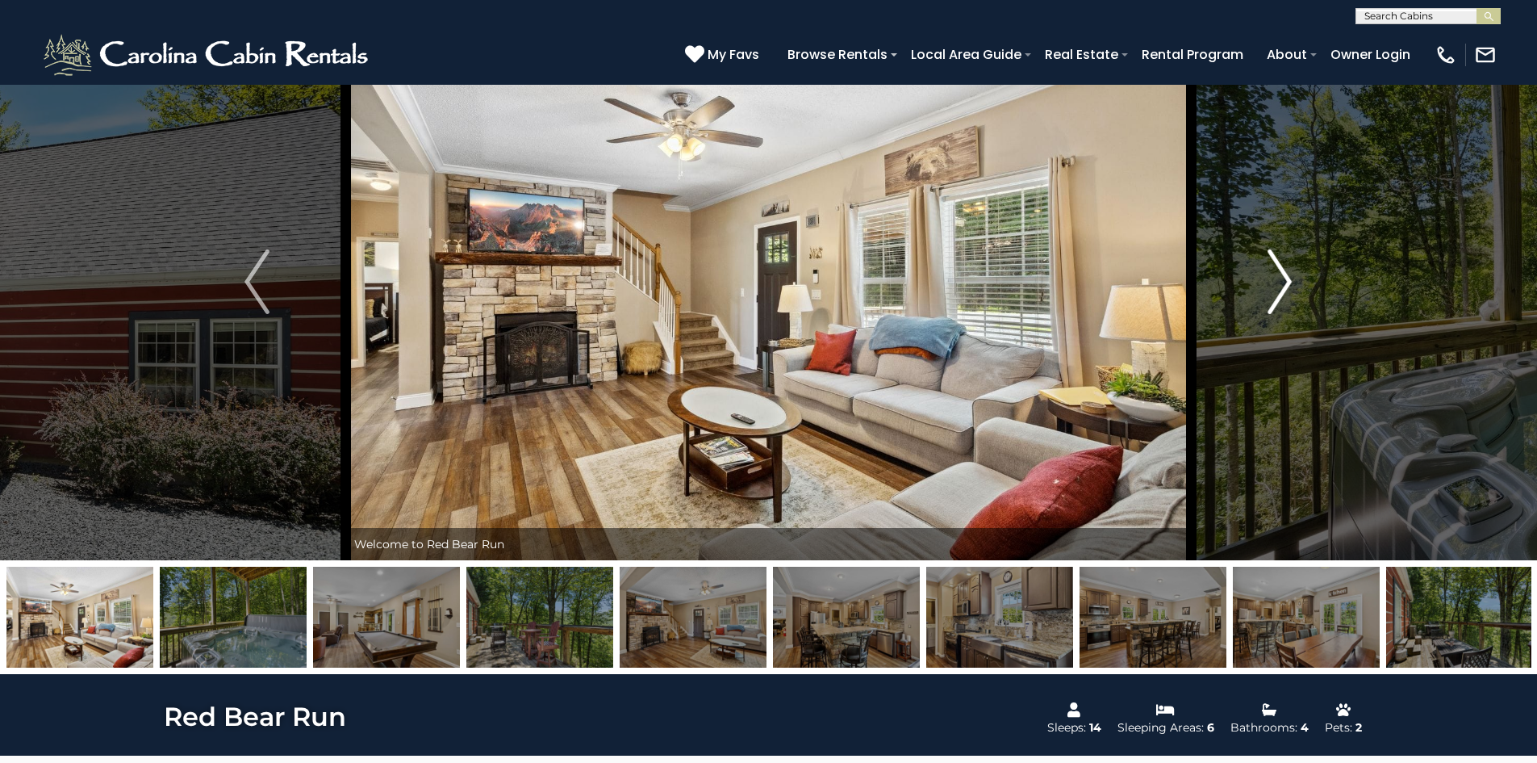
click at [1275, 286] on img "Next" at bounding box center [1280, 281] width 24 height 65
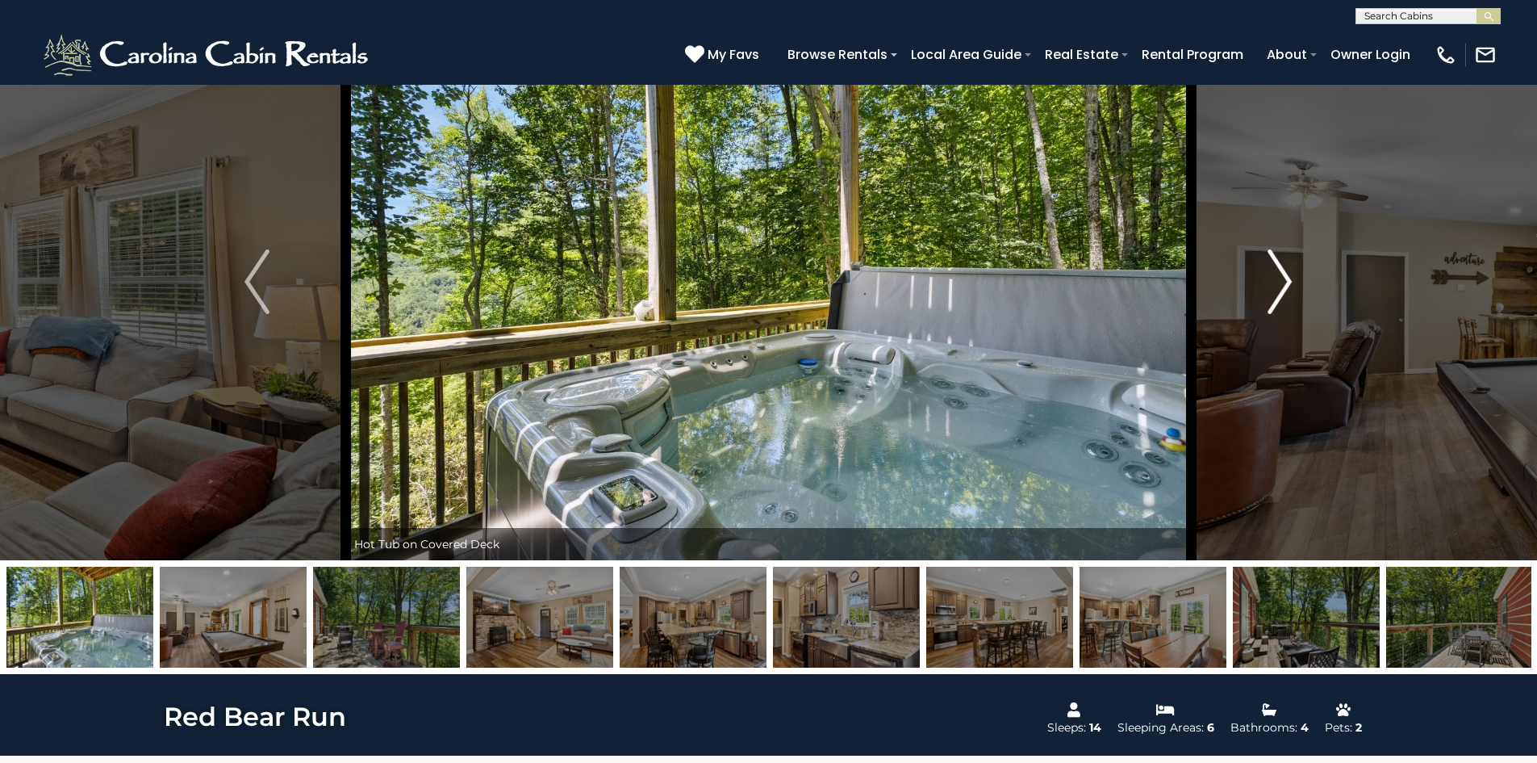
click at [1275, 286] on img "Next" at bounding box center [1280, 281] width 24 height 65
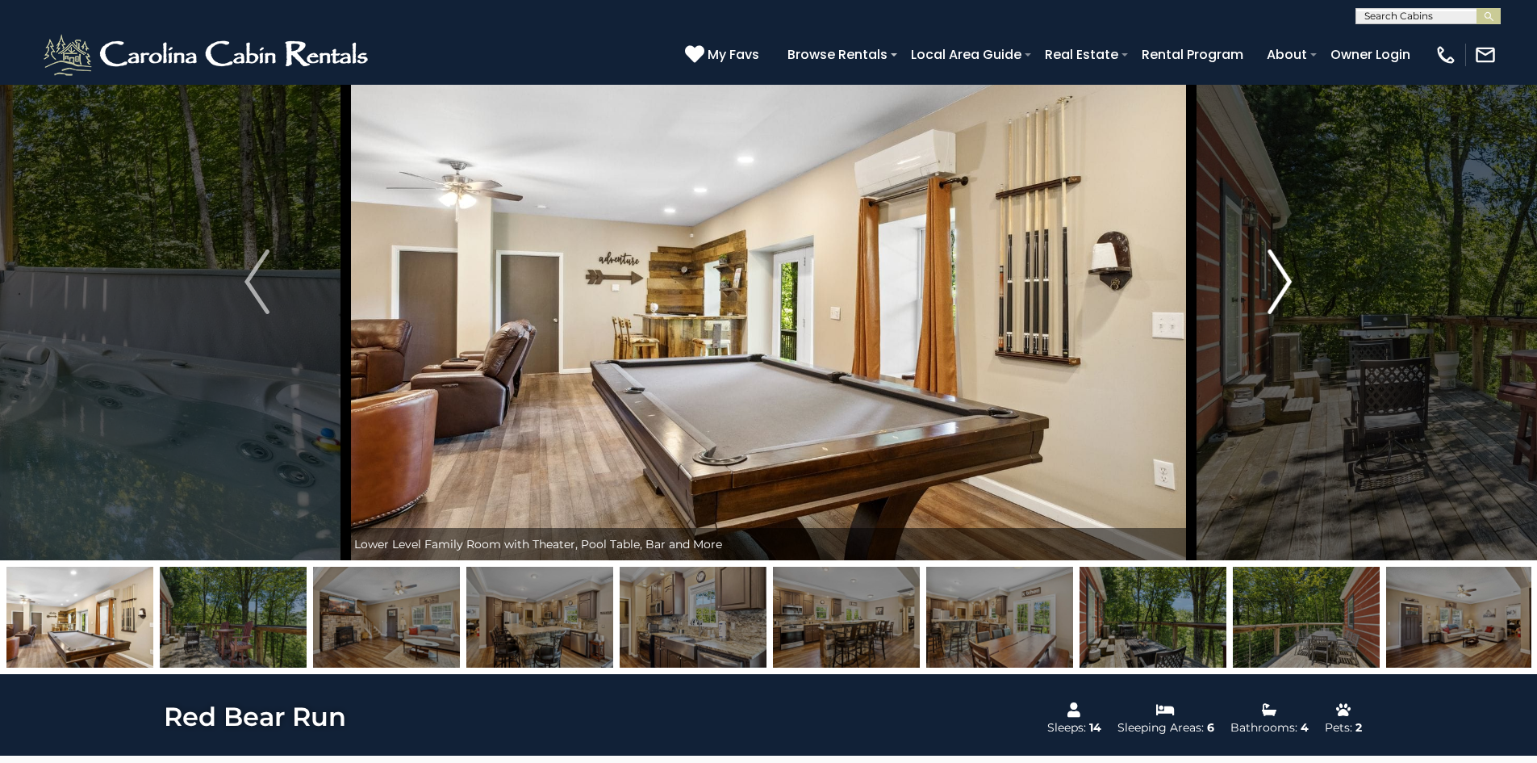
click at [1275, 286] on img "Next" at bounding box center [1280, 281] width 24 height 65
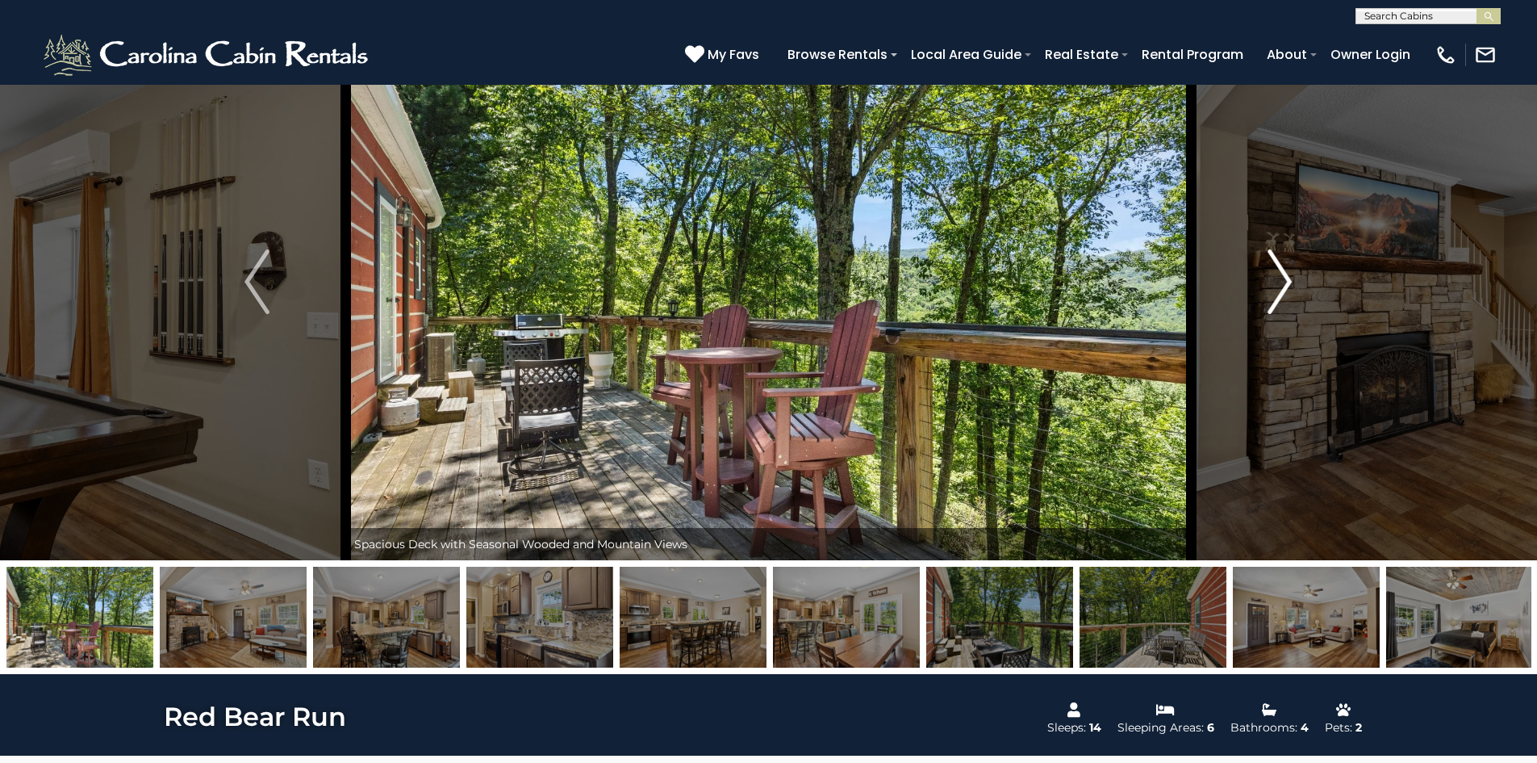
click at [1275, 286] on img "Next" at bounding box center [1280, 281] width 24 height 65
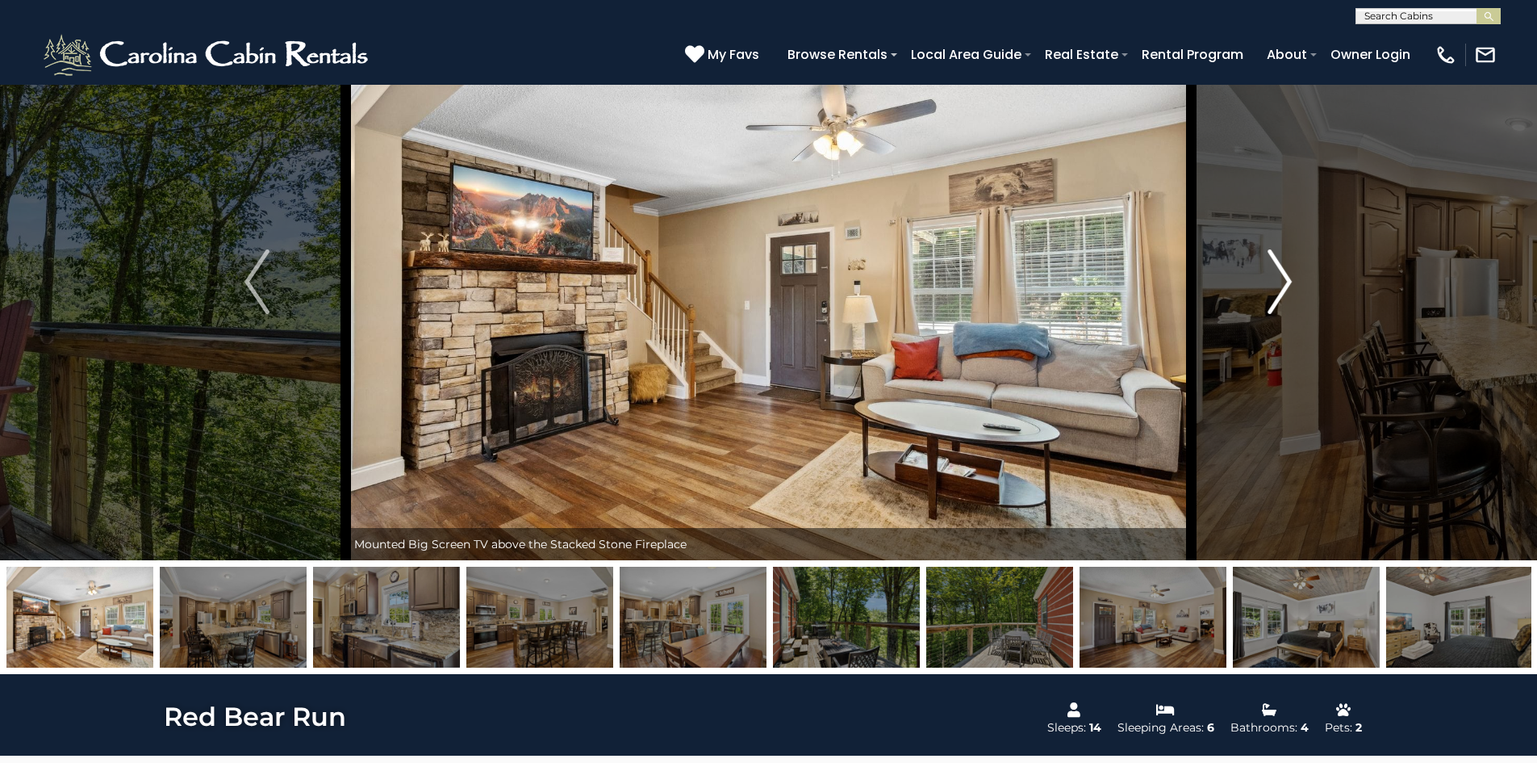
click at [1275, 286] on img "Next" at bounding box center [1280, 281] width 24 height 65
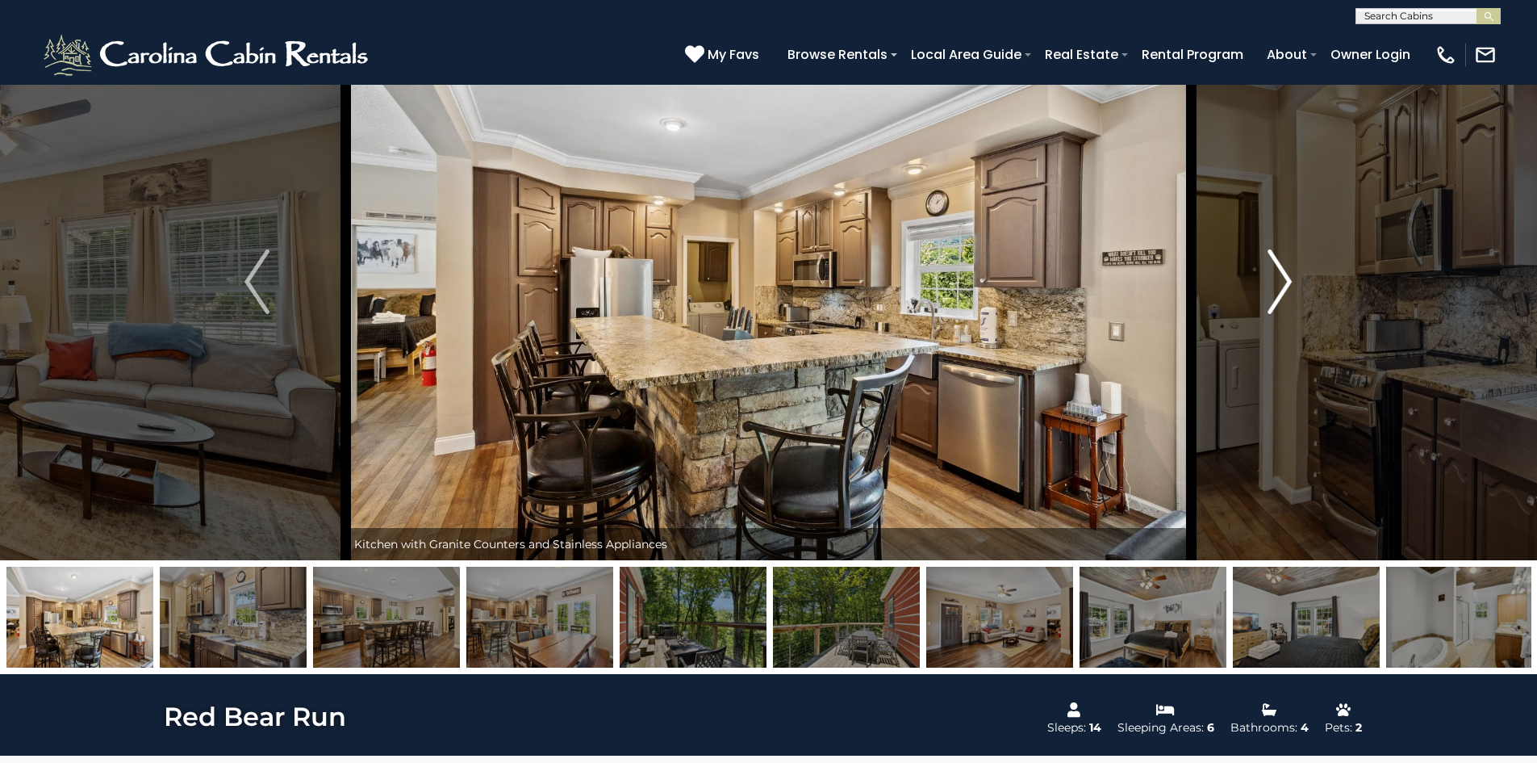
click at [1275, 286] on img "Next" at bounding box center [1280, 281] width 24 height 65
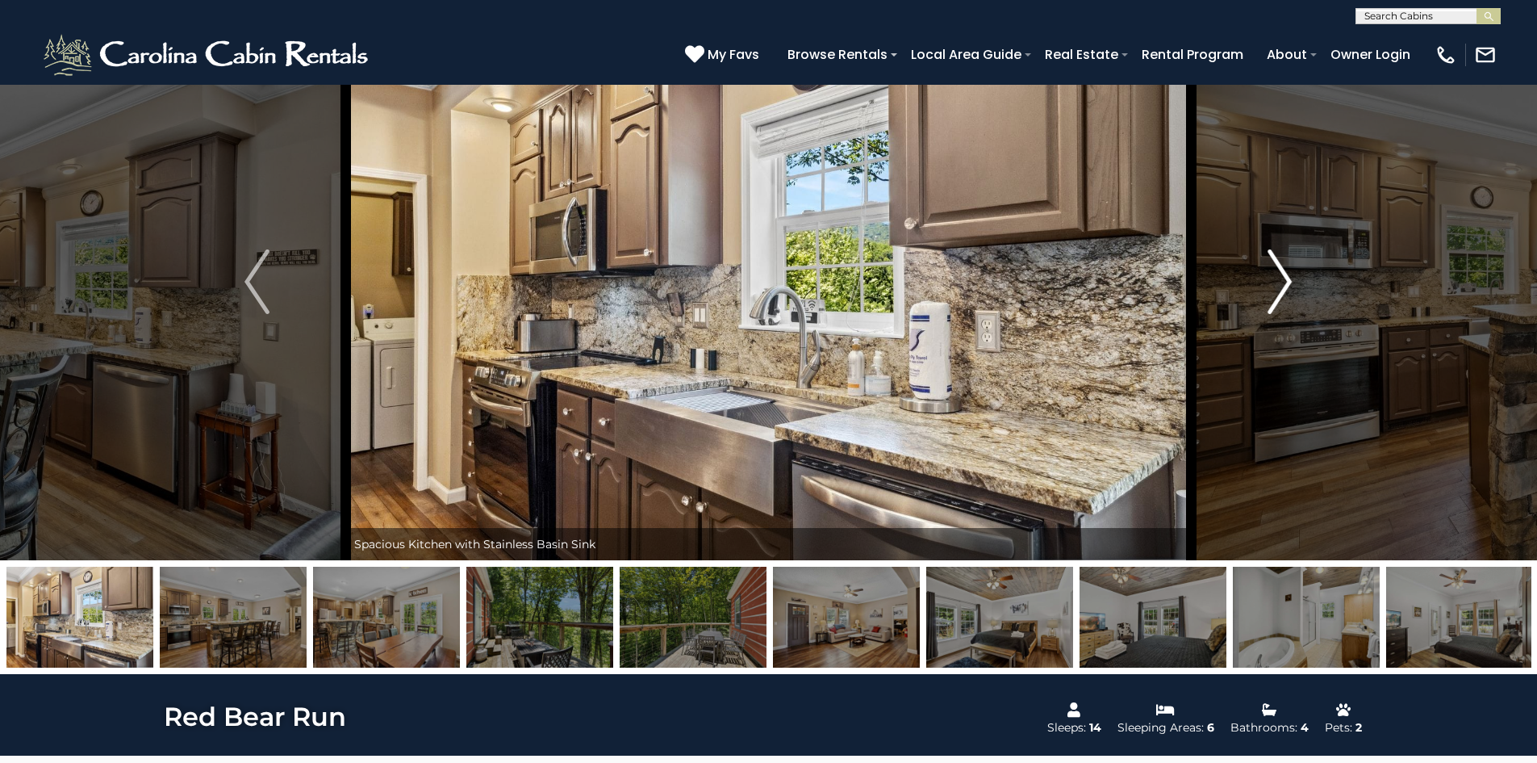
click at [1275, 286] on img "Next" at bounding box center [1280, 281] width 24 height 65
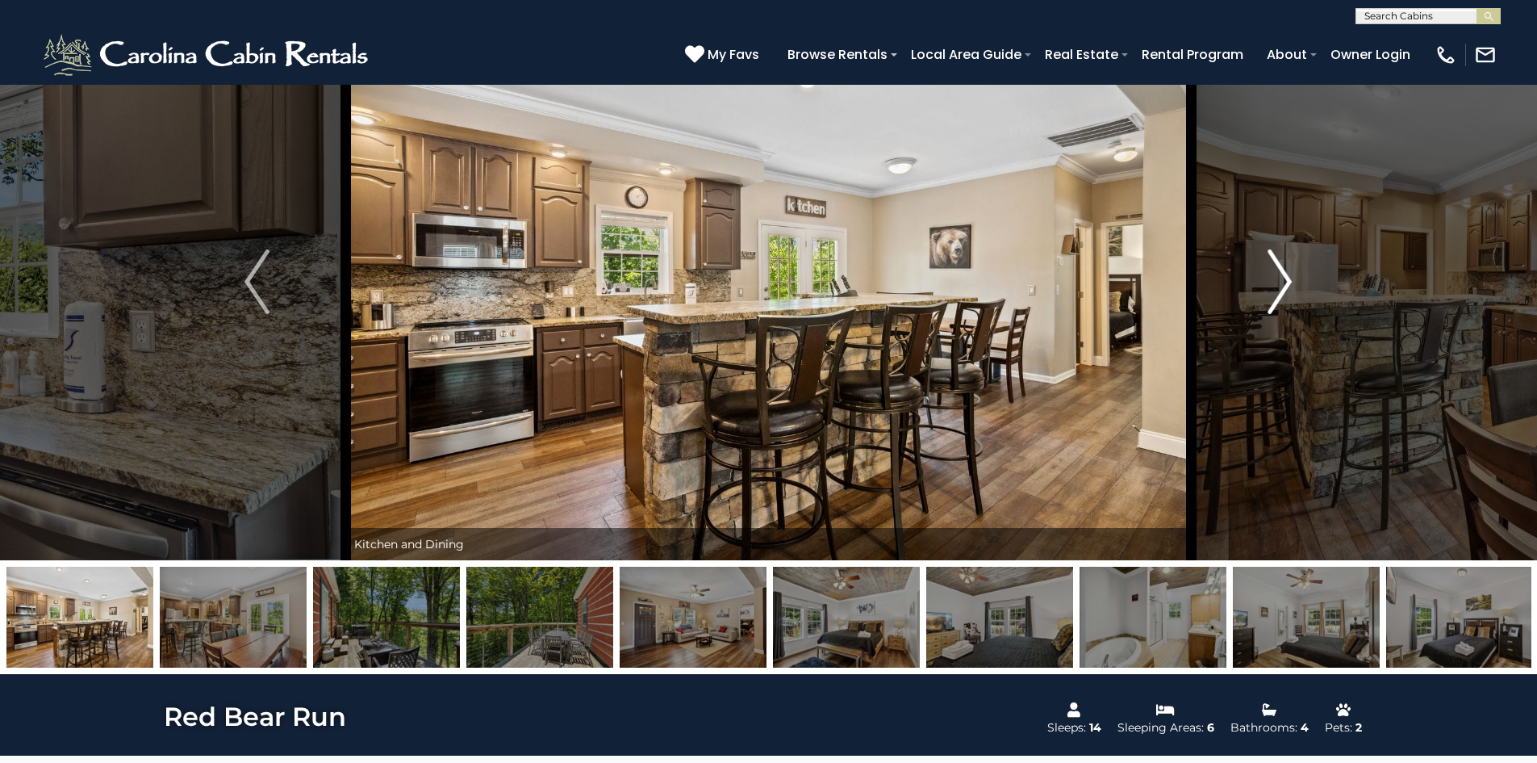
click at [1275, 286] on img "Next" at bounding box center [1280, 281] width 24 height 65
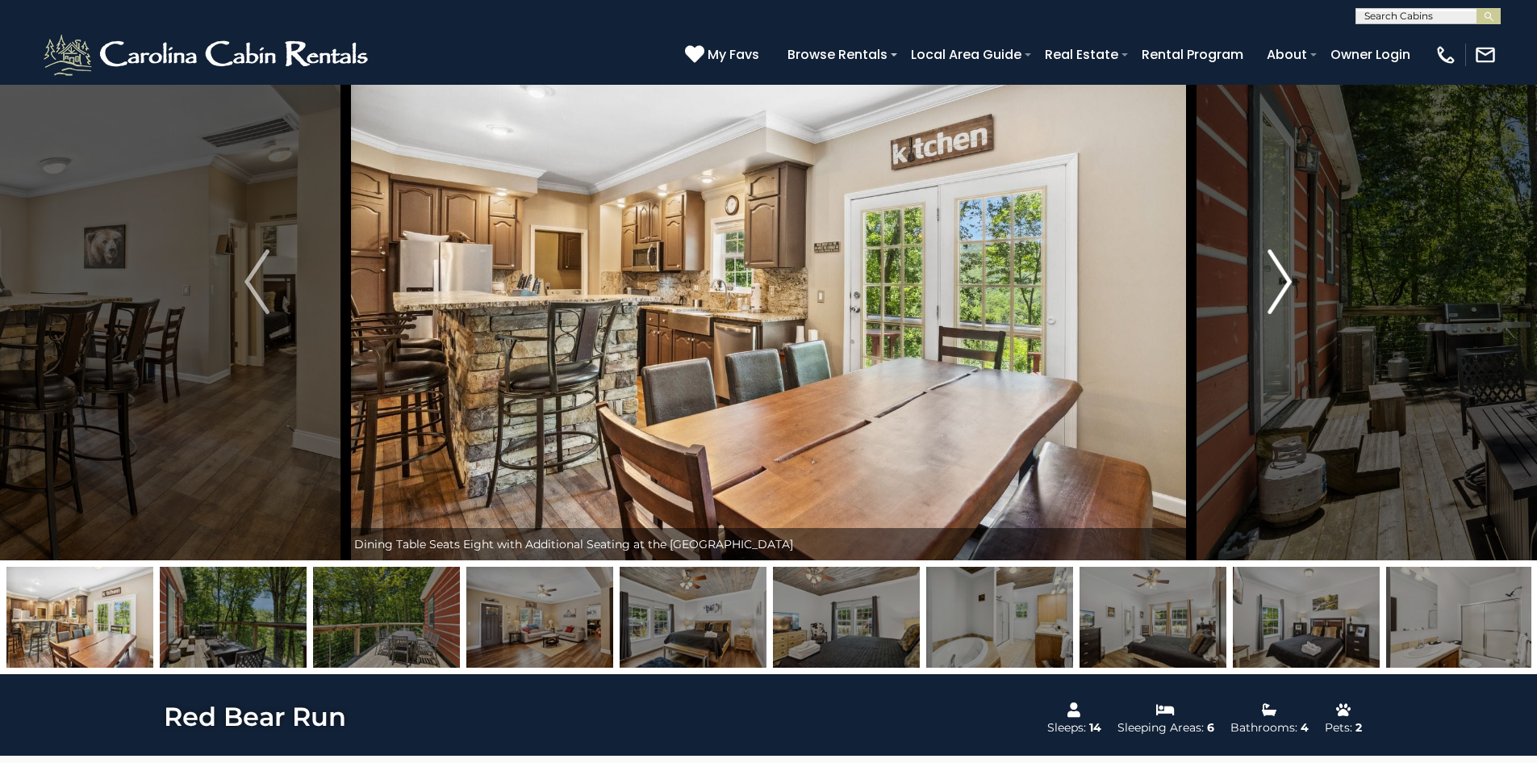
click at [1275, 286] on img "Next" at bounding box center [1280, 281] width 24 height 65
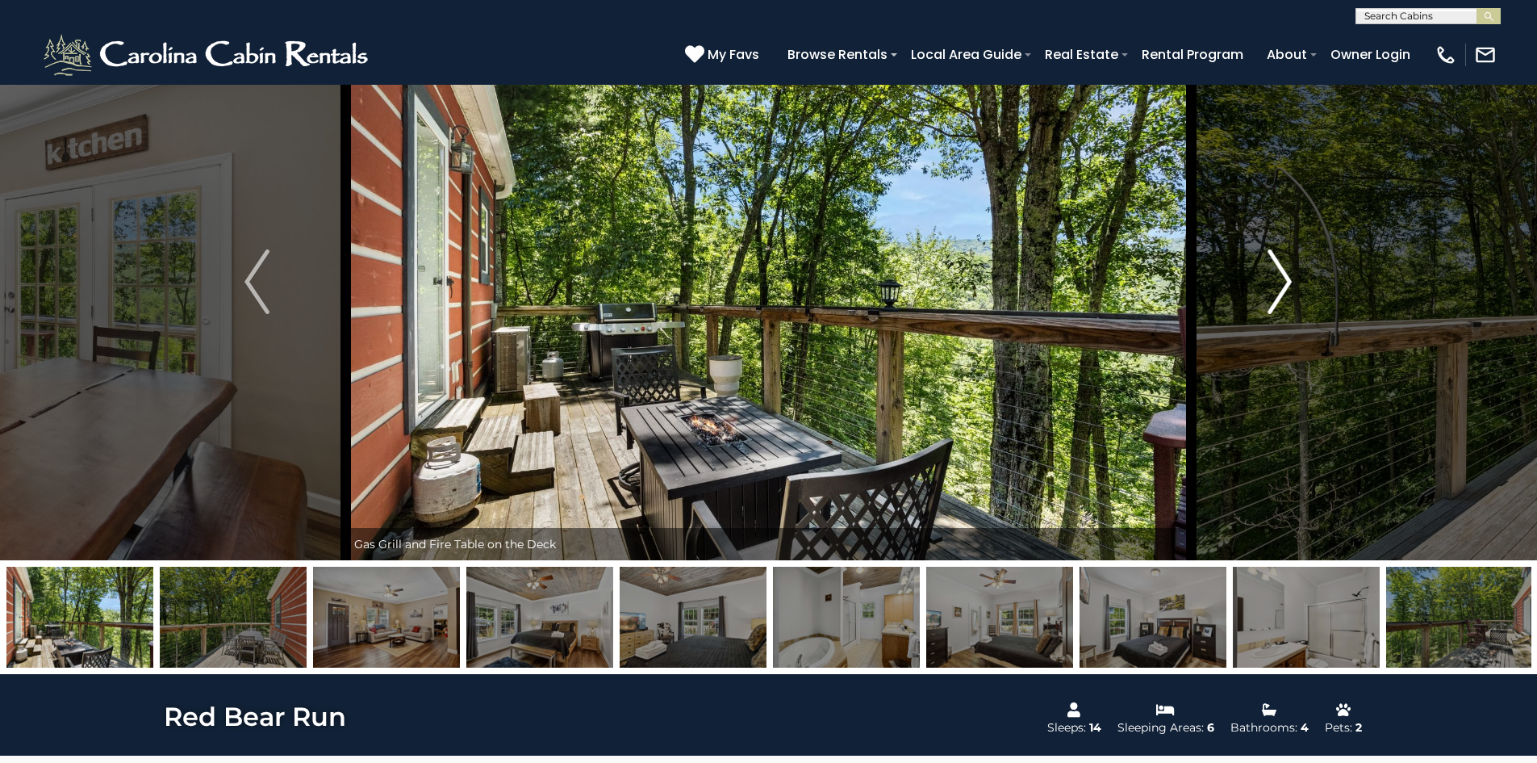
click at [1275, 286] on img "Next" at bounding box center [1280, 281] width 24 height 65
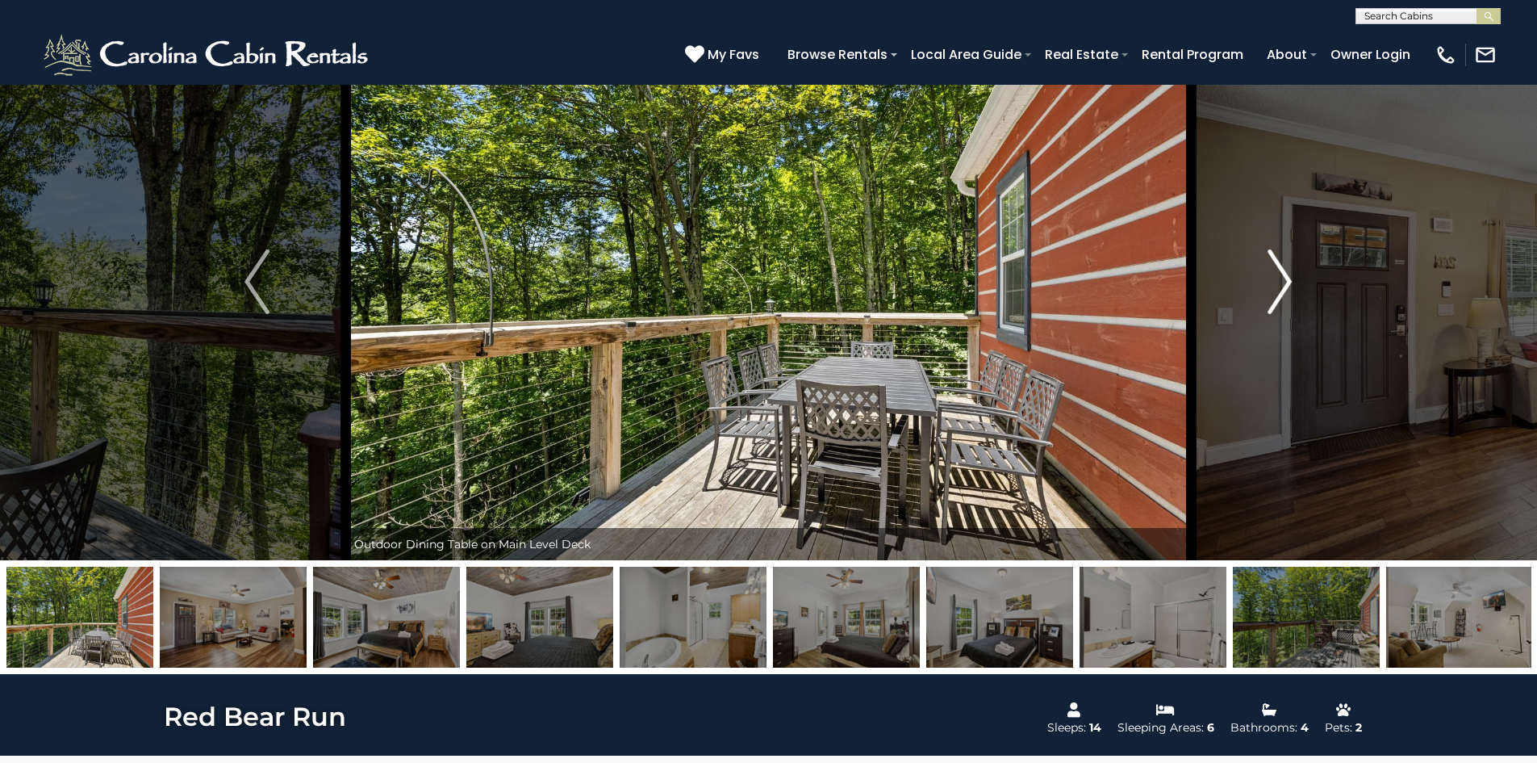
click at [1275, 286] on img "Next" at bounding box center [1280, 281] width 24 height 65
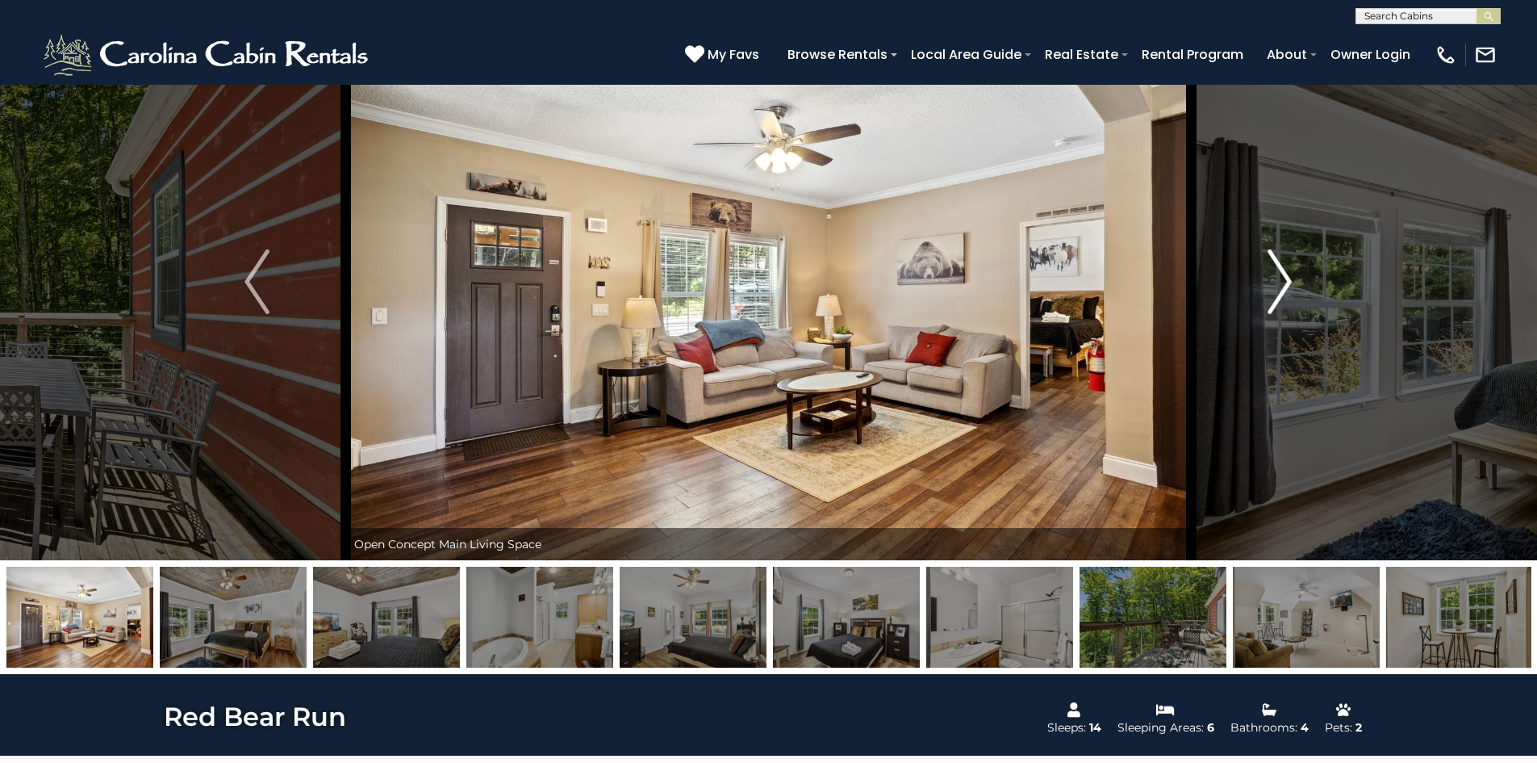
click at [1275, 286] on img "Next" at bounding box center [1280, 281] width 24 height 65
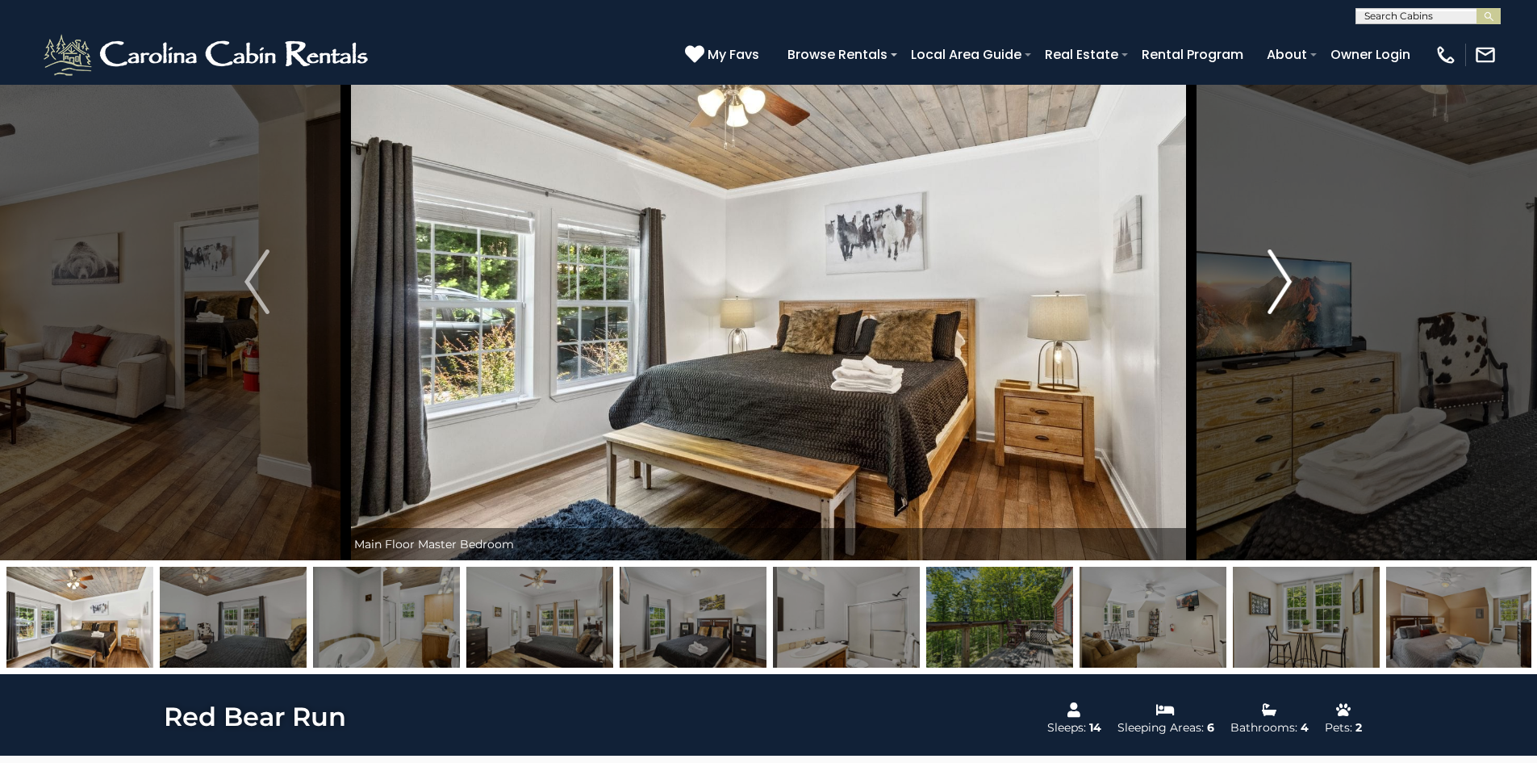
click at [1275, 286] on img "Next" at bounding box center [1280, 281] width 24 height 65
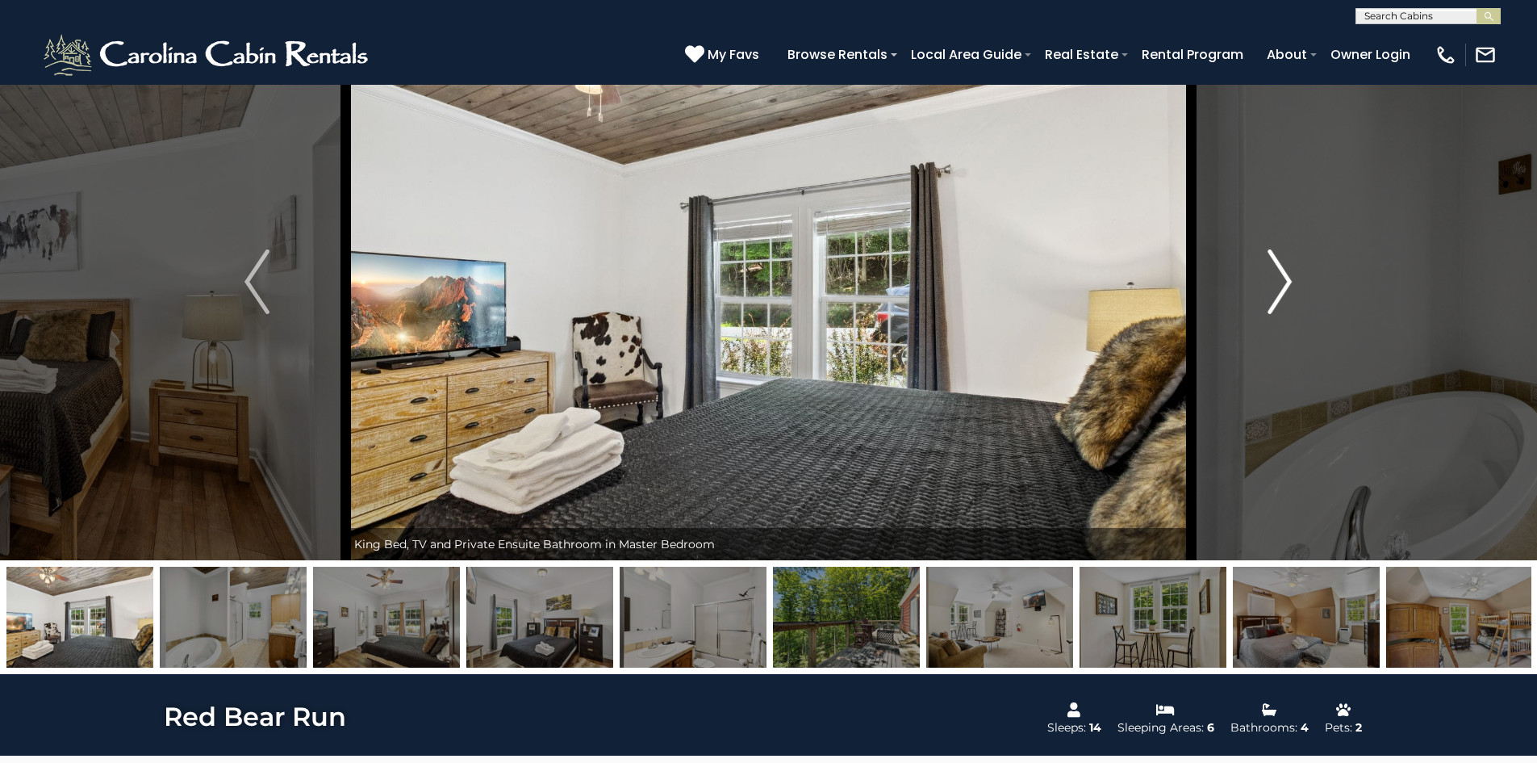
click at [1275, 286] on img "Next" at bounding box center [1280, 281] width 24 height 65
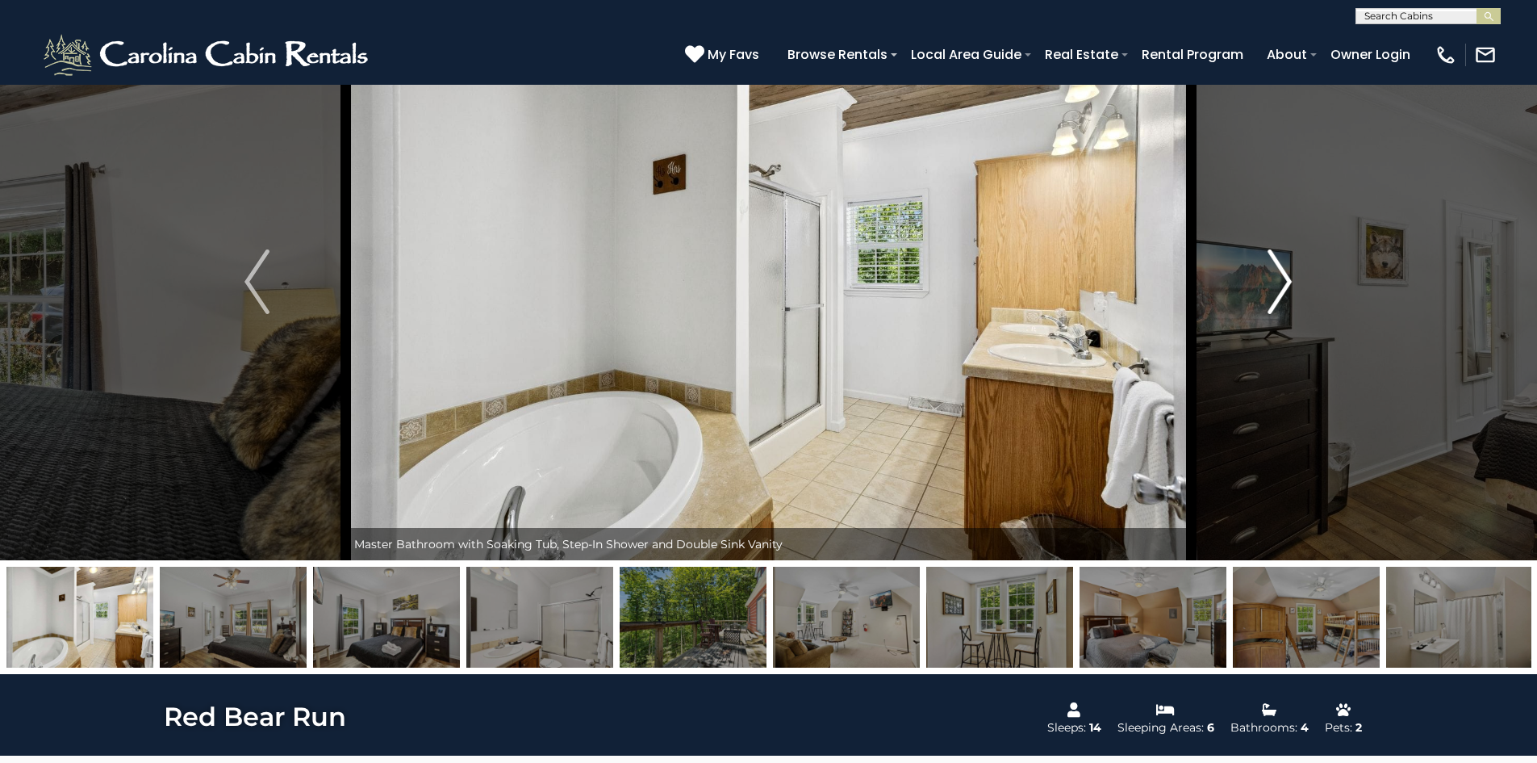
click at [1275, 286] on img "Next" at bounding box center [1280, 281] width 24 height 65
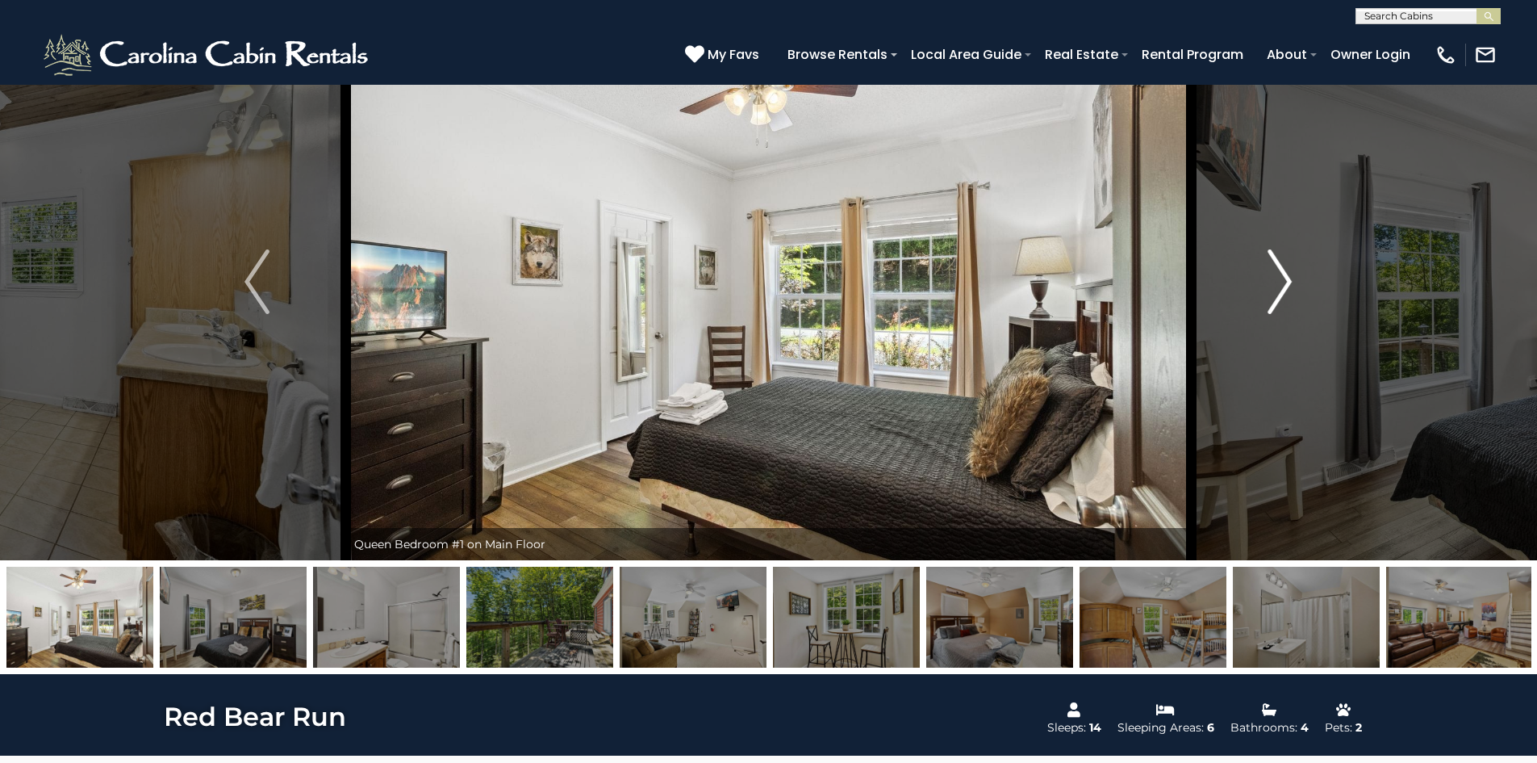
click at [1275, 286] on img "Next" at bounding box center [1280, 281] width 24 height 65
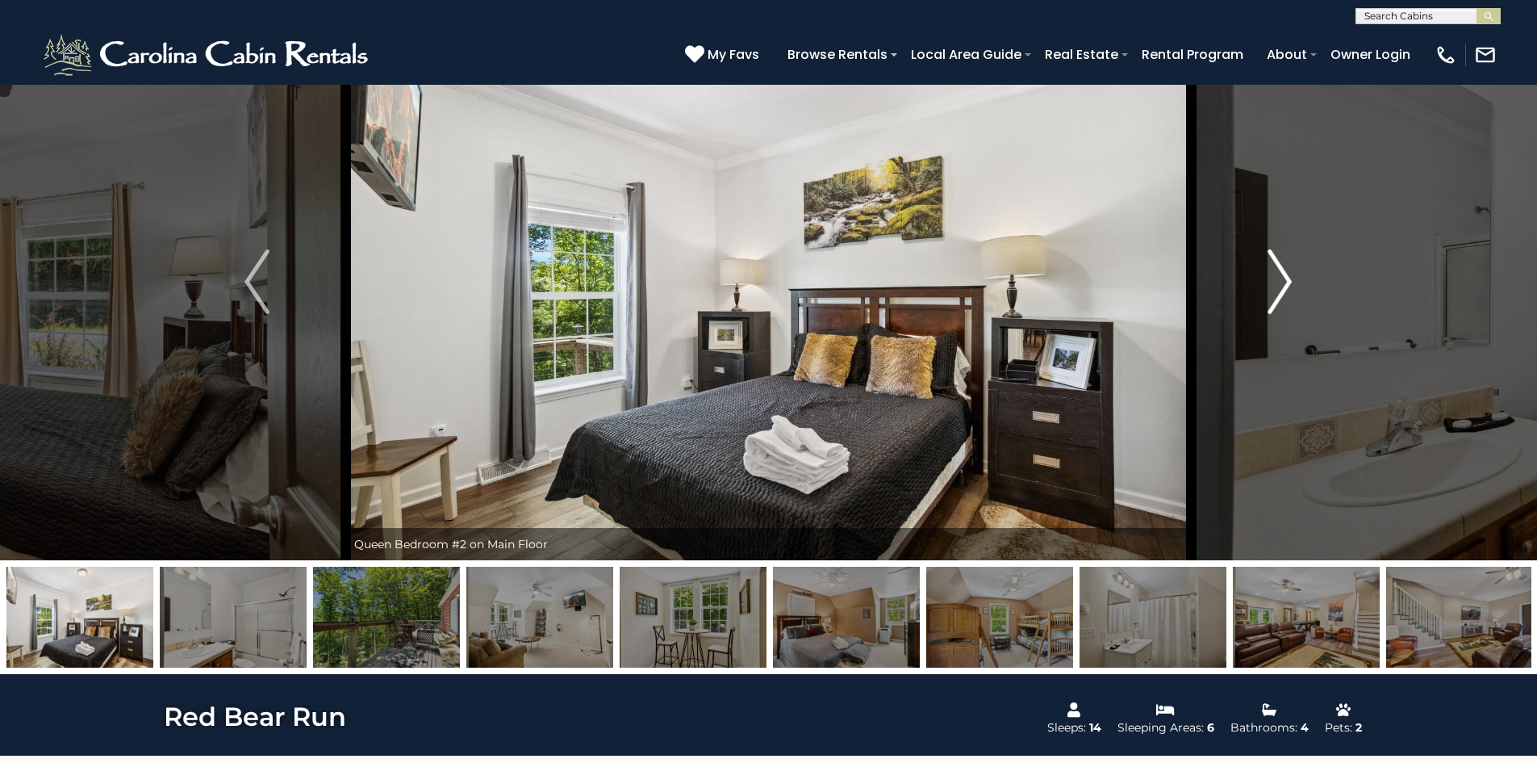
click at [1275, 286] on img "Next" at bounding box center [1280, 281] width 24 height 65
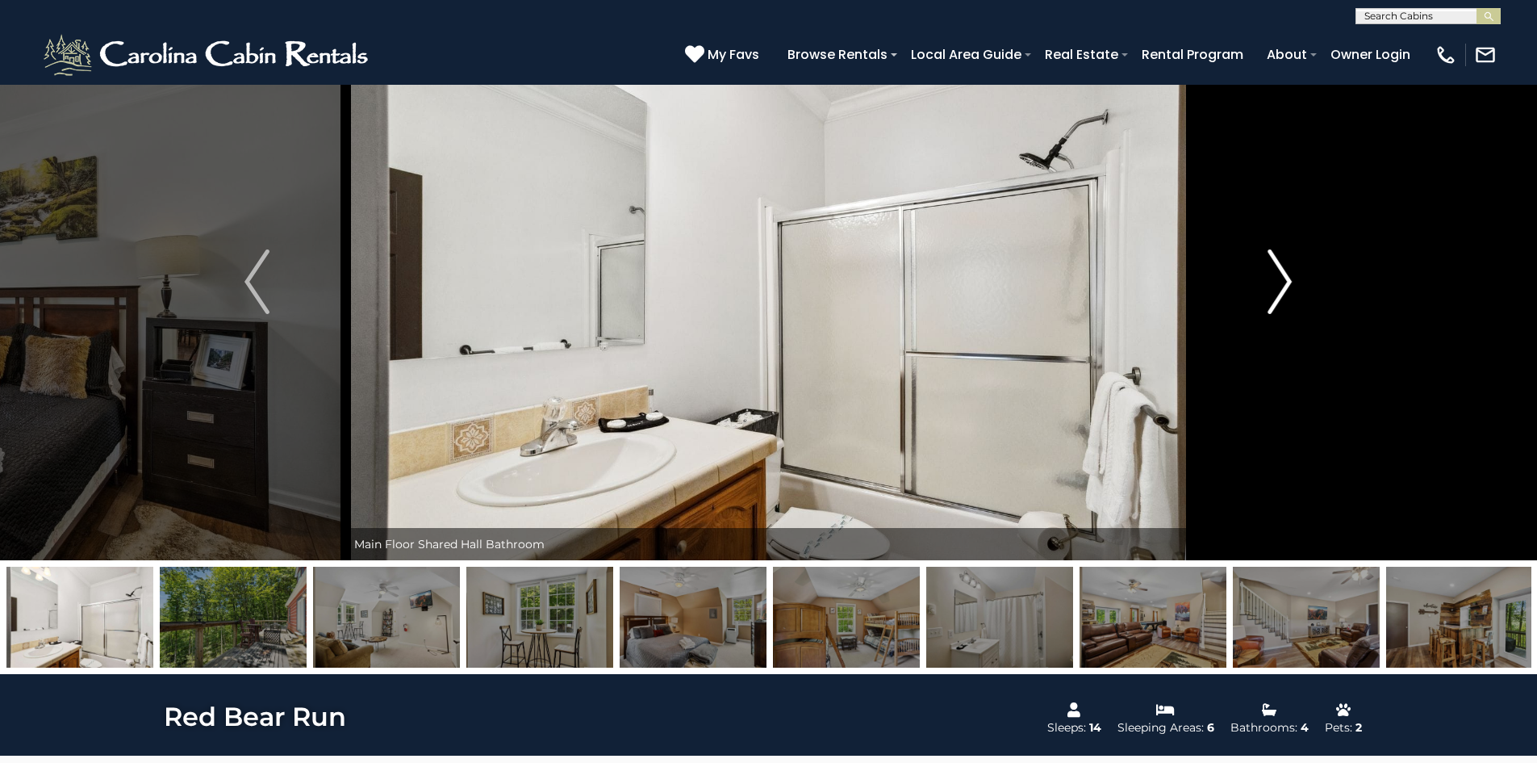
click at [1275, 286] on img "Next" at bounding box center [1280, 281] width 24 height 65
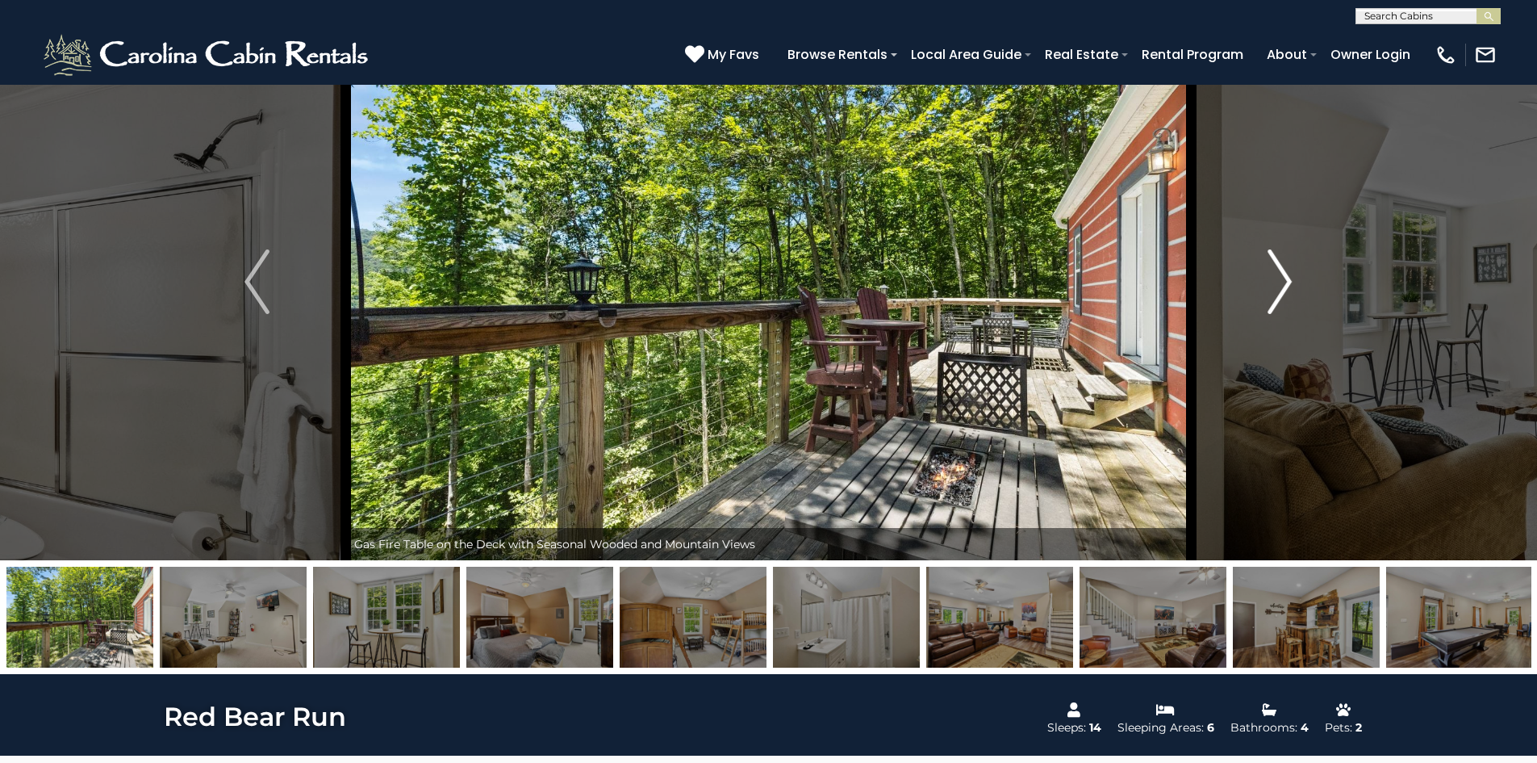
click at [1275, 286] on img "Next" at bounding box center [1280, 281] width 24 height 65
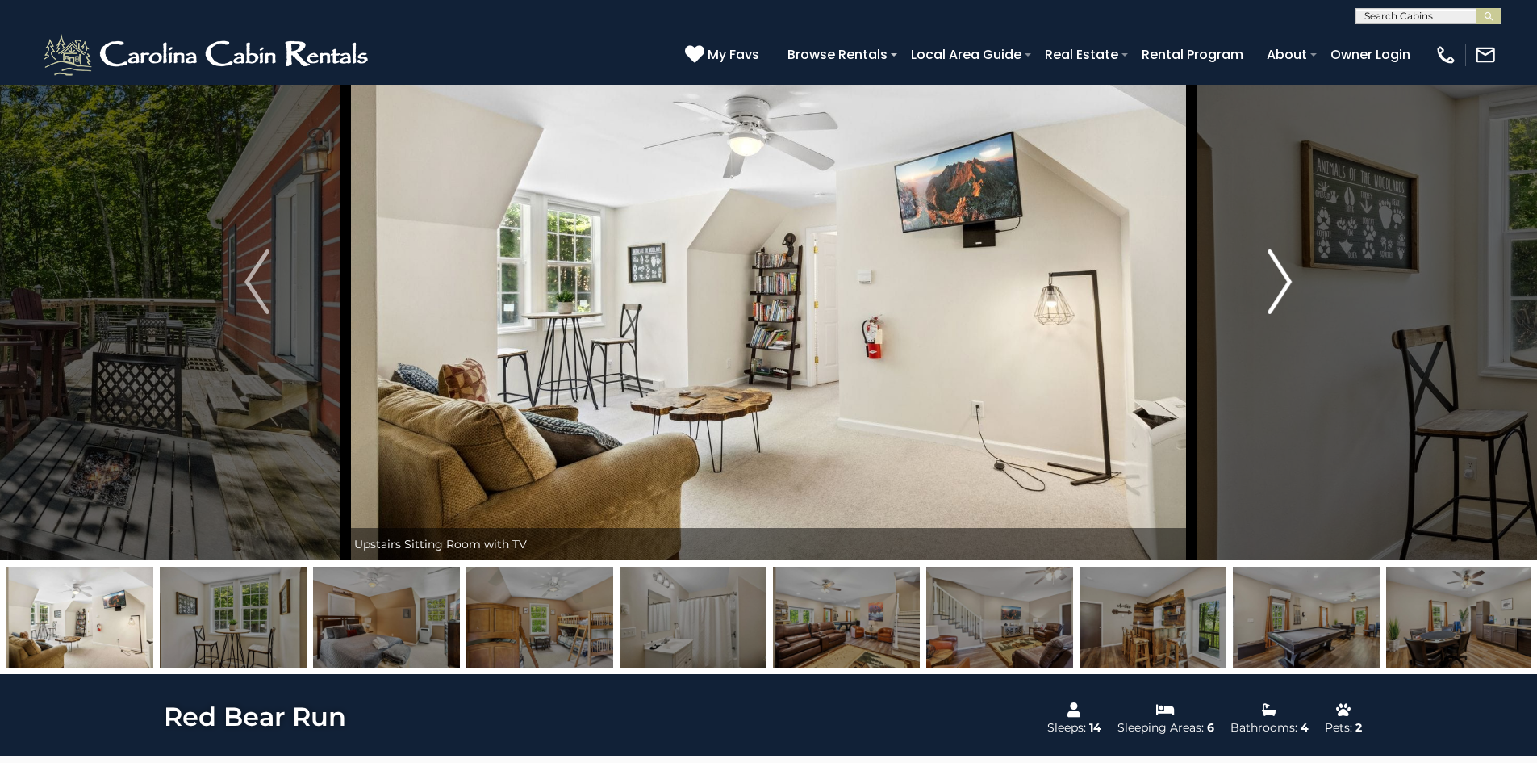
click at [1275, 286] on img "Next" at bounding box center [1280, 281] width 24 height 65
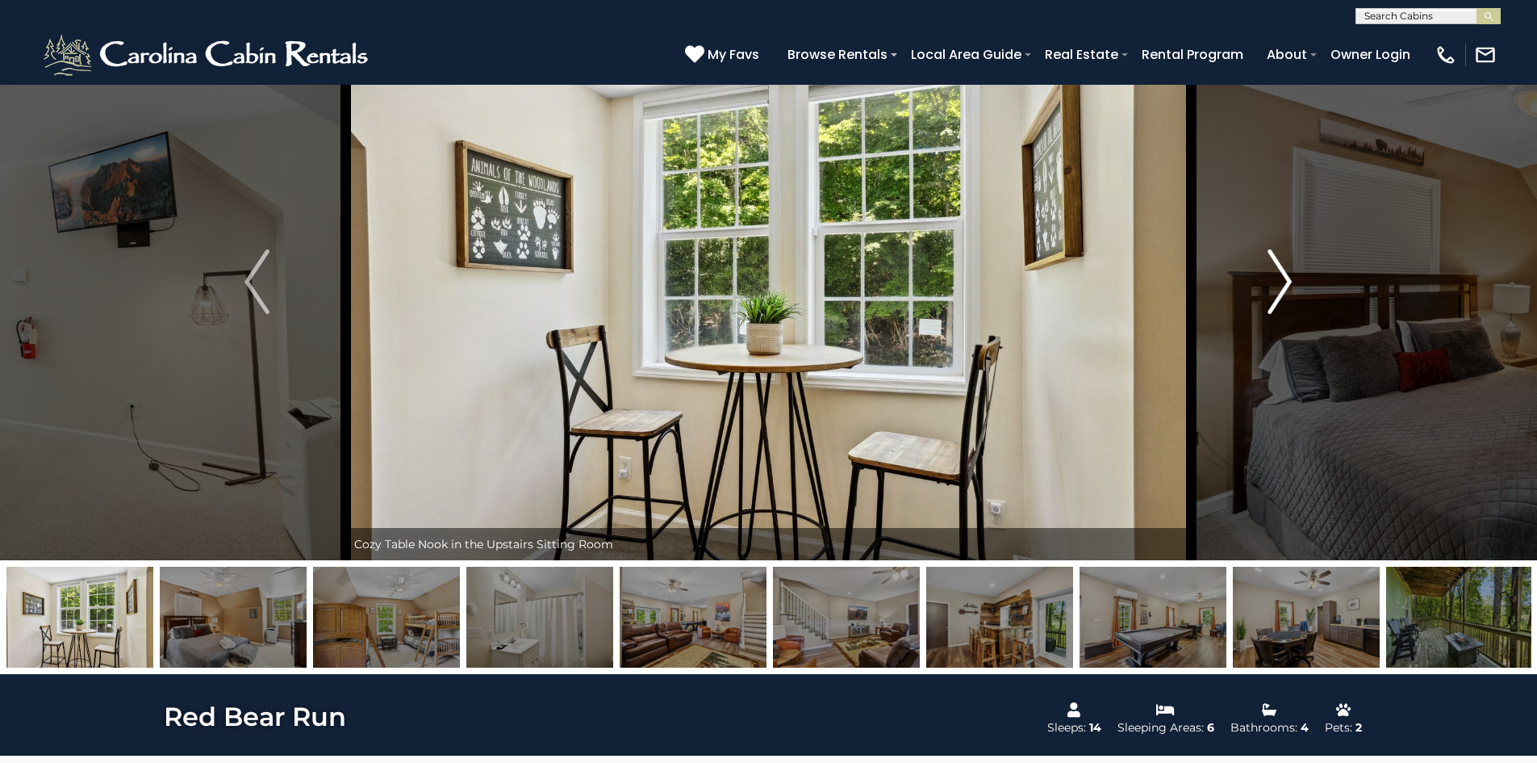
click at [1275, 286] on img "Next" at bounding box center [1280, 281] width 24 height 65
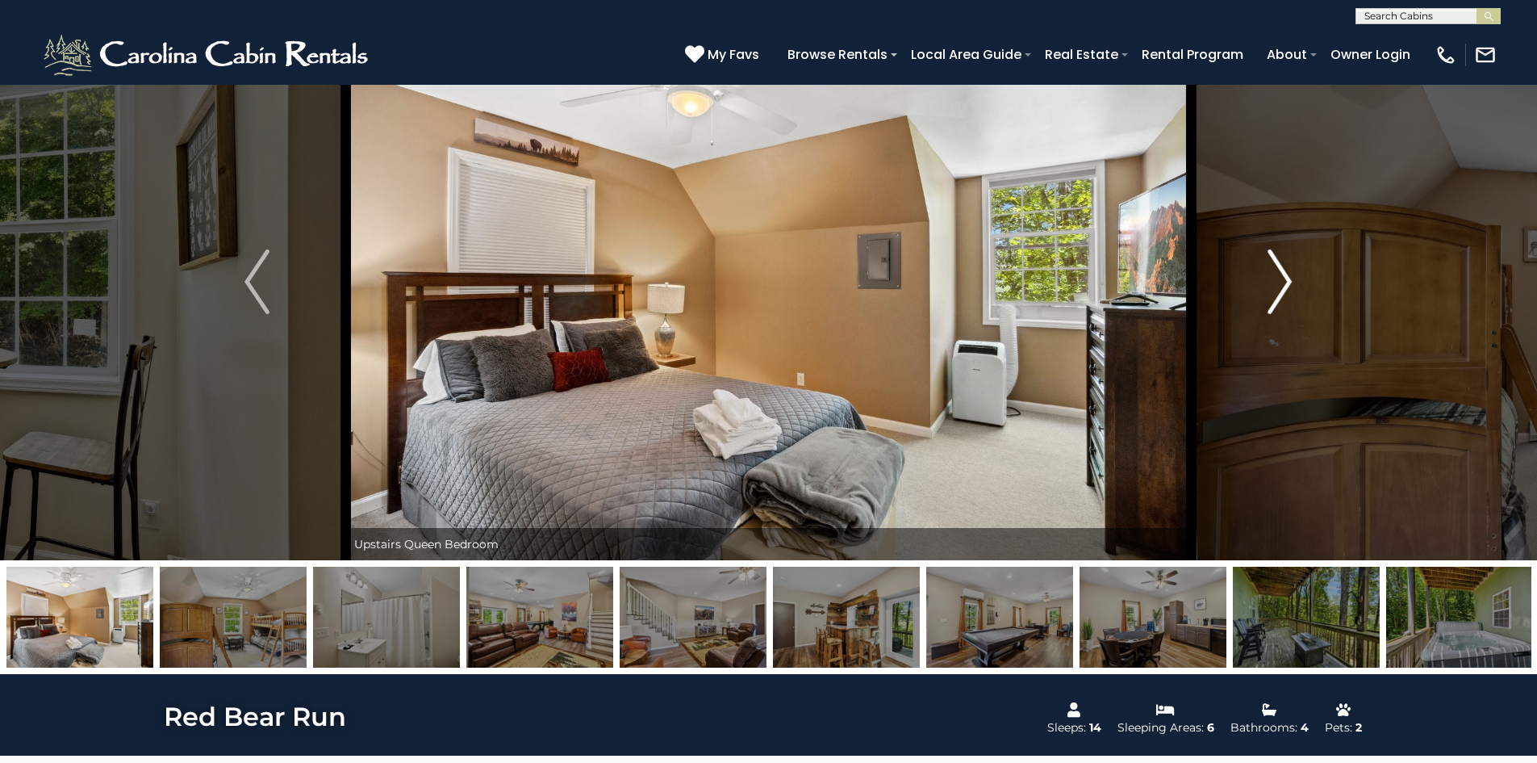
click at [1275, 286] on img "Next" at bounding box center [1280, 281] width 24 height 65
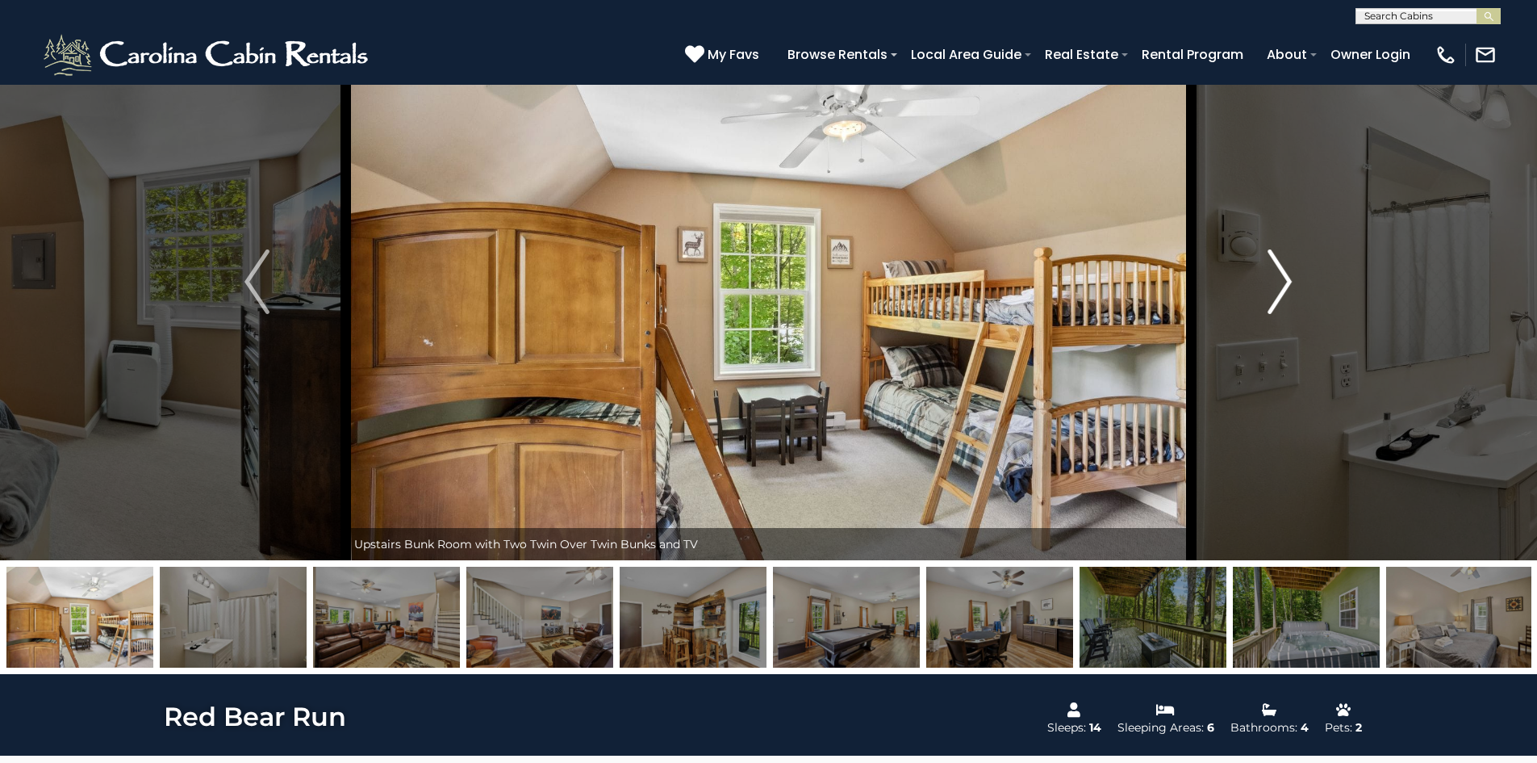
click at [1275, 286] on img "Next" at bounding box center [1280, 281] width 24 height 65
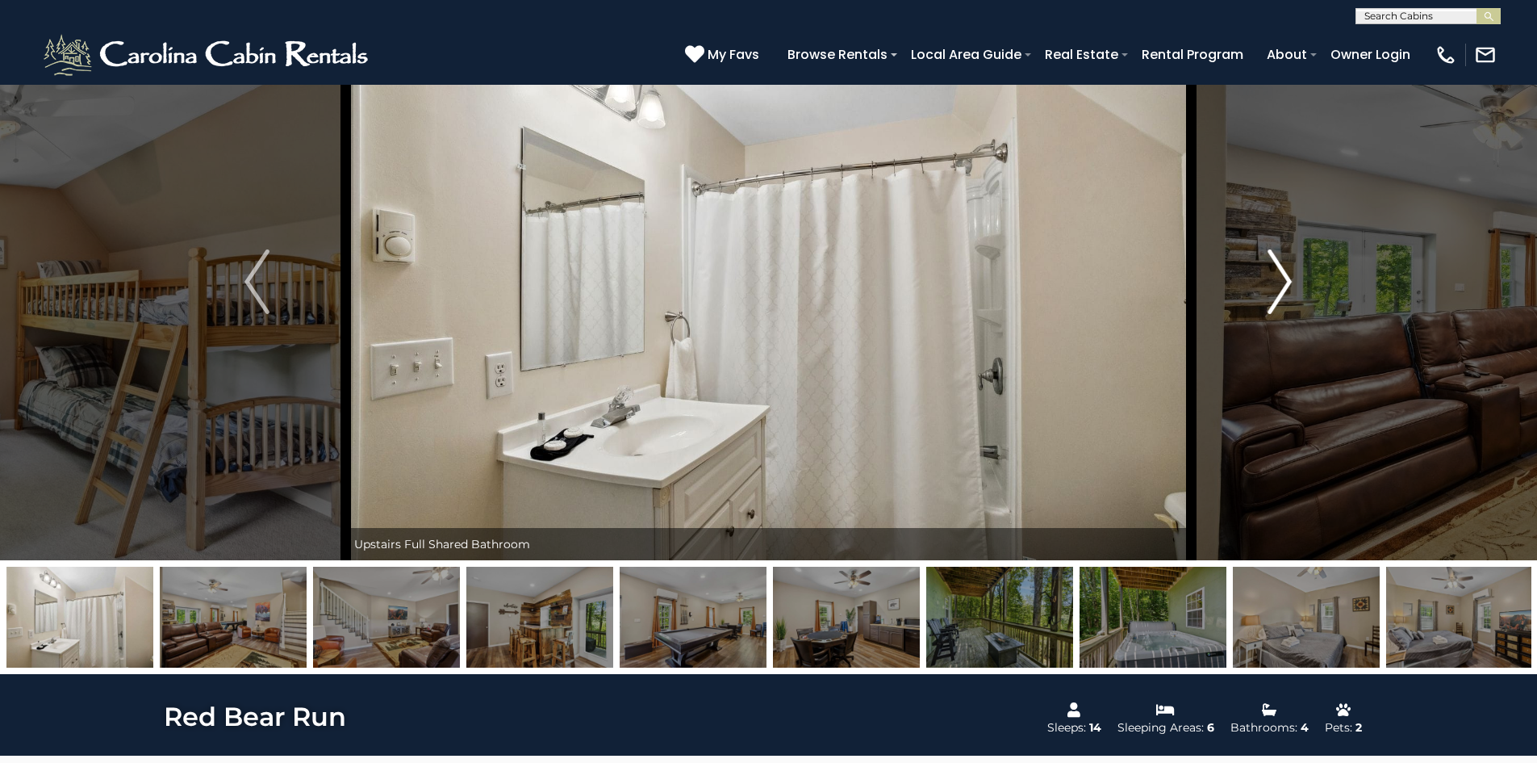
click at [1275, 286] on img "Next" at bounding box center [1280, 281] width 24 height 65
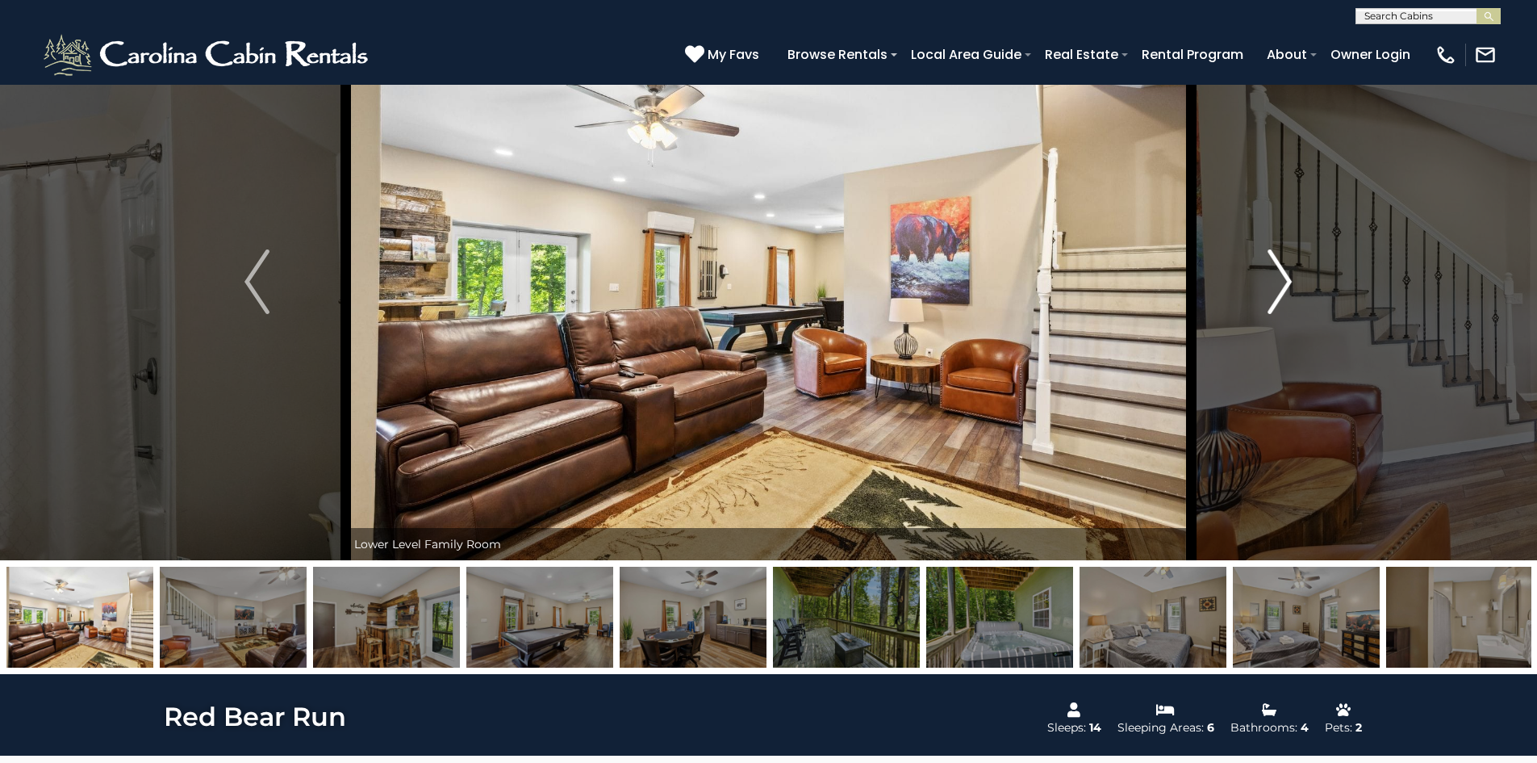
click at [1275, 286] on img "Next" at bounding box center [1280, 281] width 24 height 65
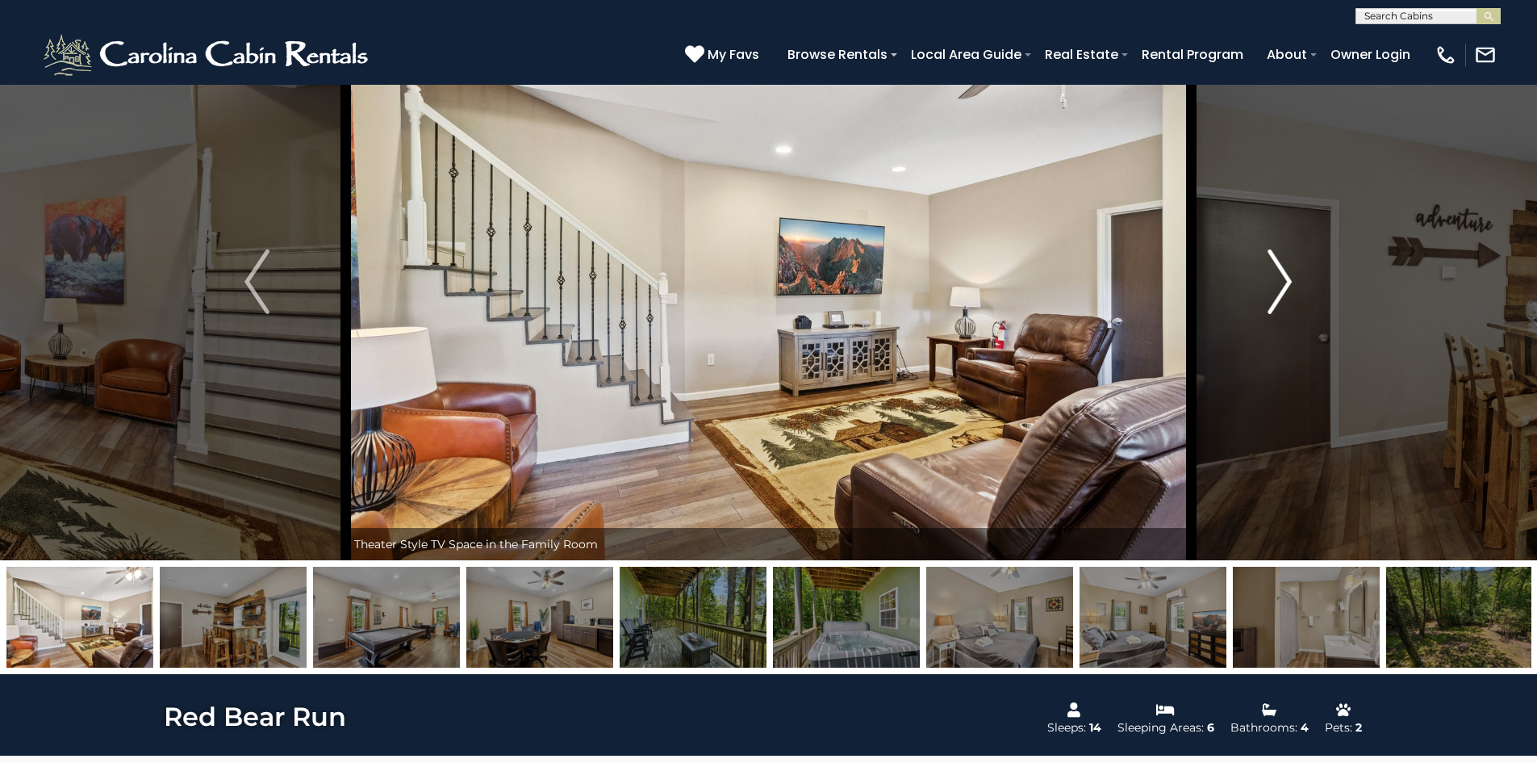
click at [1275, 286] on img "Next" at bounding box center [1280, 281] width 24 height 65
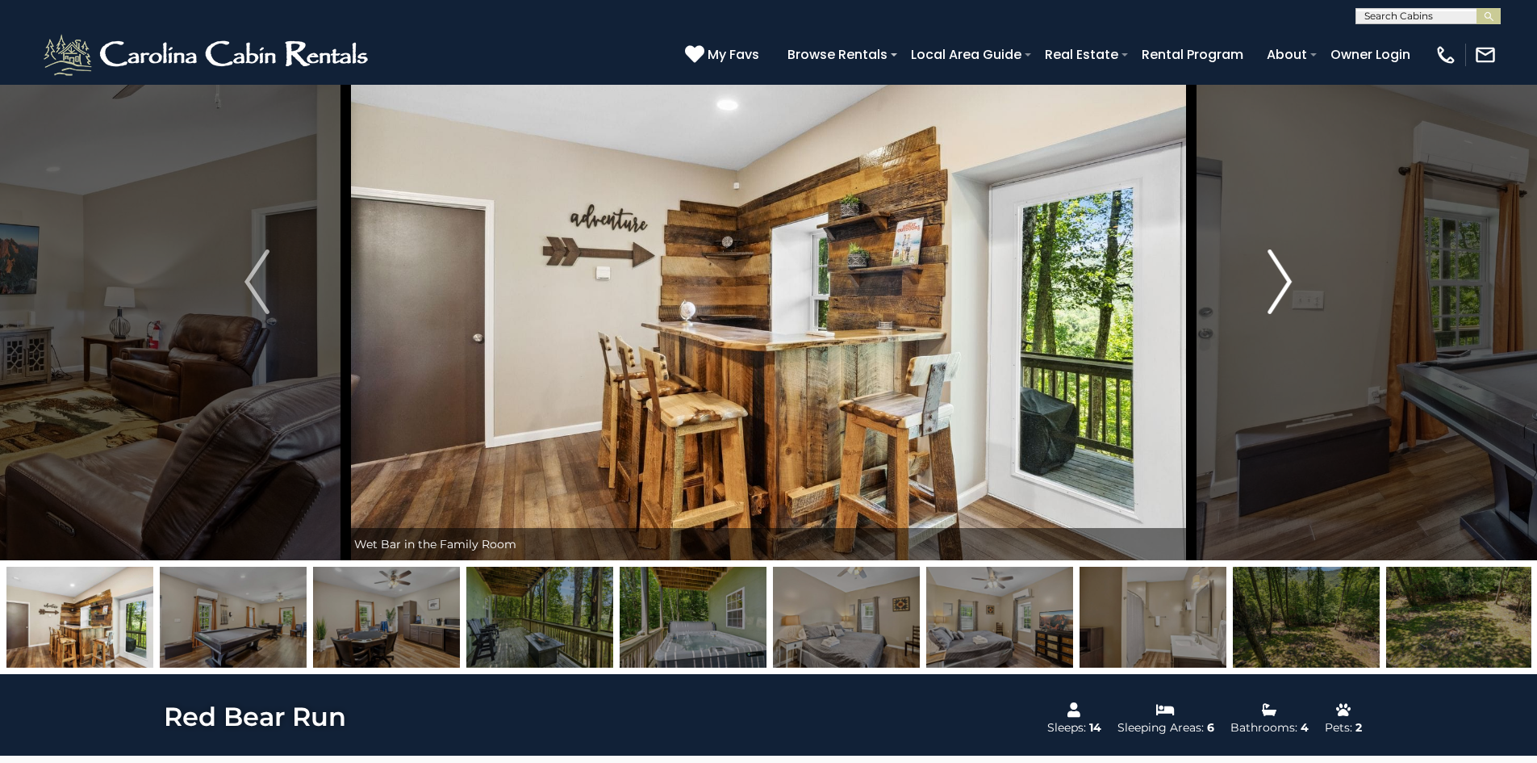
click at [1275, 286] on img "Next" at bounding box center [1280, 281] width 24 height 65
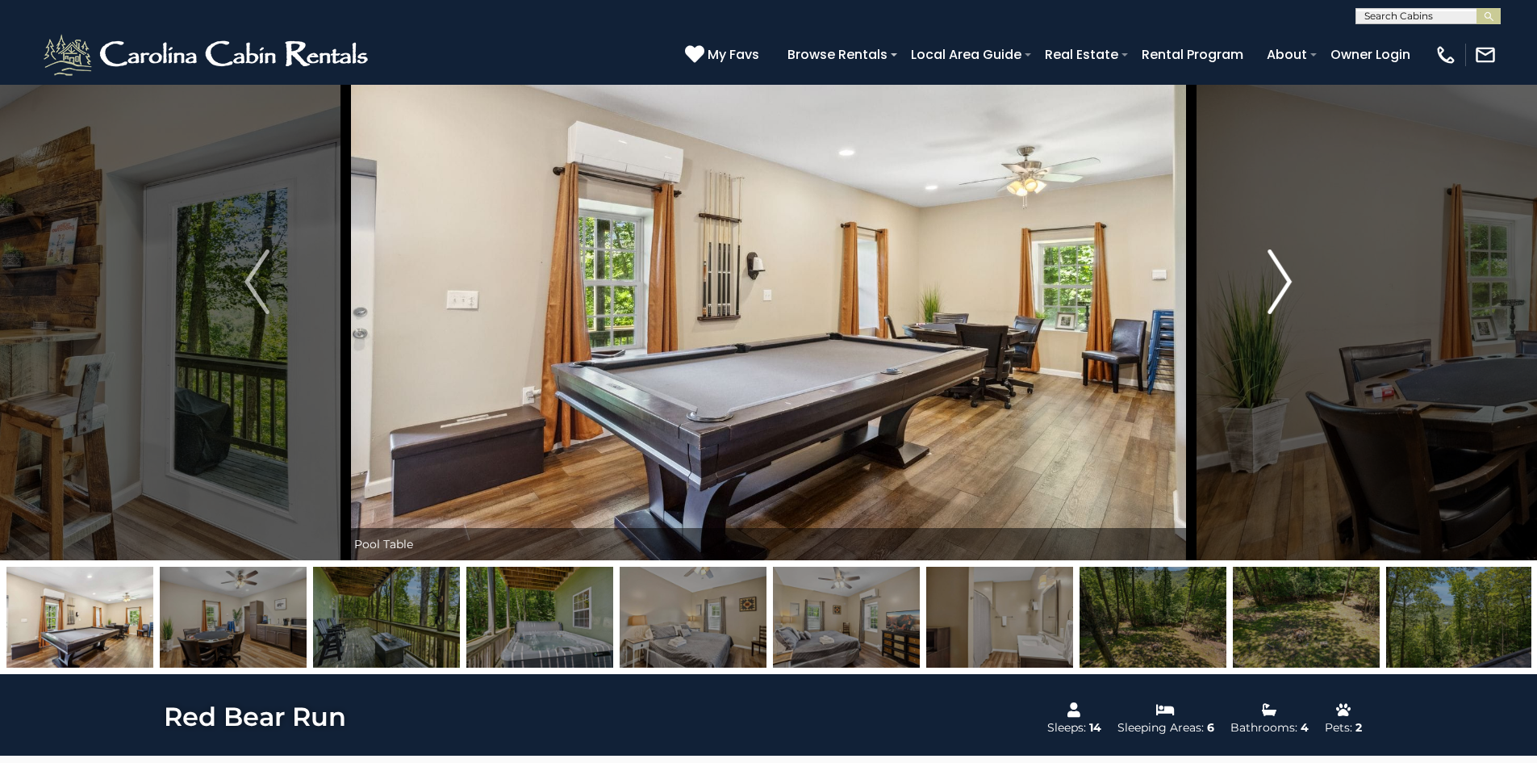
click at [1270, 286] on img "Next" at bounding box center [1280, 281] width 24 height 65
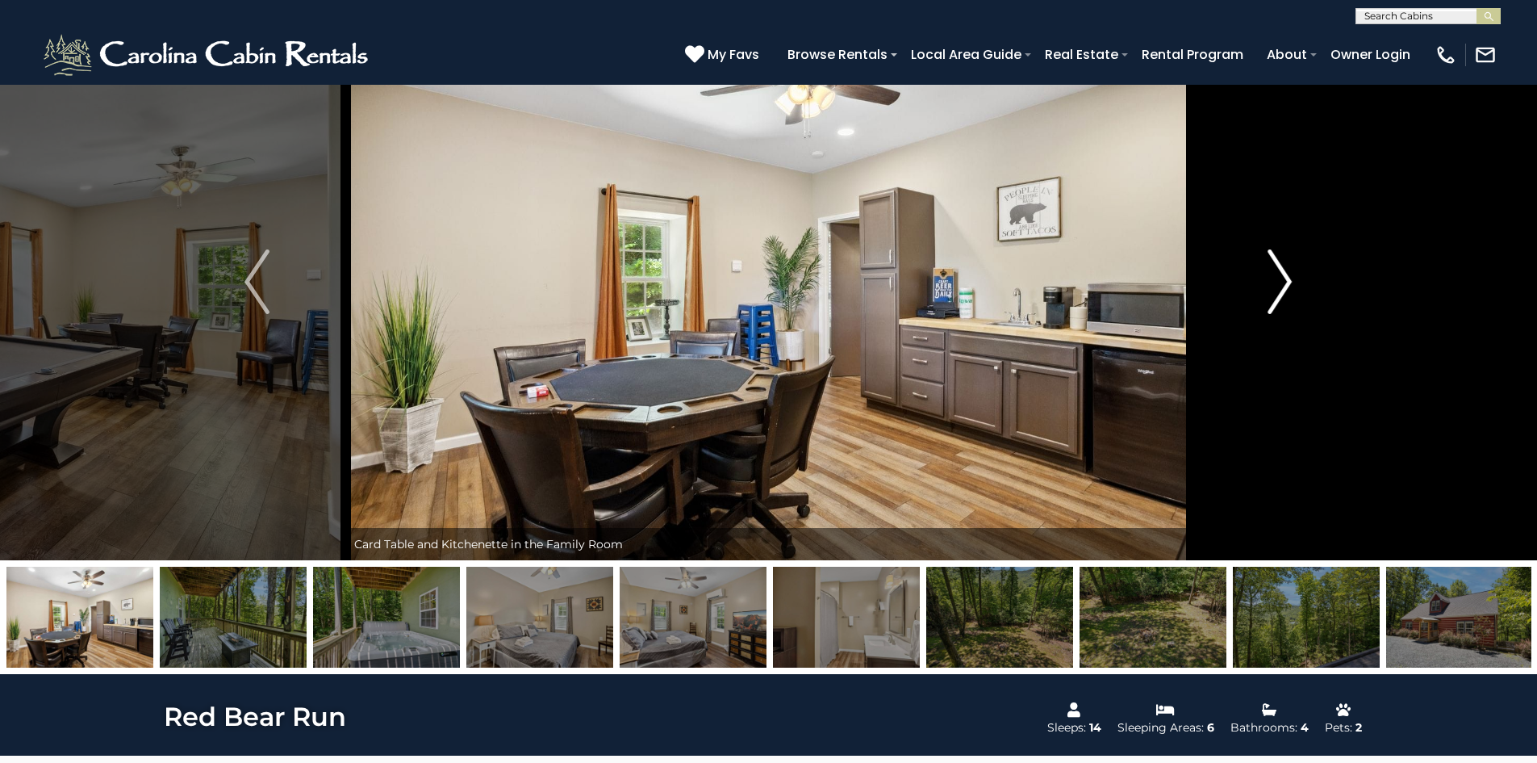
click at [1270, 286] on img "Next" at bounding box center [1280, 281] width 24 height 65
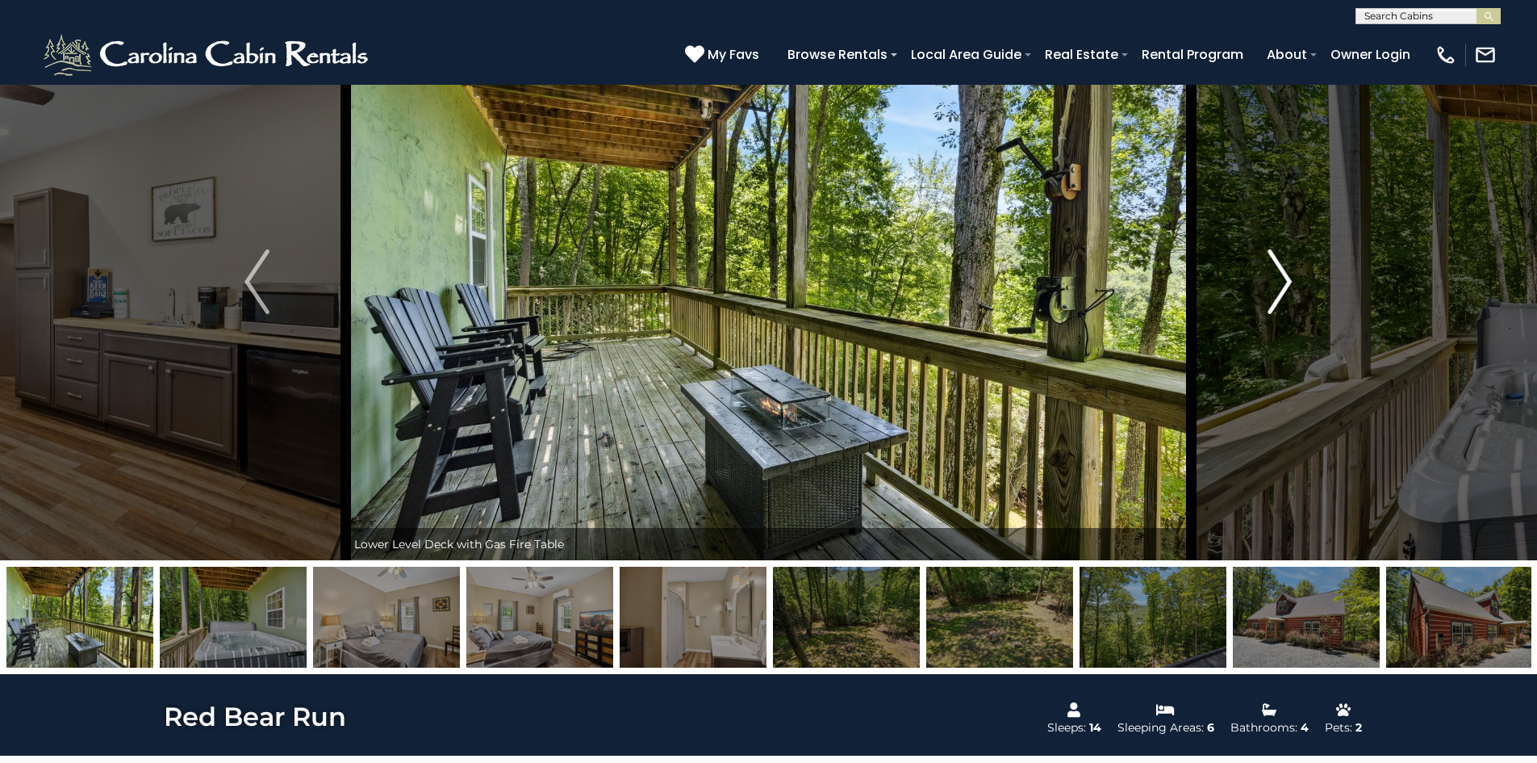
click at [1270, 286] on img "Next" at bounding box center [1280, 281] width 24 height 65
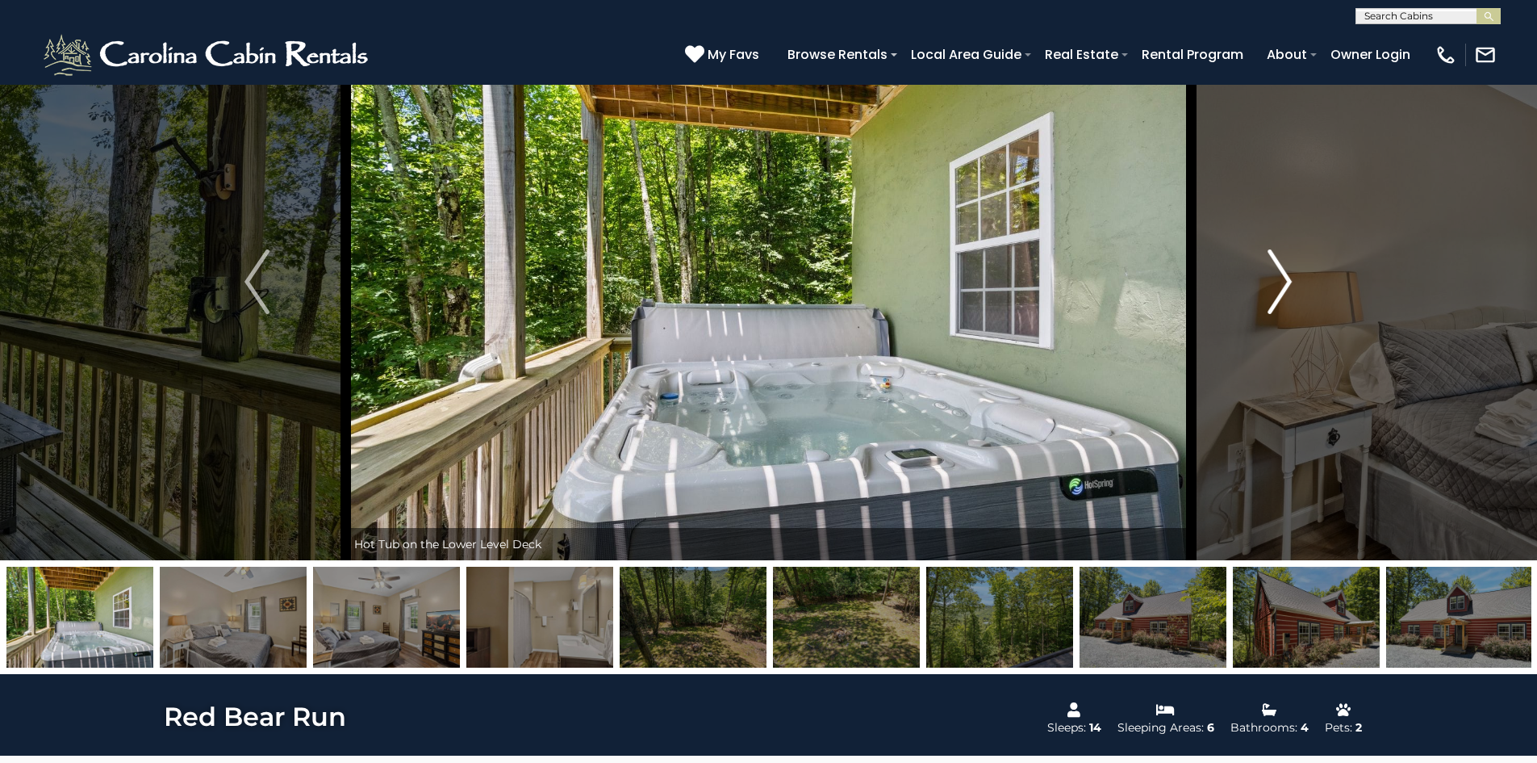
click at [1270, 286] on img "Next" at bounding box center [1280, 281] width 24 height 65
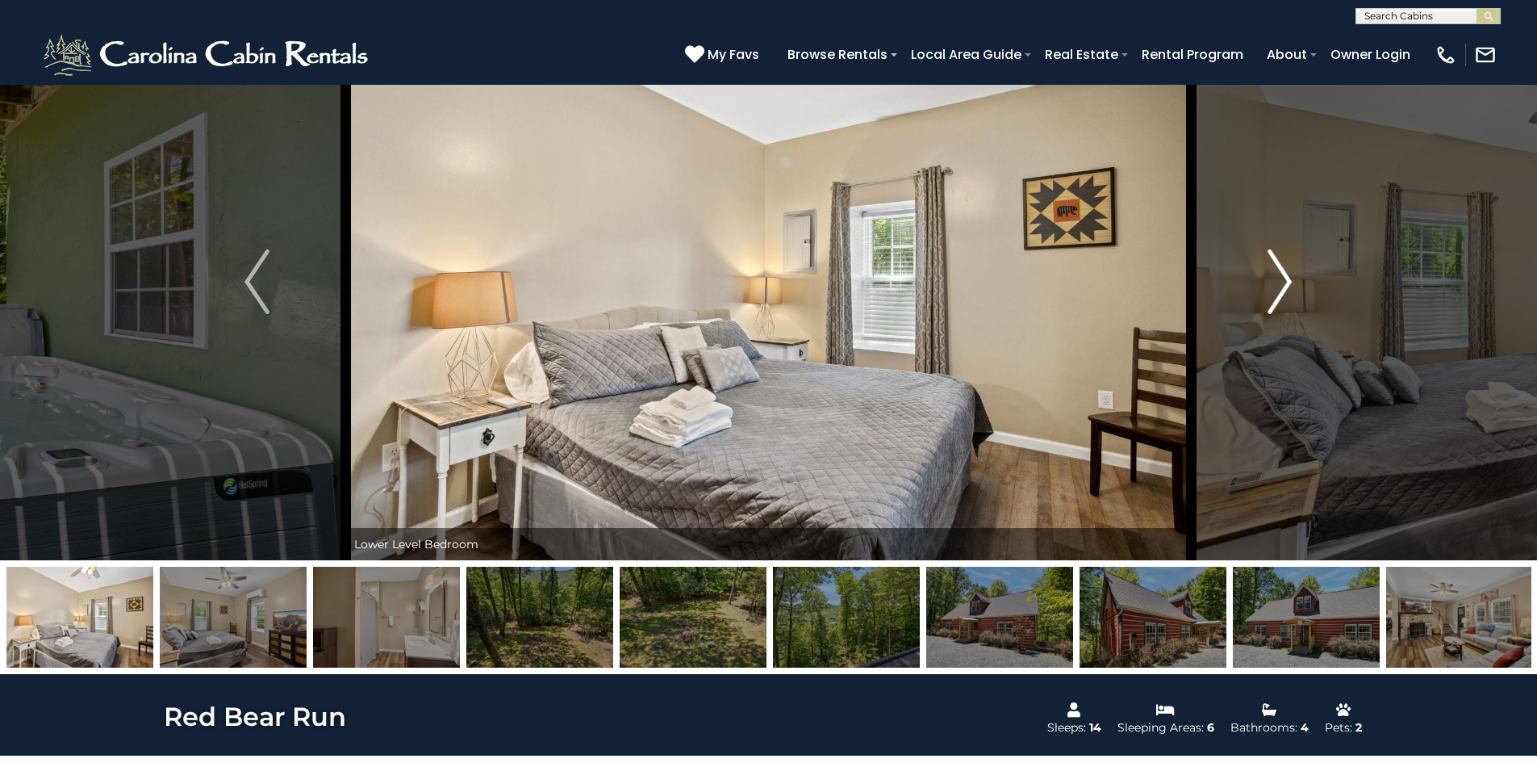
click at [1270, 286] on img "Next" at bounding box center [1280, 281] width 24 height 65
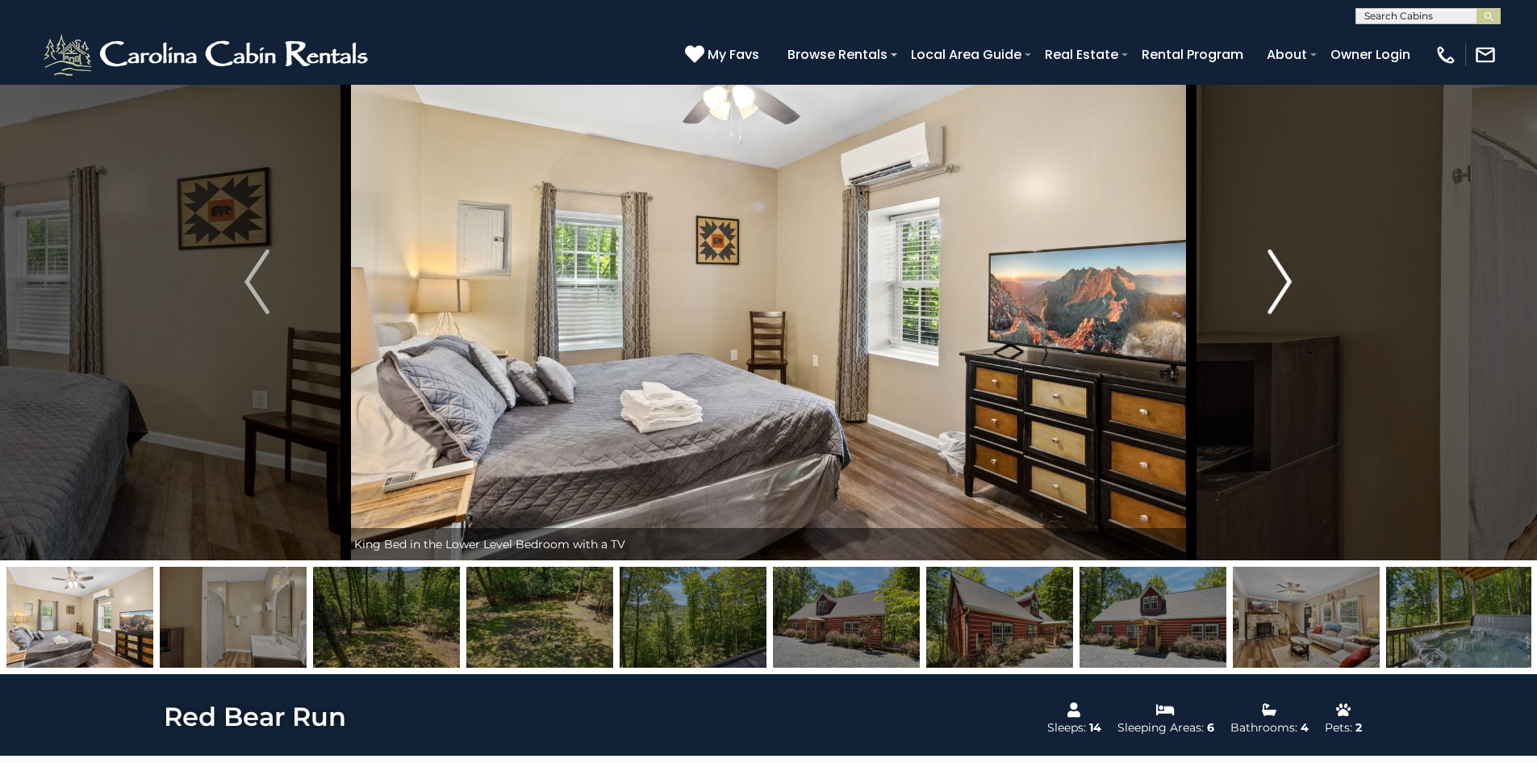
click at [1270, 286] on img "Next" at bounding box center [1280, 281] width 24 height 65
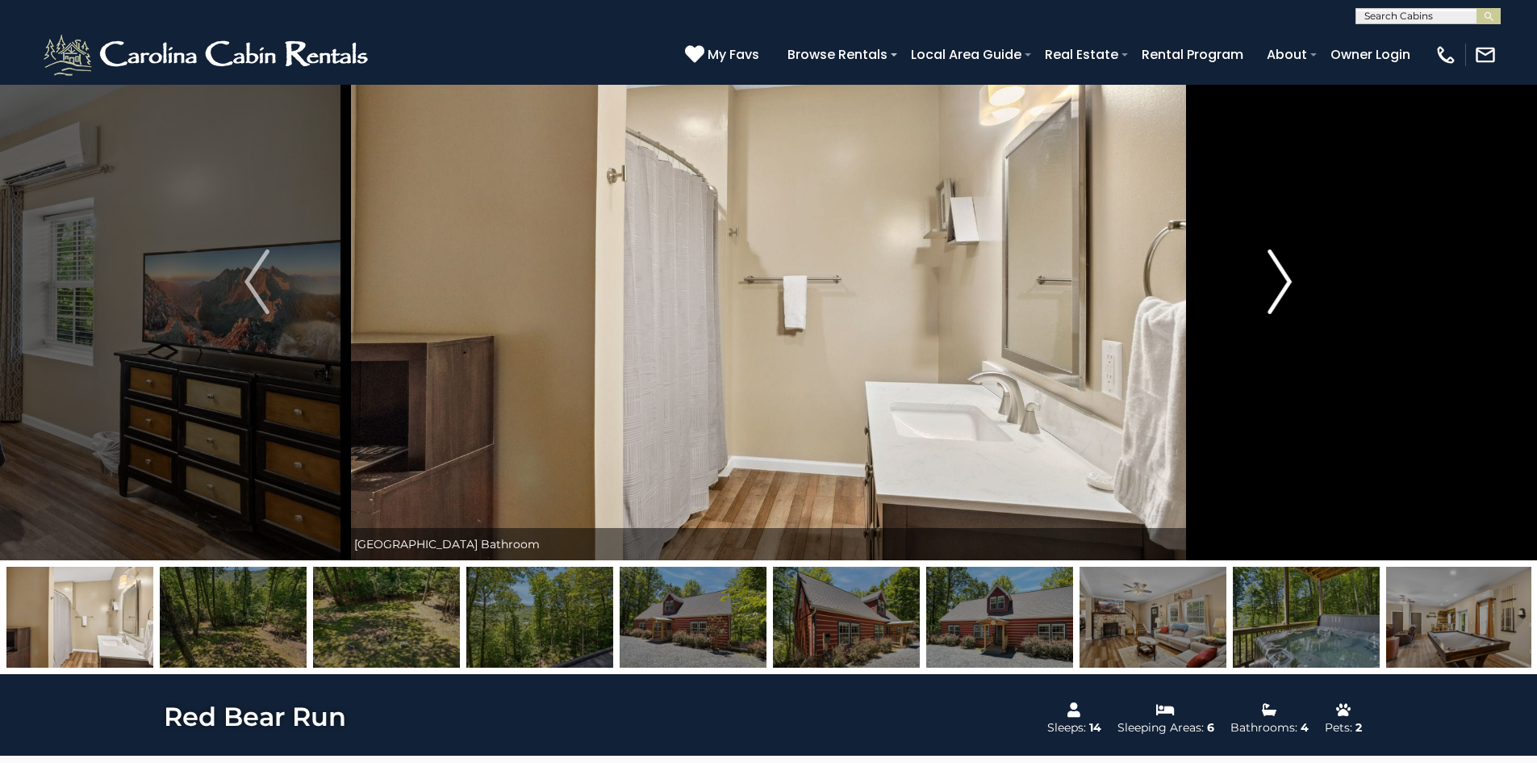
click at [1270, 286] on img "Next" at bounding box center [1280, 281] width 24 height 65
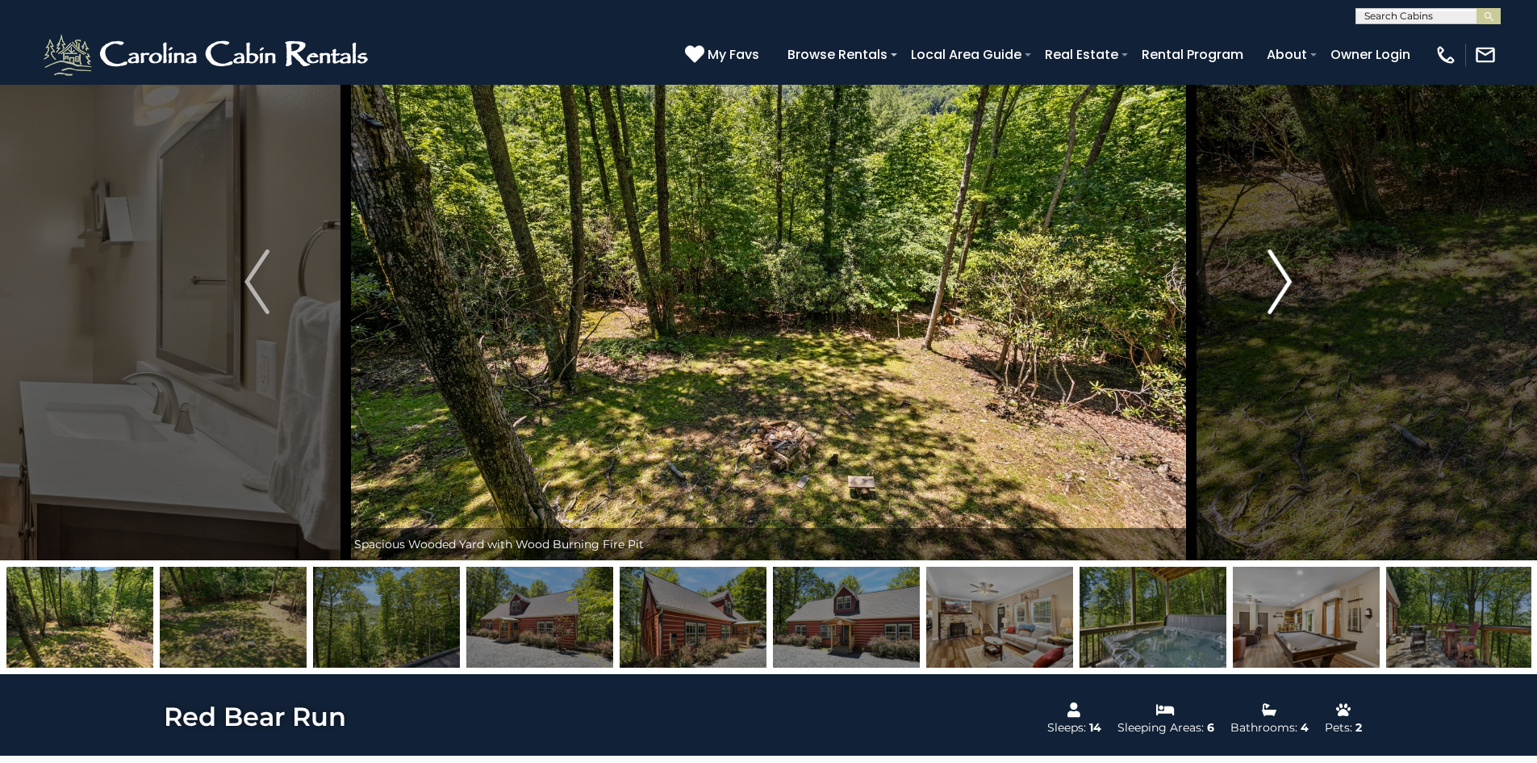
click at [1270, 286] on img "Next" at bounding box center [1280, 281] width 24 height 65
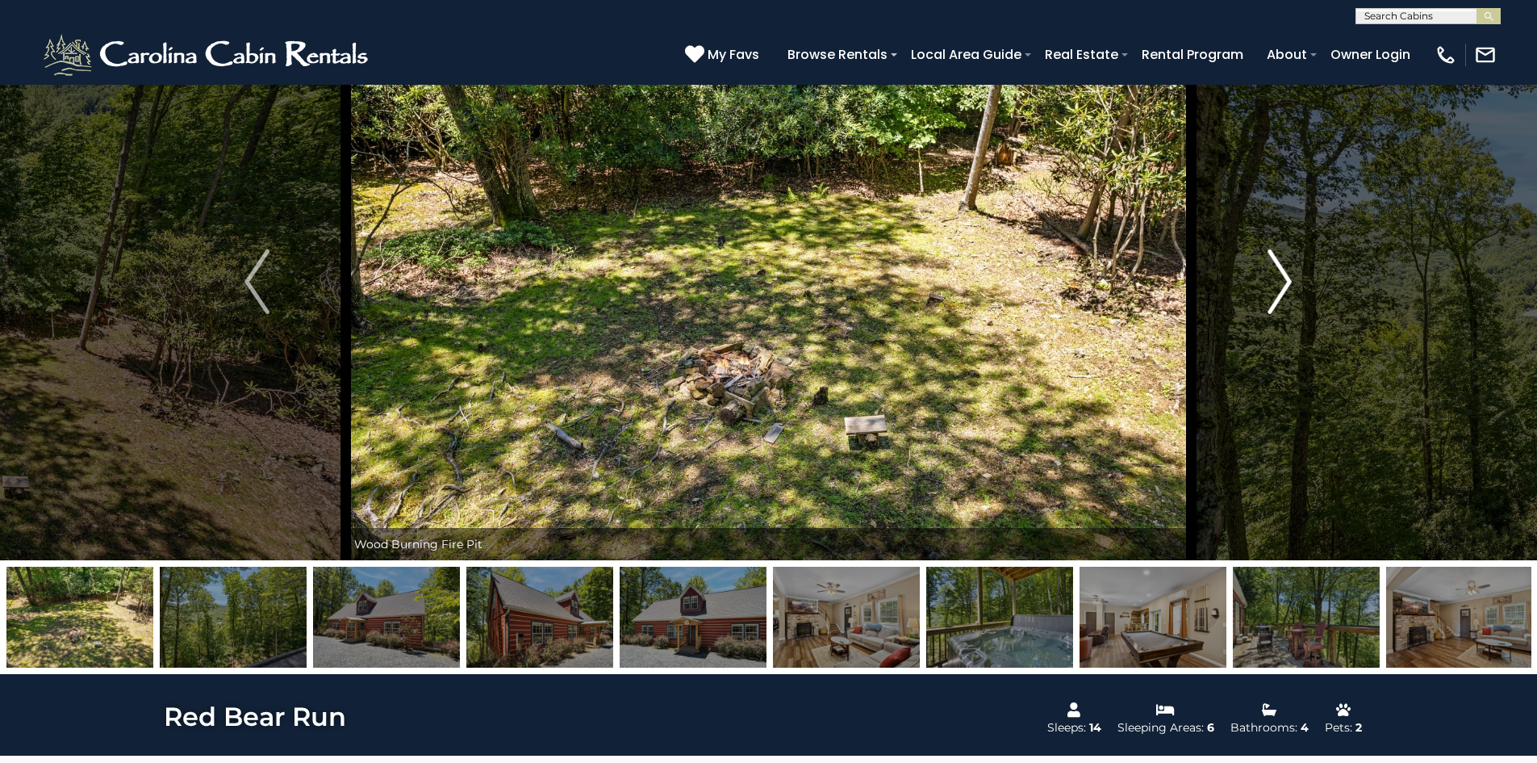
click at [1270, 286] on img "Next" at bounding box center [1280, 281] width 24 height 65
